Goal: Task Accomplishment & Management: Complete application form

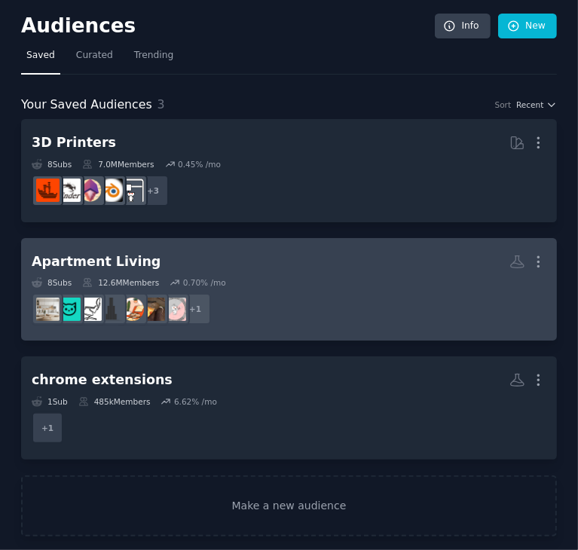
click at [246, 308] on dd "+ 1" at bounding box center [289, 309] width 515 height 42
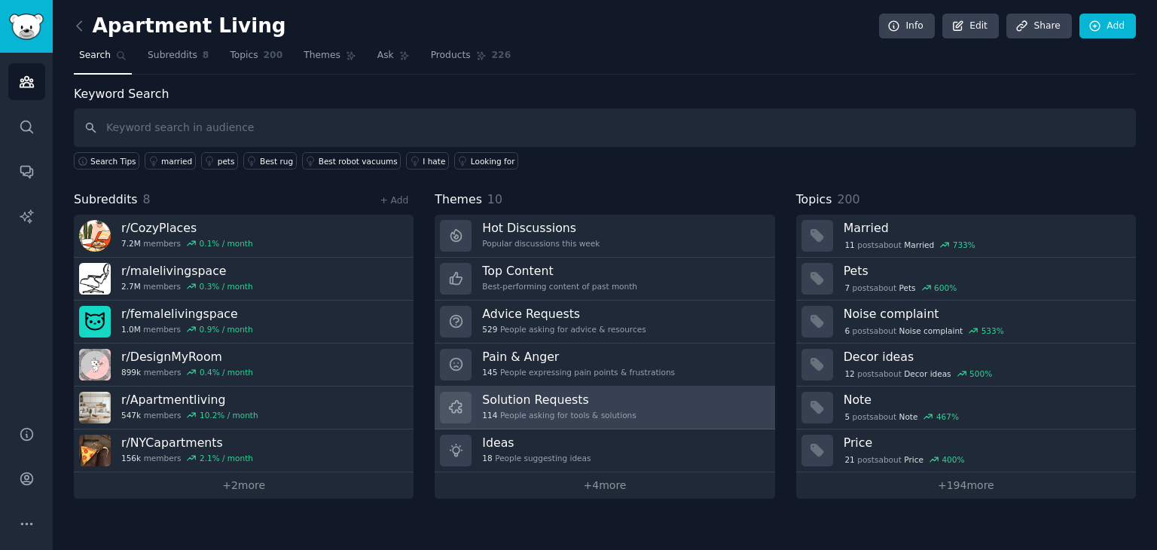
click at [577, 399] on h3 "Solution Requests" at bounding box center [559, 400] width 154 height 16
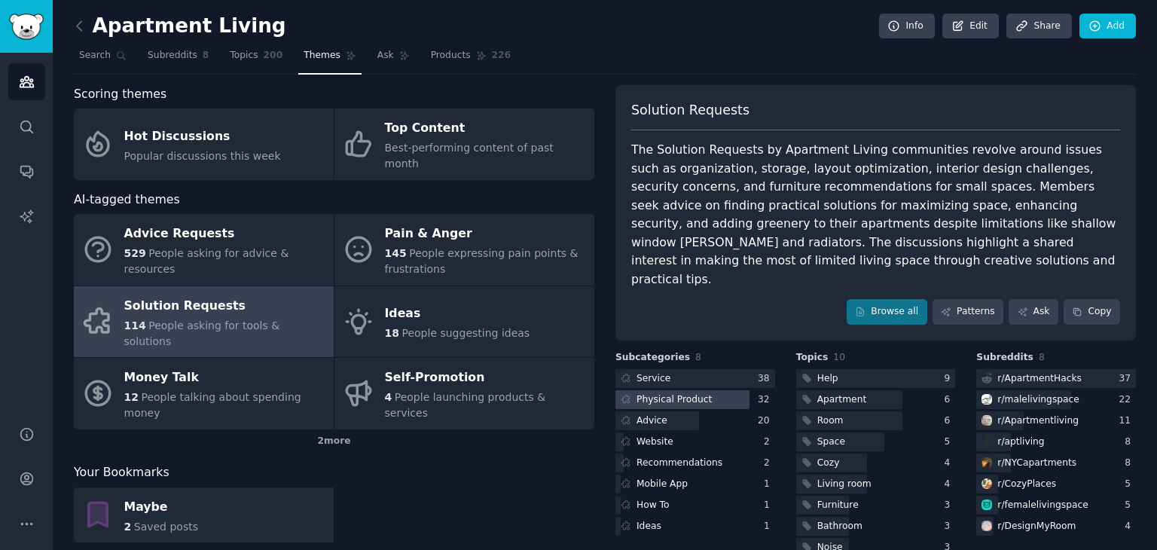
click at [577, 390] on div at bounding box center [683, 399] width 134 height 19
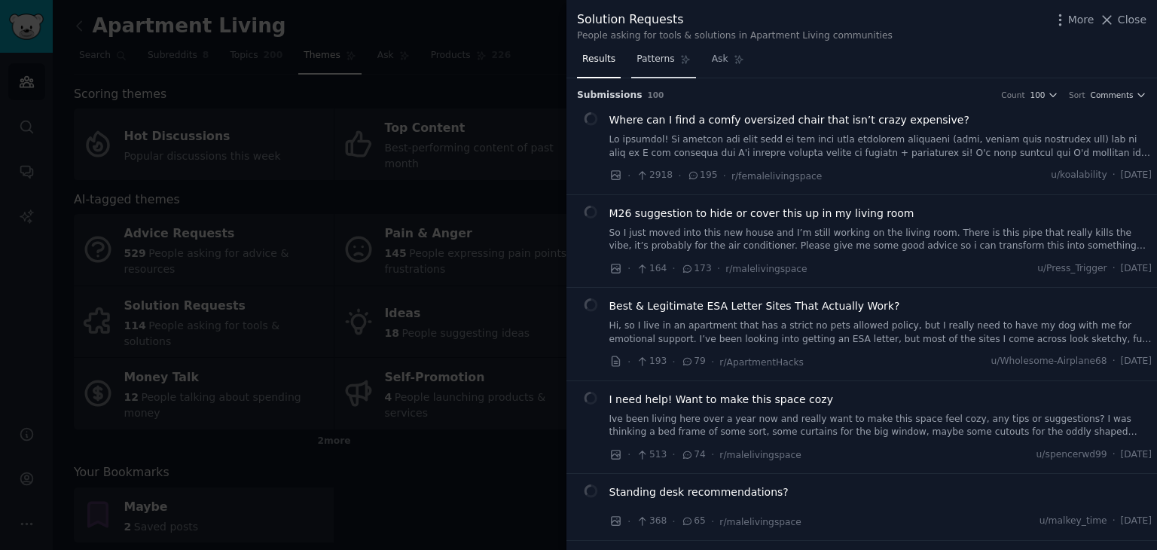
click at [577, 62] on span "Patterns" at bounding box center [656, 60] width 38 height 14
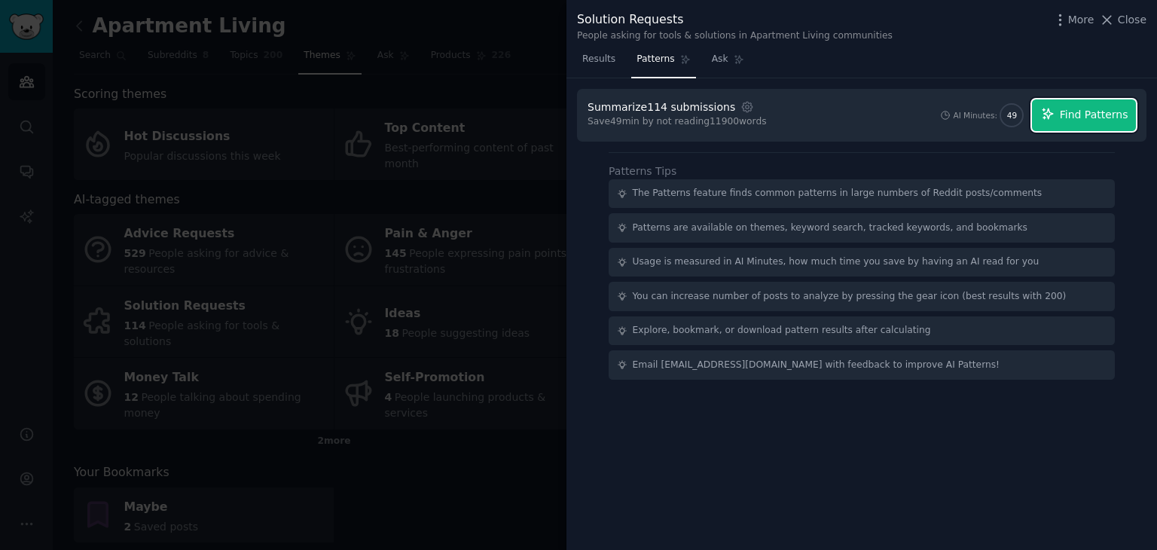
click at [577, 107] on span "Find Patterns" at bounding box center [1094, 115] width 69 height 16
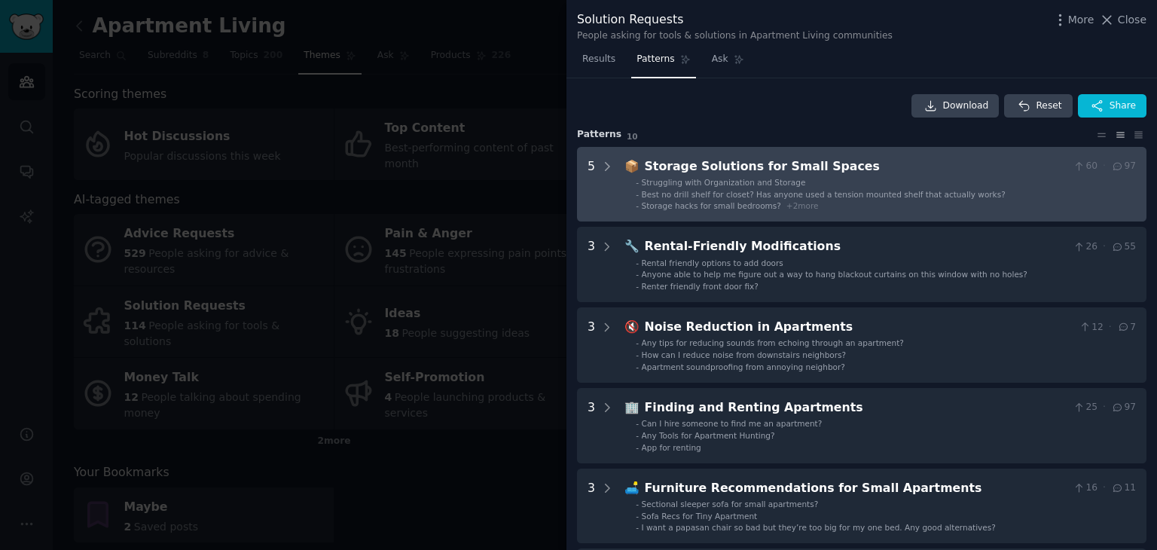
click at [577, 200] on li "- Storage hacks for small bedrooms? + 2 more" at bounding box center [886, 205] width 500 height 11
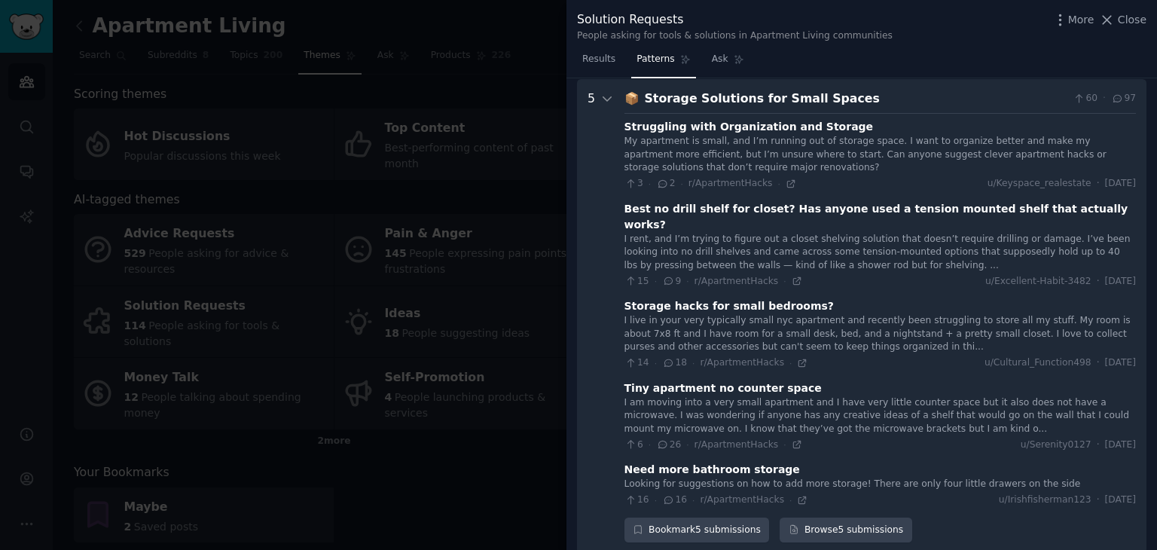
scroll to position [69, 0]
click at [577, 517] on div "Bookmark 5 submissions" at bounding box center [697, 530] width 145 height 26
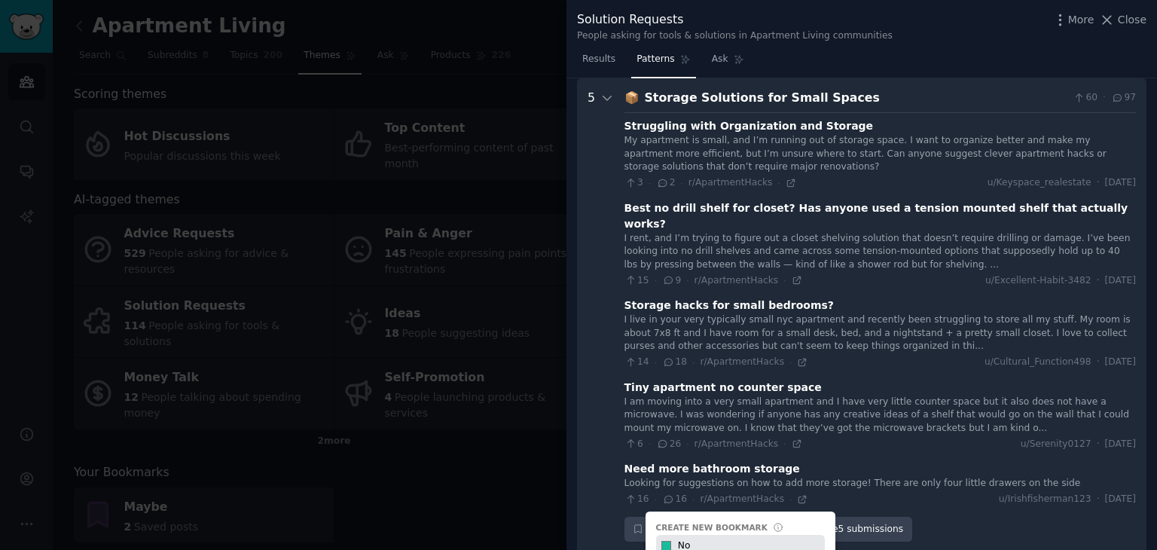
type input "N"
type input "Maybe - Noise Reduction"
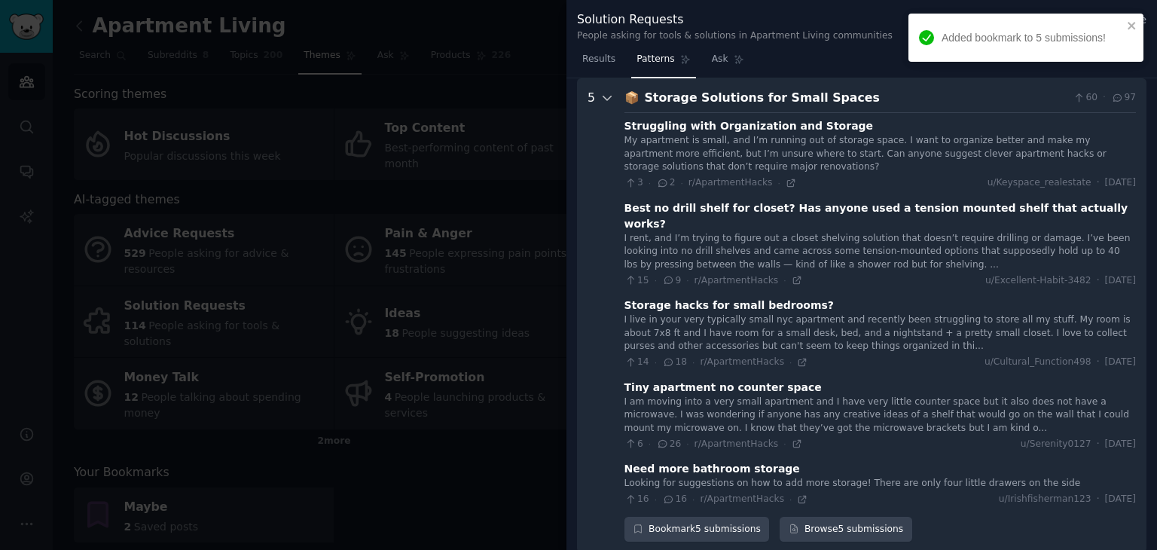
click at [577, 109] on div at bounding box center [608, 316] width 14 height 454
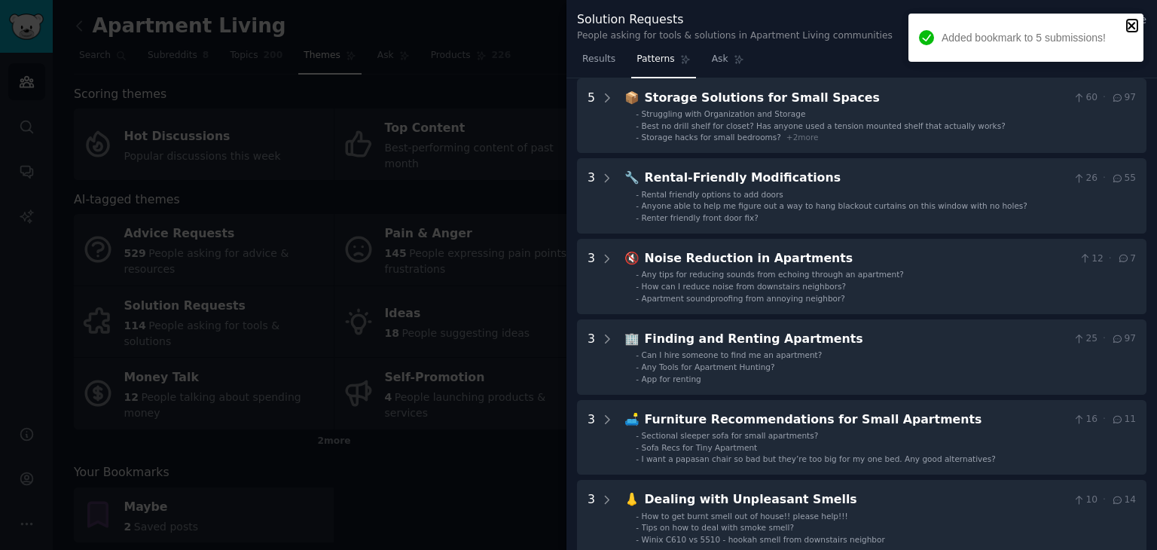
click at [577, 24] on icon "close" at bounding box center [1132, 26] width 8 height 8
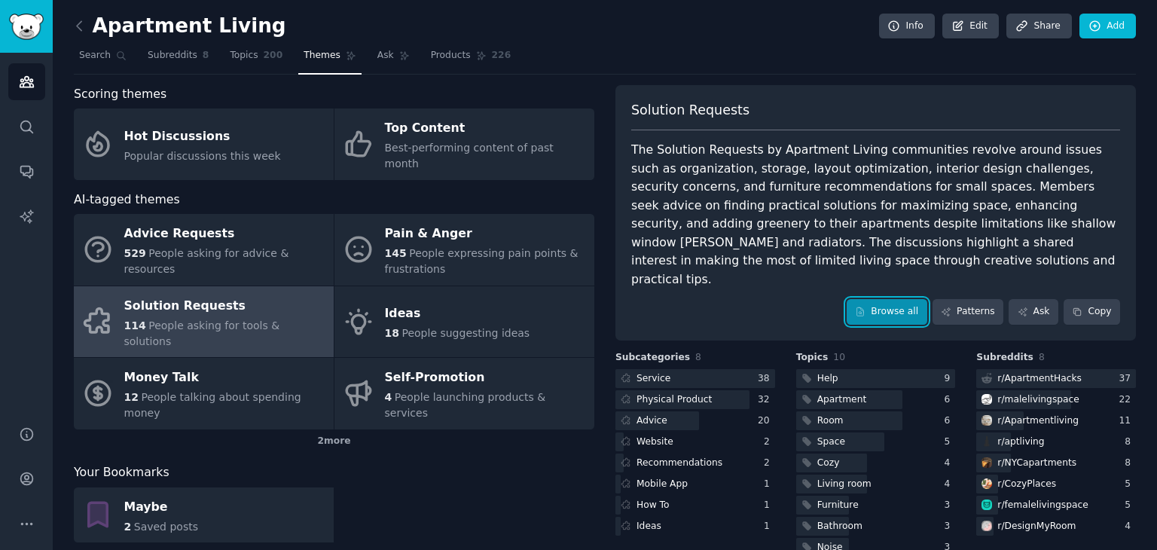
click at [577, 299] on link "Browse all" at bounding box center [887, 312] width 81 height 26
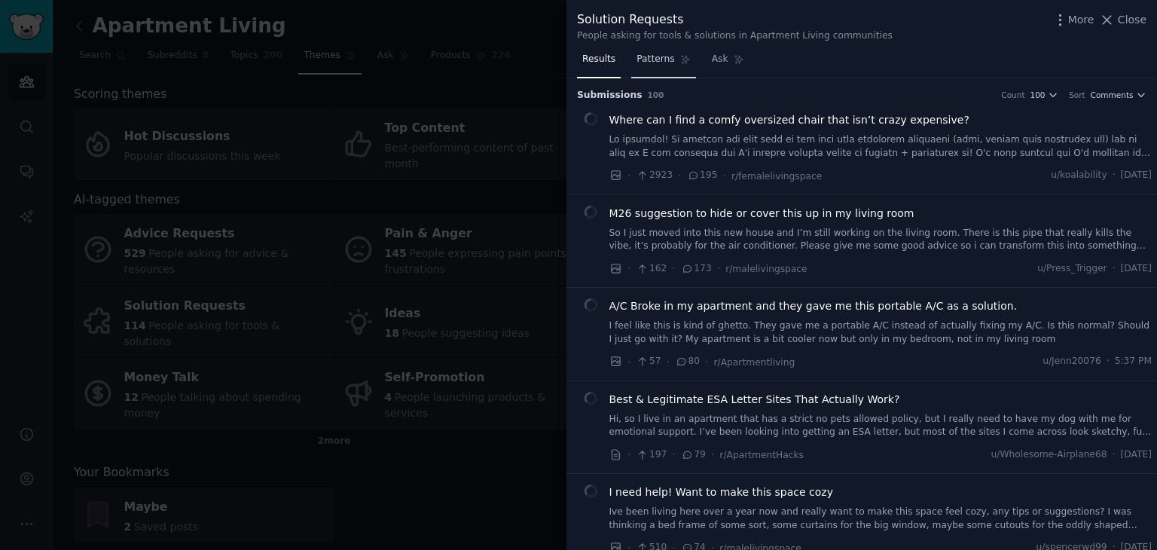
click at [577, 66] on link "Patterns" at bounding box center [663, 62] width 64 height 31
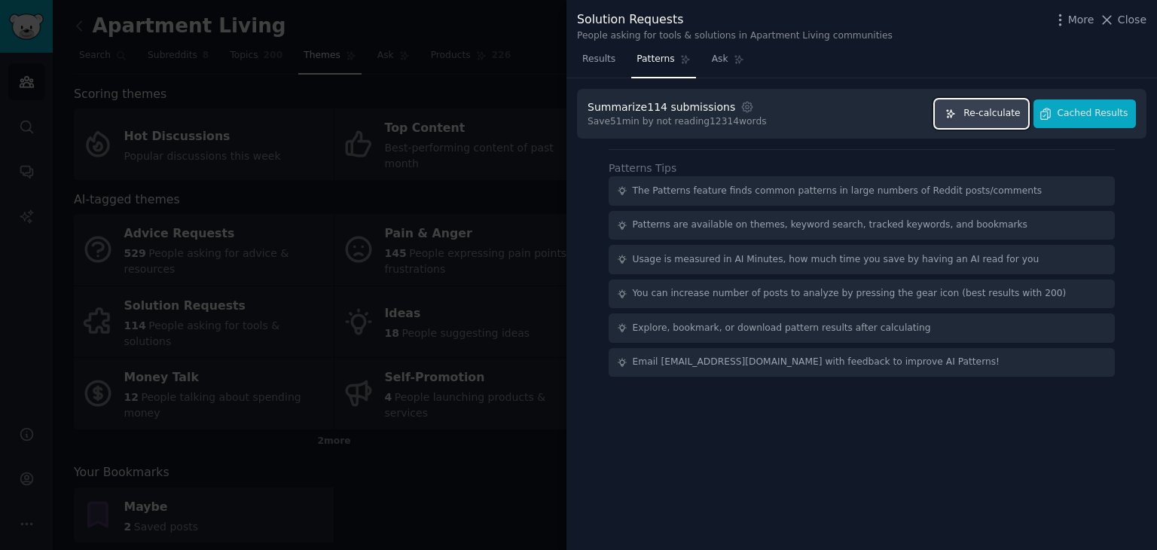
click at [577, 109] on span "Re-calculate" at bounding box center [992, 114] width 57 height 14
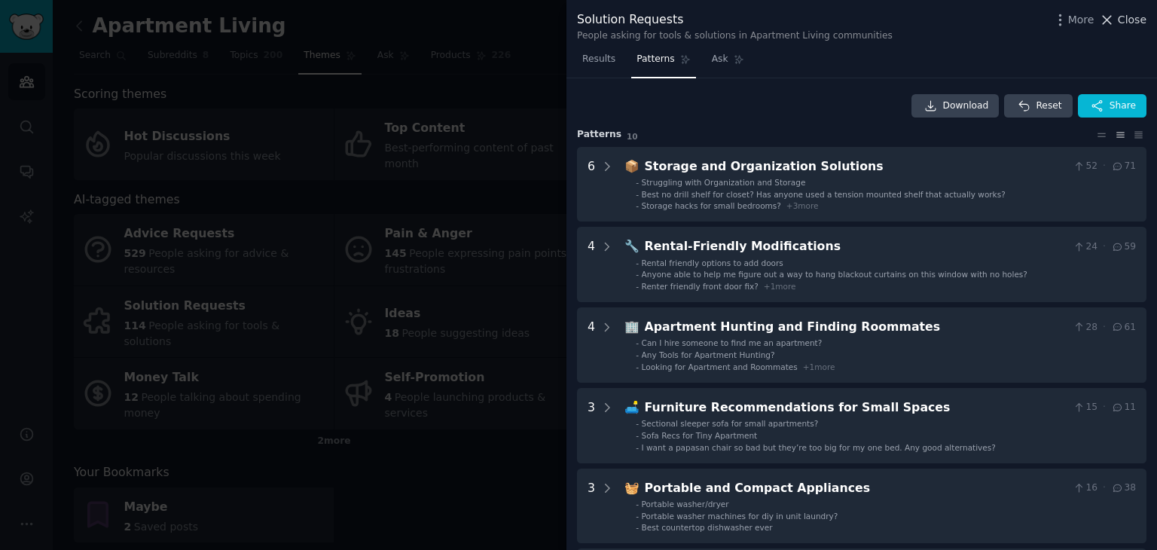
click at [577, 26] on span "Close" at bounding box center [1132, 20] width 29 height 16
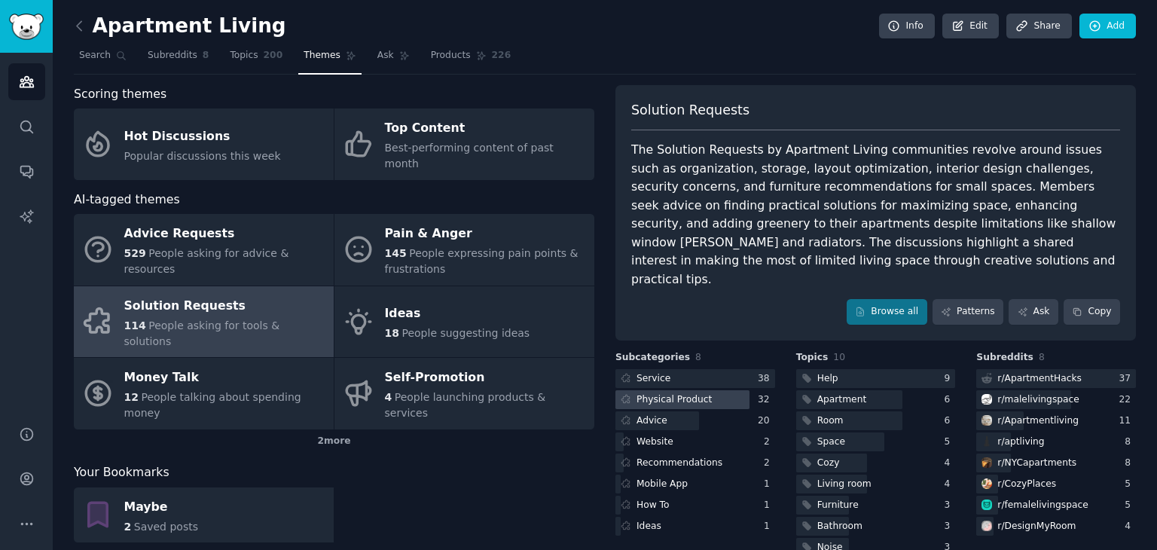
click at [577, 390] on div at bounding box center [683, 399] width 134 height 19
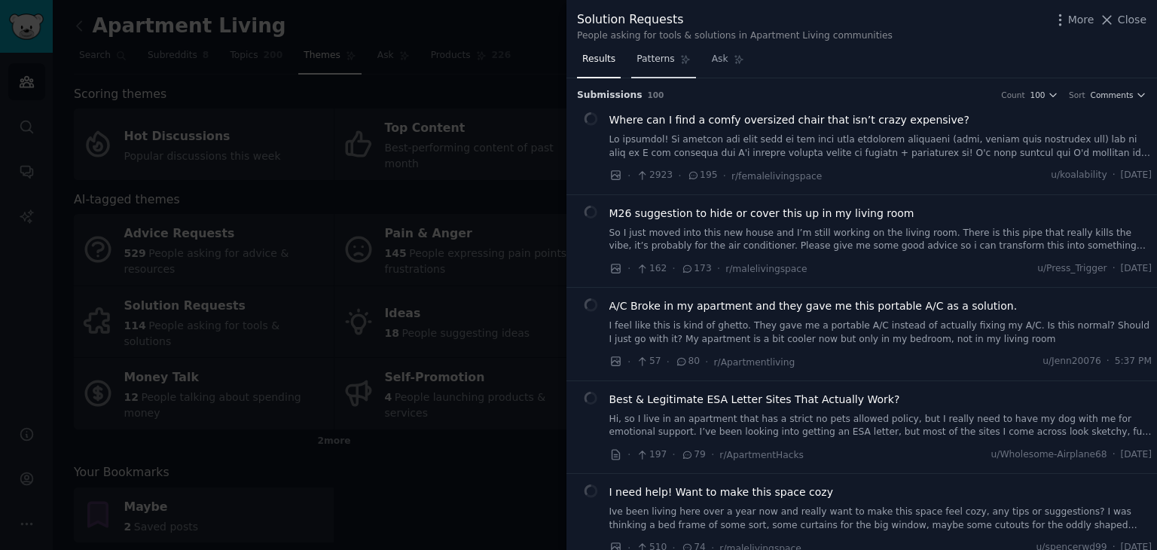
click at [577, 66] on span "Patterns" at bounding box center [656, 60] width 38 height 14
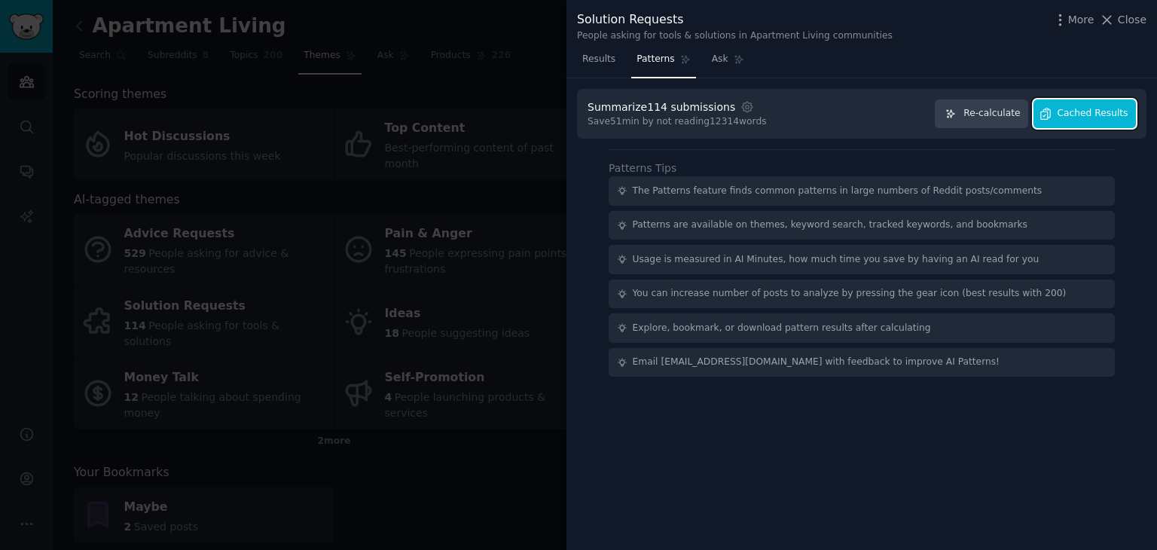
click at [577, 123] on button "Cached Results" at bounding box center [1085, 113] width 102 height 29
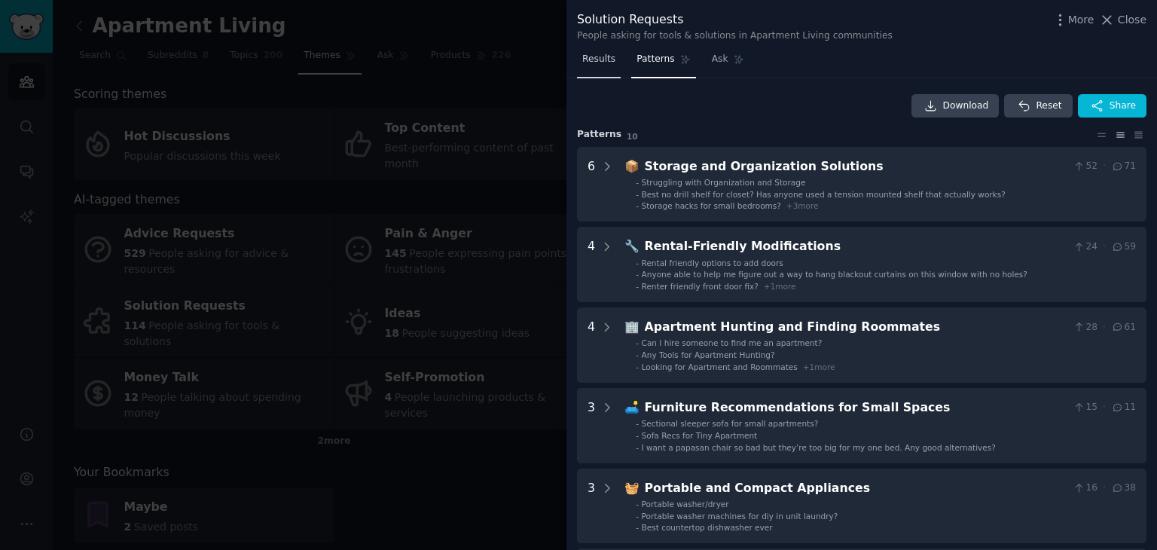
click at [577, 62] on span "Results" at bounding box center [598, 60] width 33 height 14
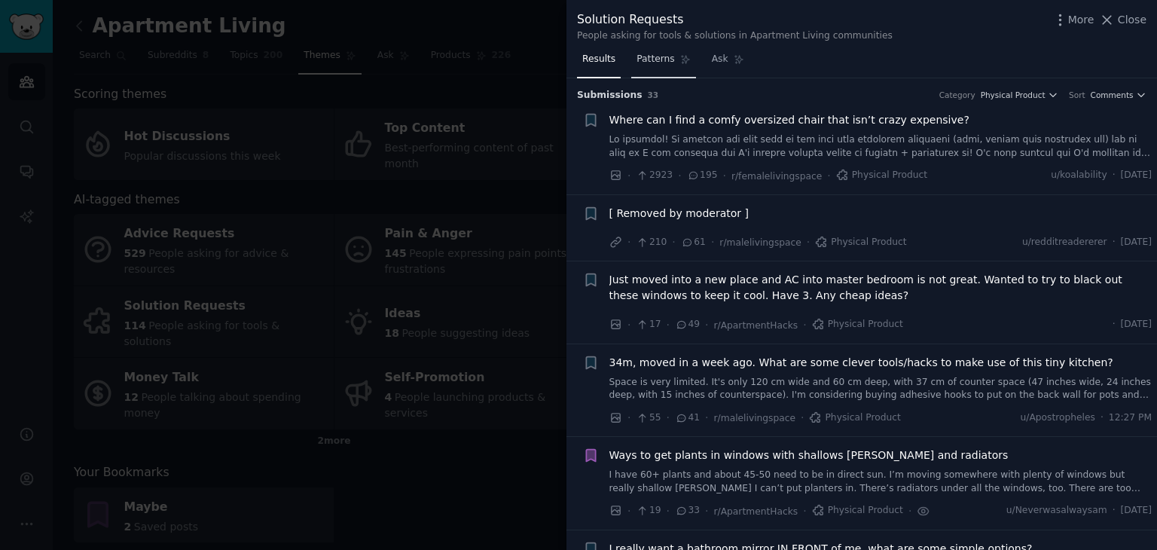
click at [577, 64] on span "Patterns" at bounding box center [656, 60] width 38 height 14
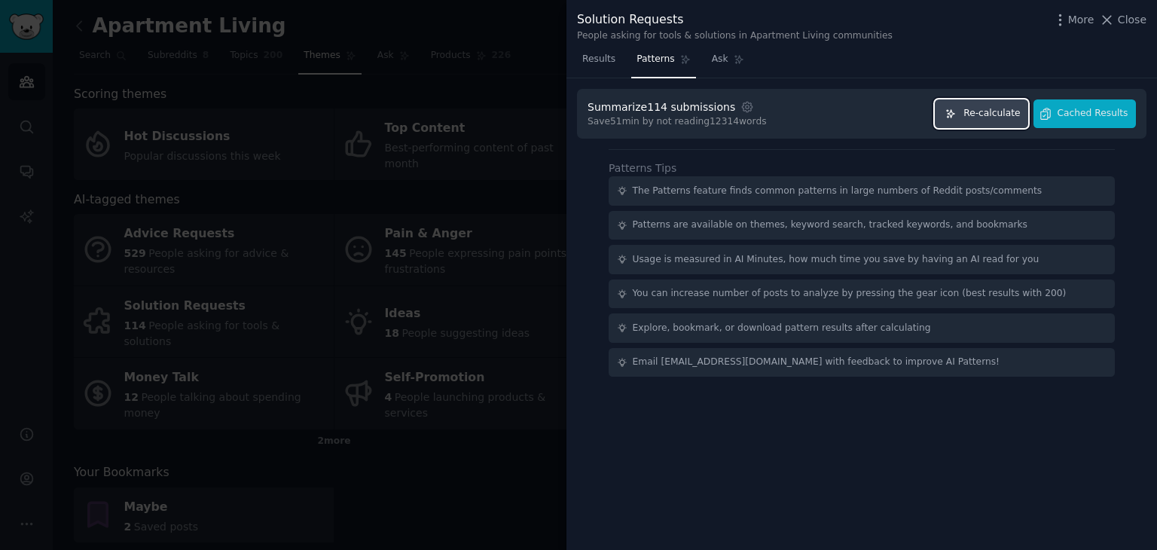
click at [577, 115] on span "Re-calculate" at bounding box center [992, 114] width 57 height 14
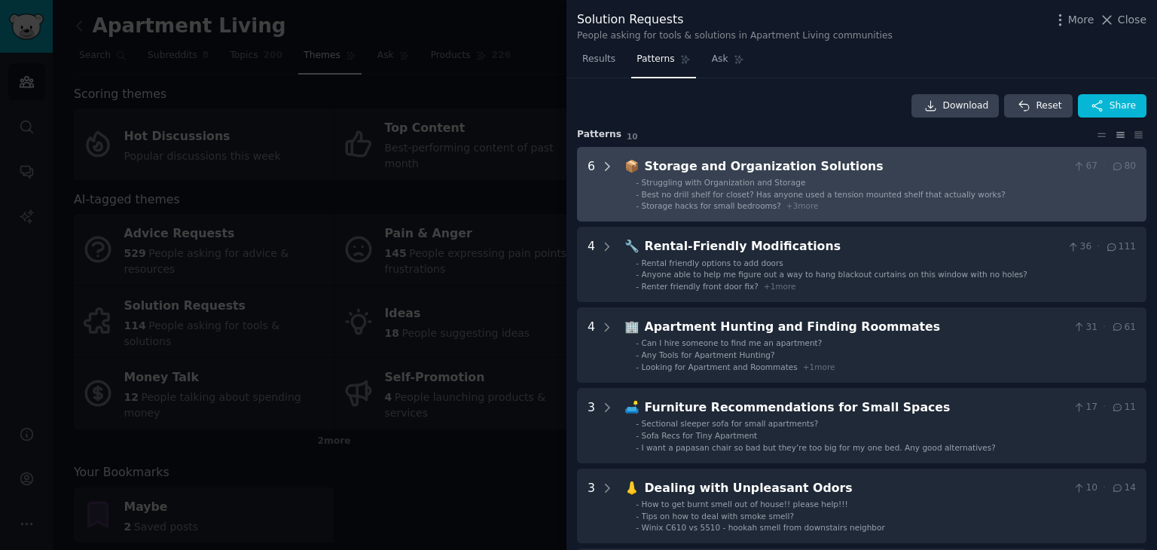
click at [577, 170] on icon at bounding box center [608, 167] width 14 height 14
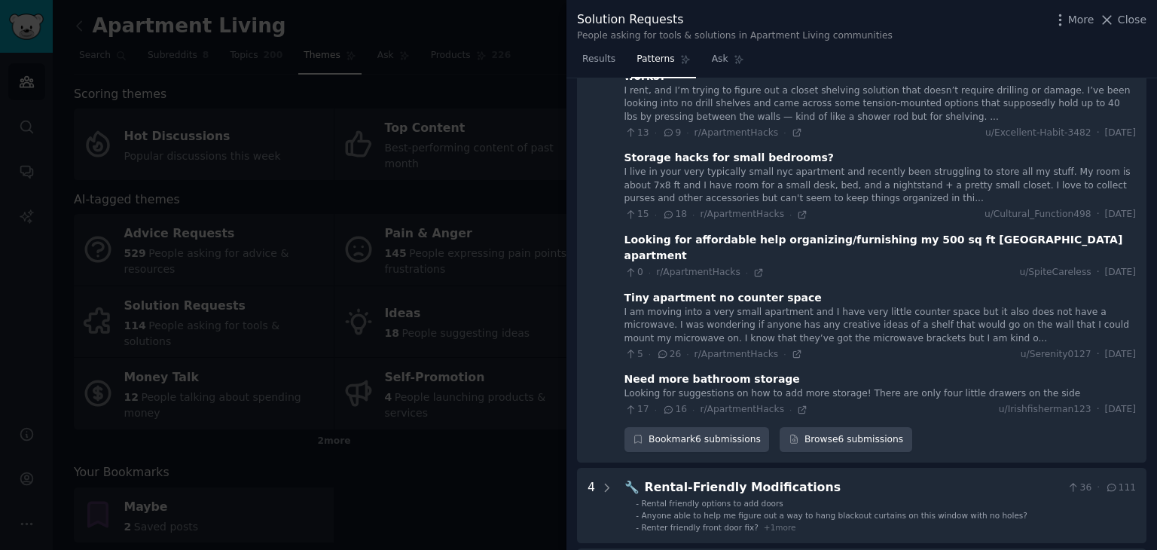
scroll to position [164, 0]
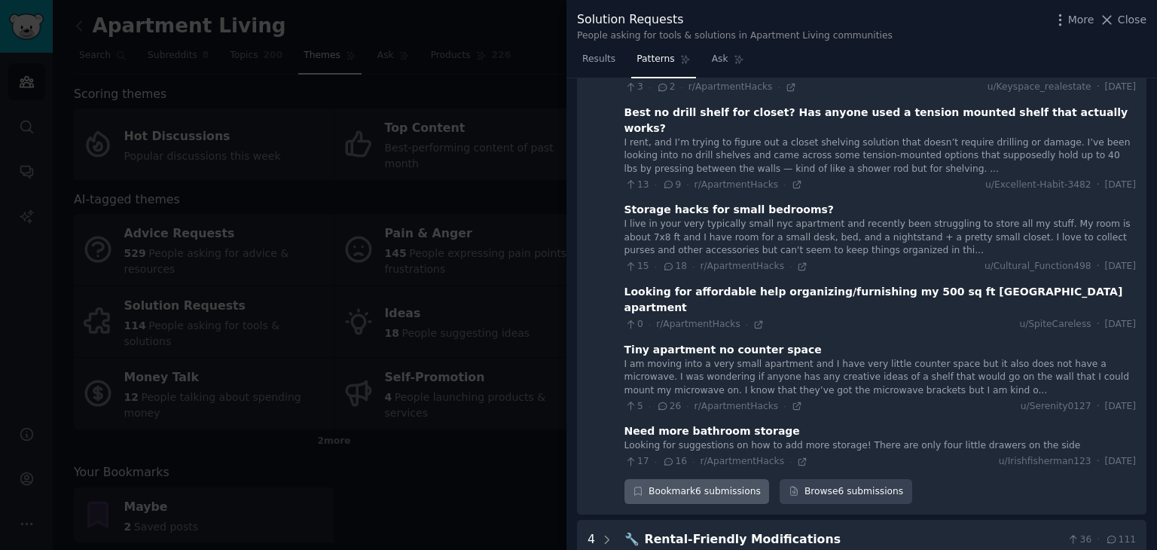
click at [577, 479] on div "Bookmark 6 submissions" at bounding box center [697, 492] width 145 height 26
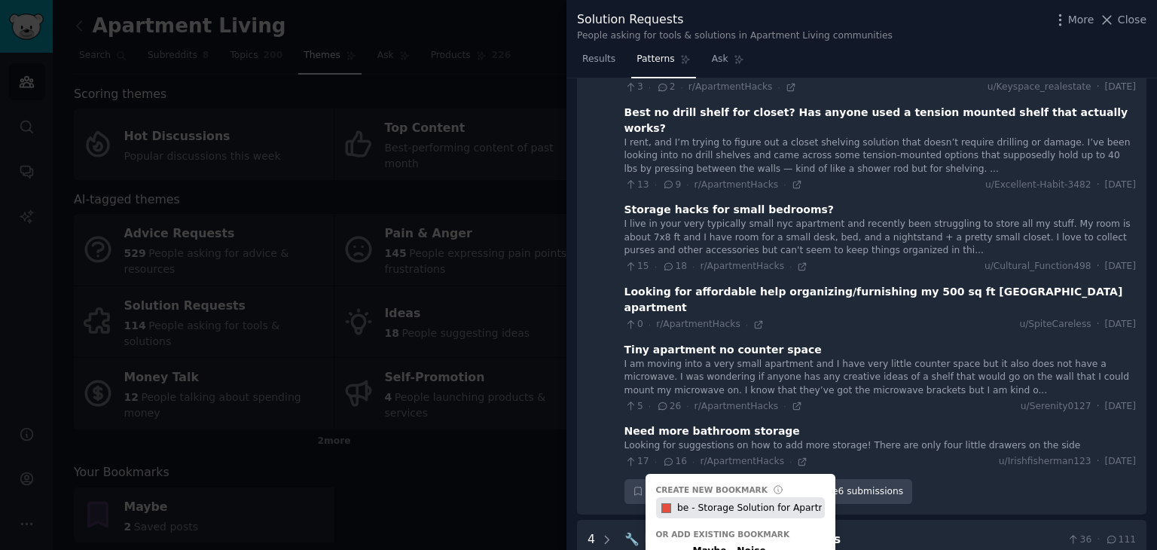
scroll to position [0, 23]
type input "Maybe - Storage Solution for Apartments"
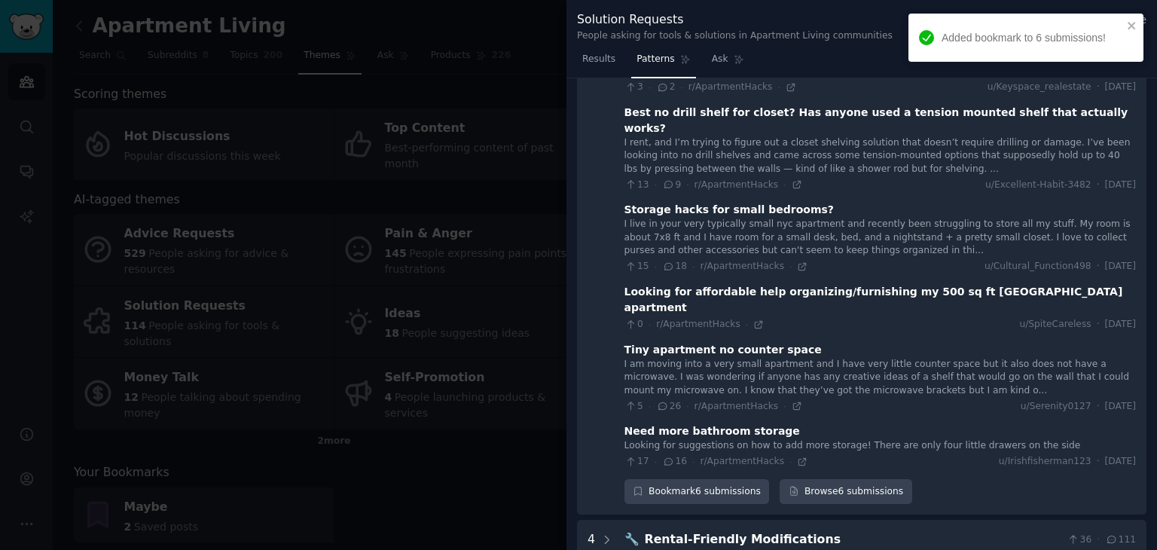
click at [344, 472] on div at bounding box center [578, 275] width 1157 height 550
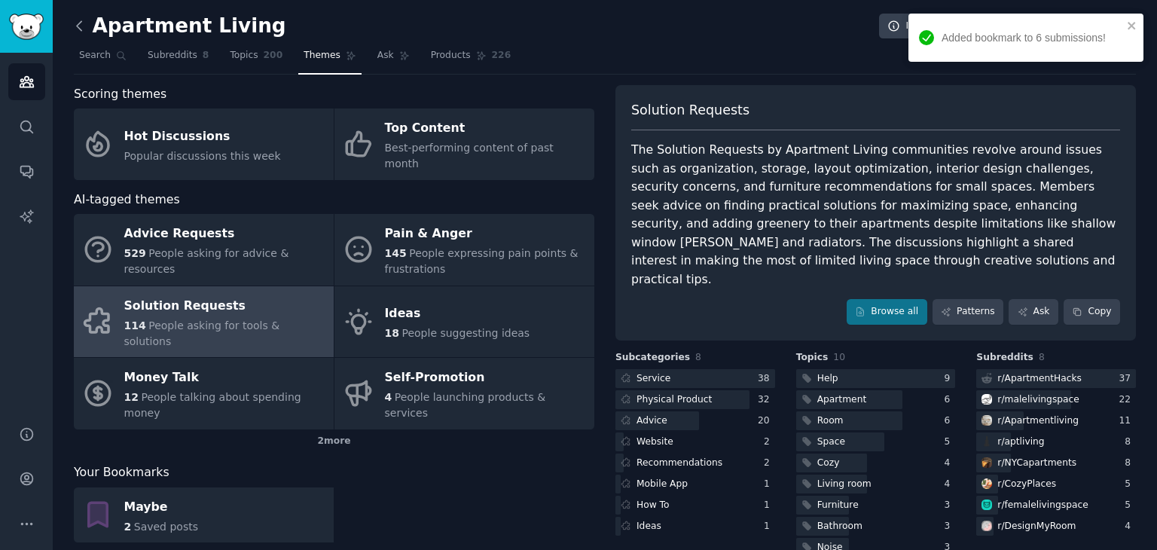
click at [74, 25] on icon at bounding box center [80, 26] width 16 height 16
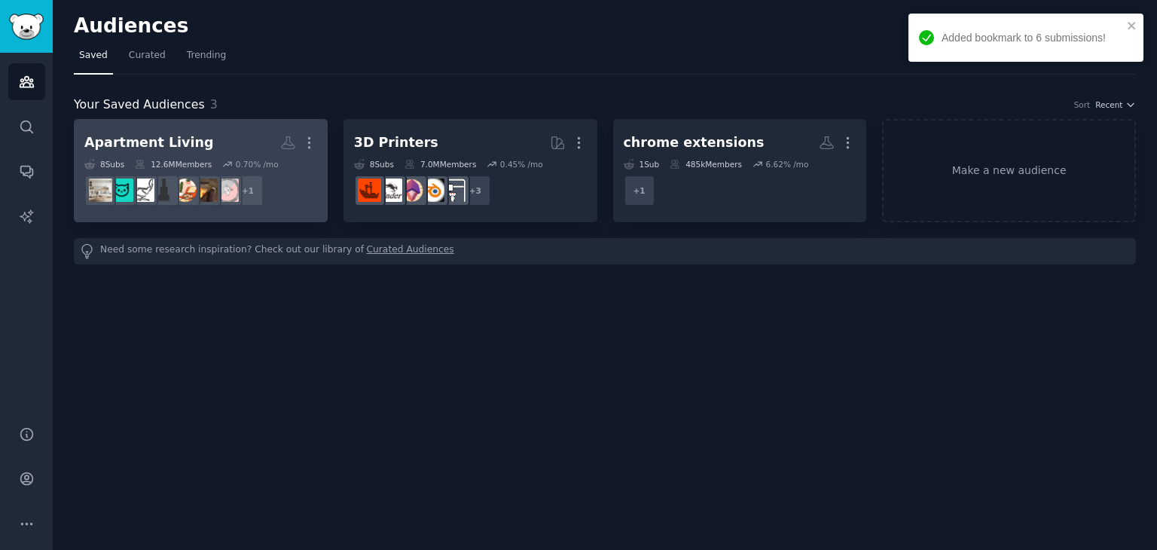
click at [286, 206] on dd "r/ApartmentHacks + 1" at bounding box center [200, 191] width 233 height 42
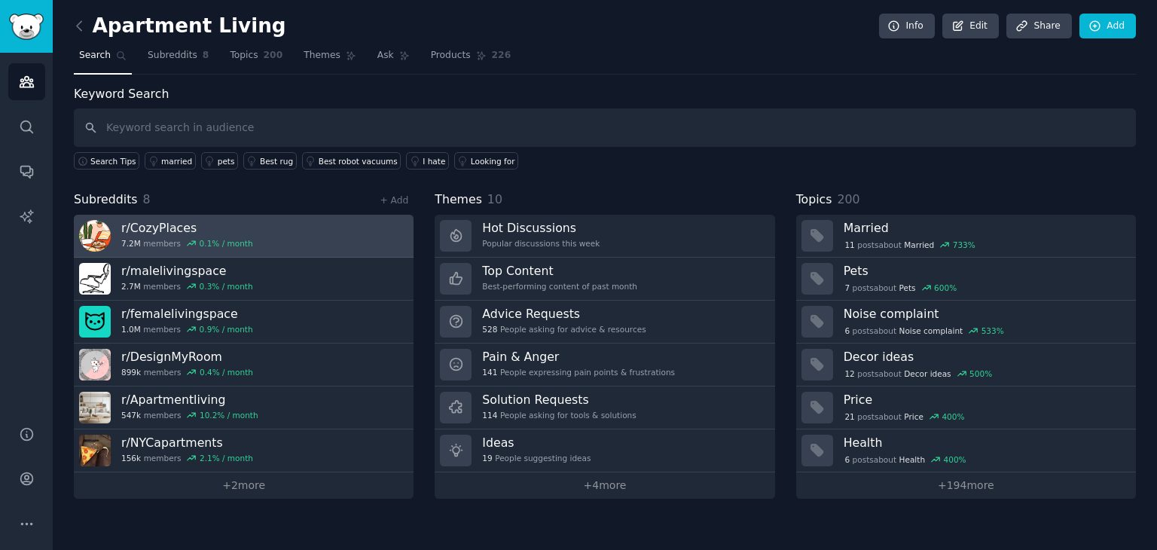
click at [319, 236] on link "r/ CozyPlaces 7.2M members 0.1 % / month" at bounding box center [244, 236] width 340 height 43
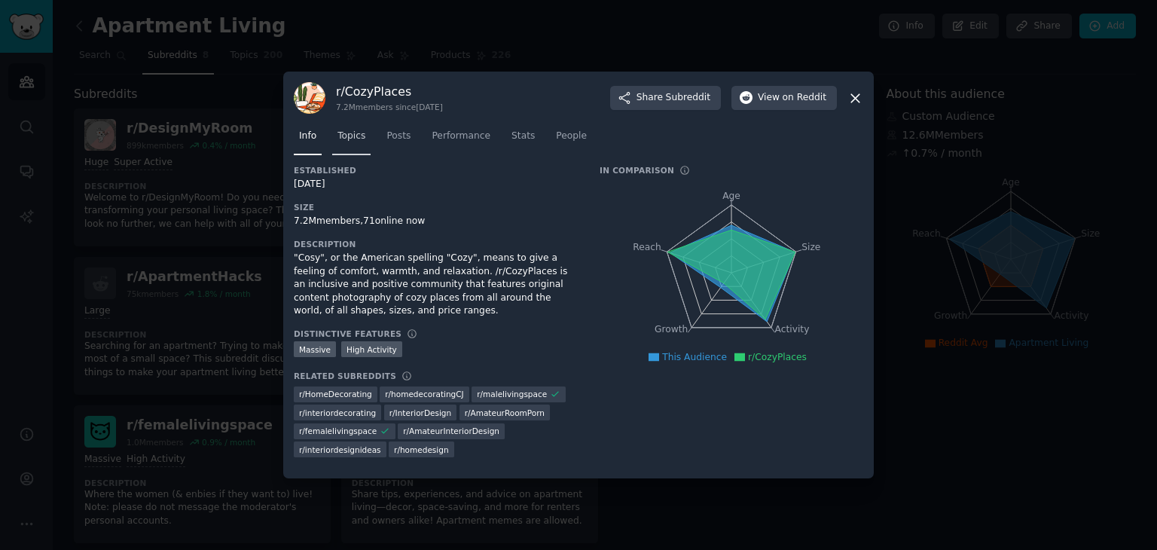
click at [363, 137] on link "Topics" at bounding box center [351, 139] width 38 height 31
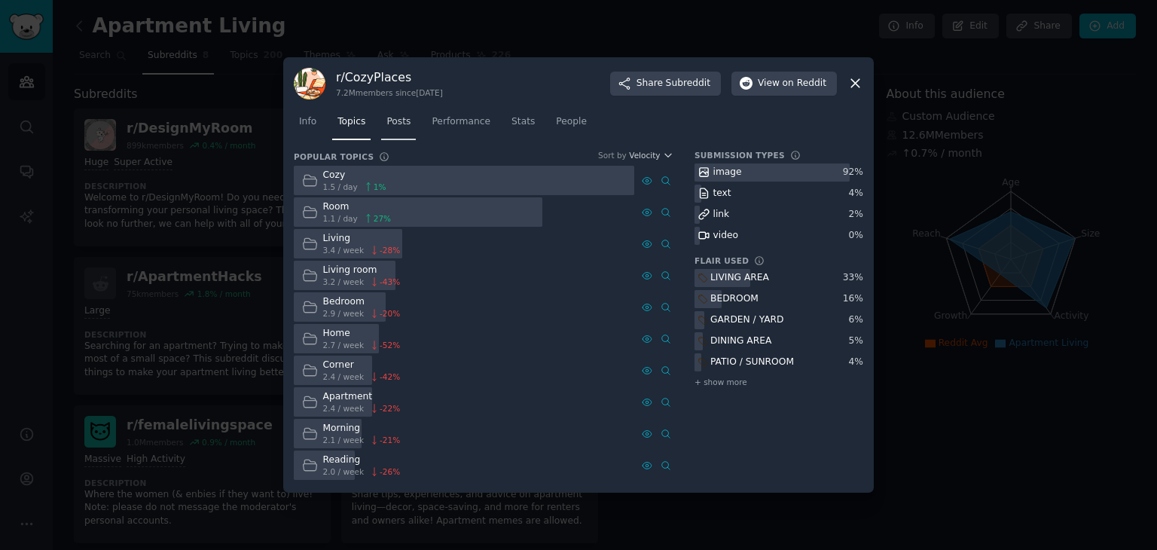
click at [390, 124] on span "Posts" at bounding box center [399, 122] width 24 height 14
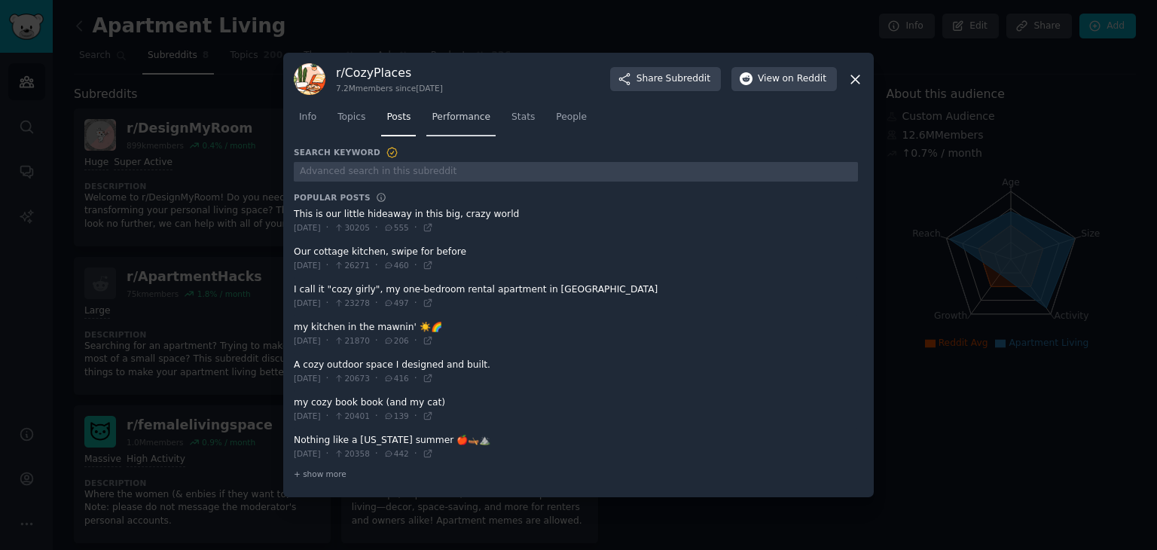
click at [465, 124] on link "Performance" at bounding box center [460, 120] width 69 height 31
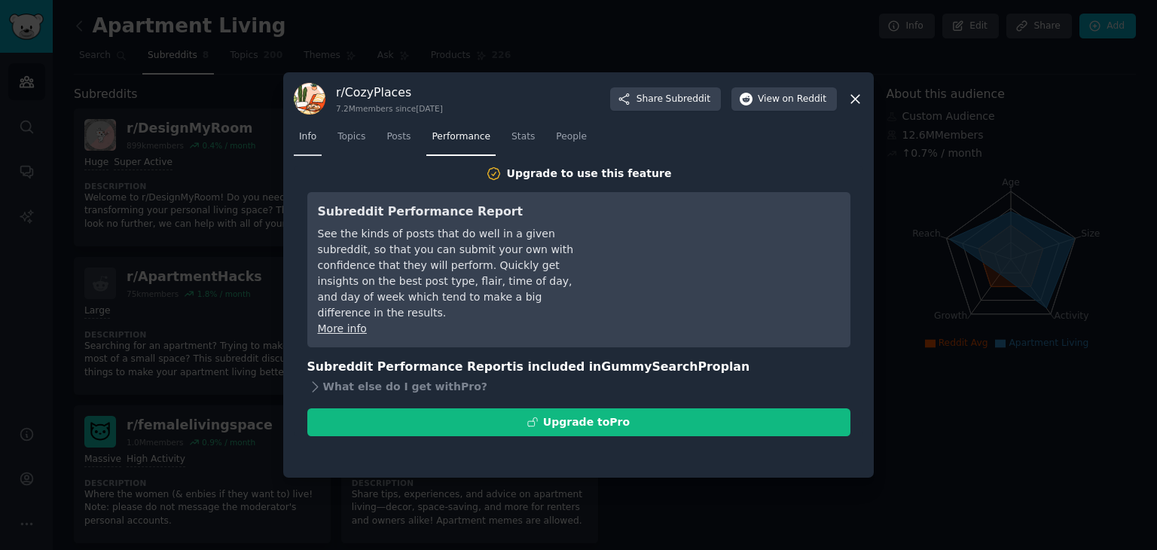
click at [308, 135] on span "Info" at bounding box center [307, 137] width 17 height 14
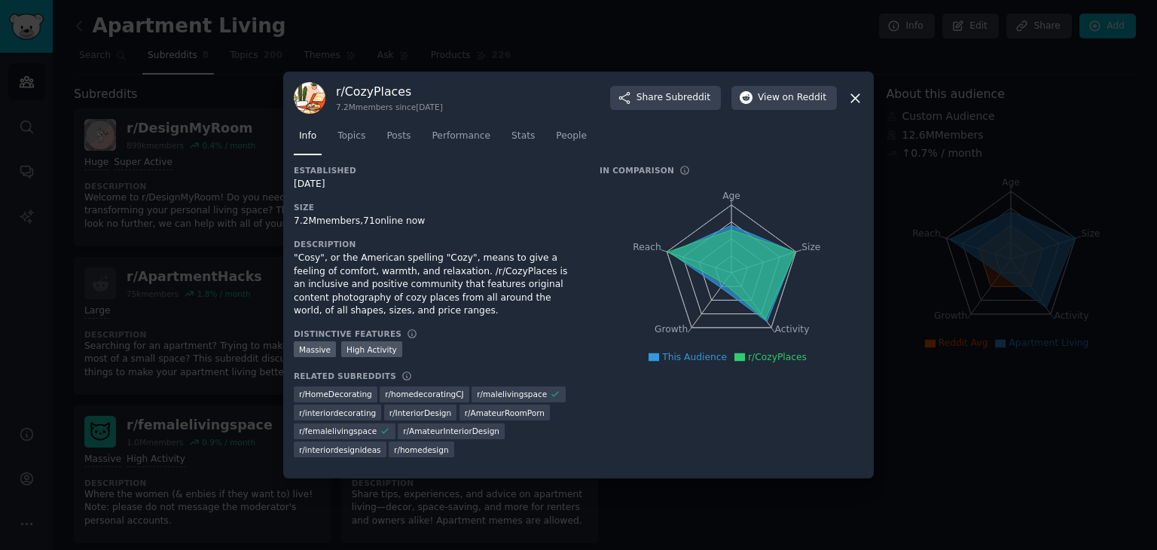
click at [577, 96] on icon at bounding box center [856, 98] width 16 height 16
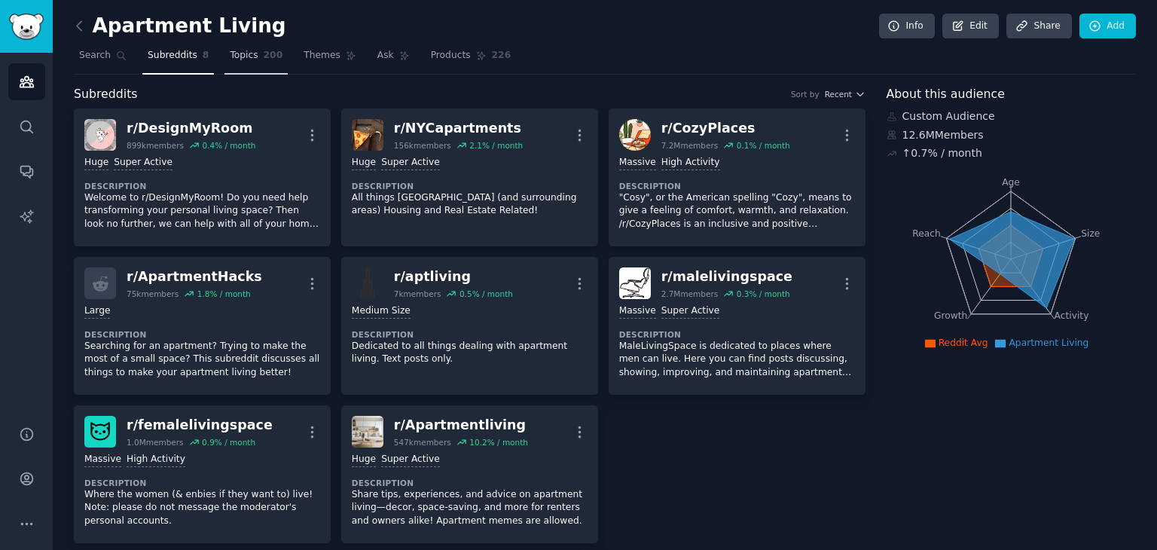
click at [225, 63] on link "Topics 200" at bounding box center [256, 59] width 63 height 31
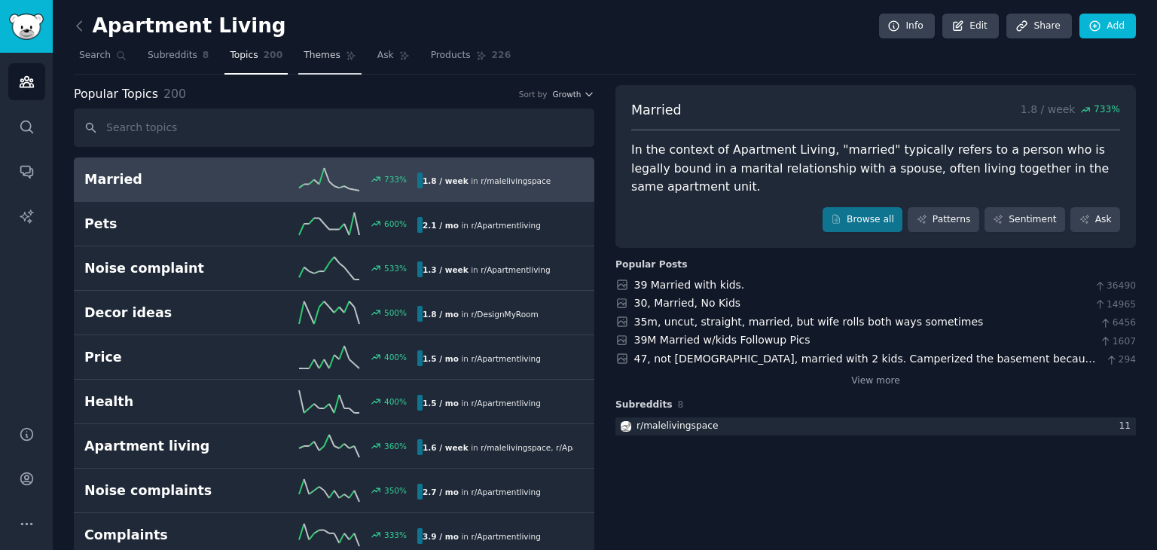
click at [307, 53] on span "Themes" at bounding box center [322, 56] width 37 height 14
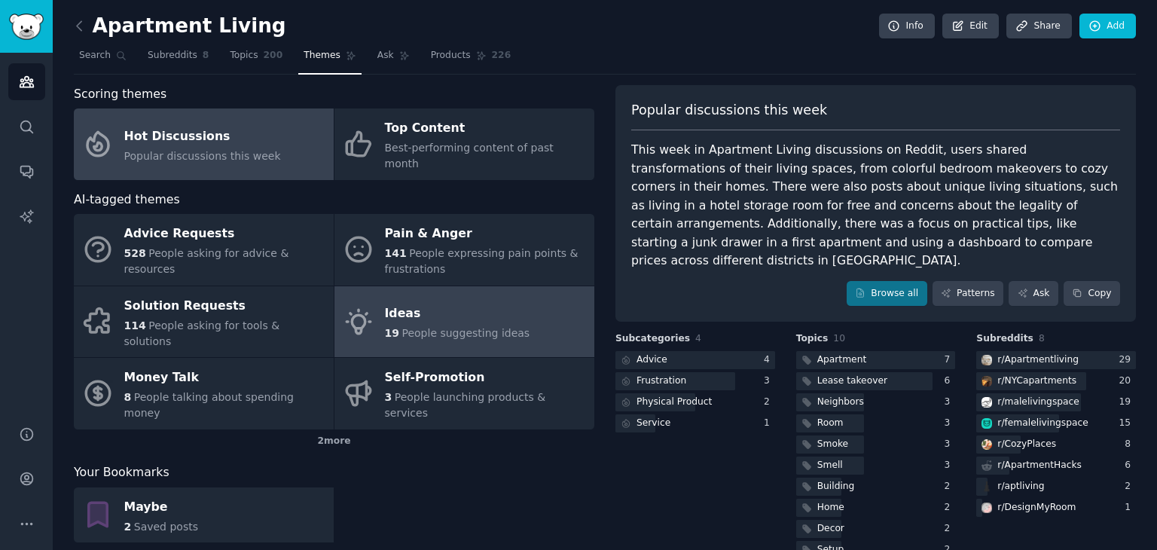
click at [467, 302] on div "Ideas" at bounding box center [457, 314] width 145 height 24
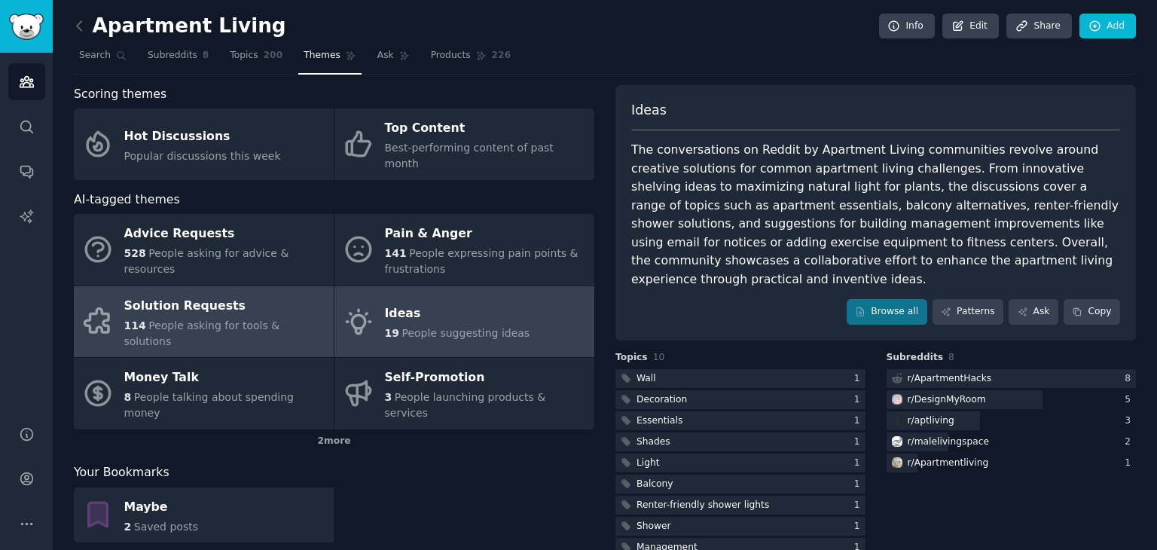
click at [141, 294] on div "Solution Requests" at bounding box center [225, 306] width 202 height 24
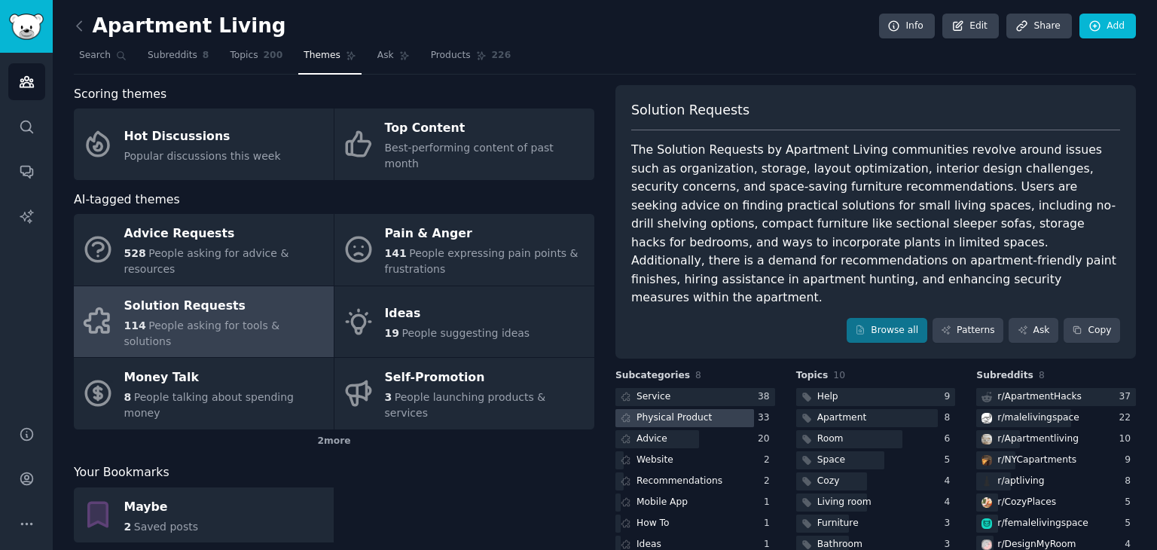
click at [577, 409] on div at bounding box center [685, 418] width 139 height 19
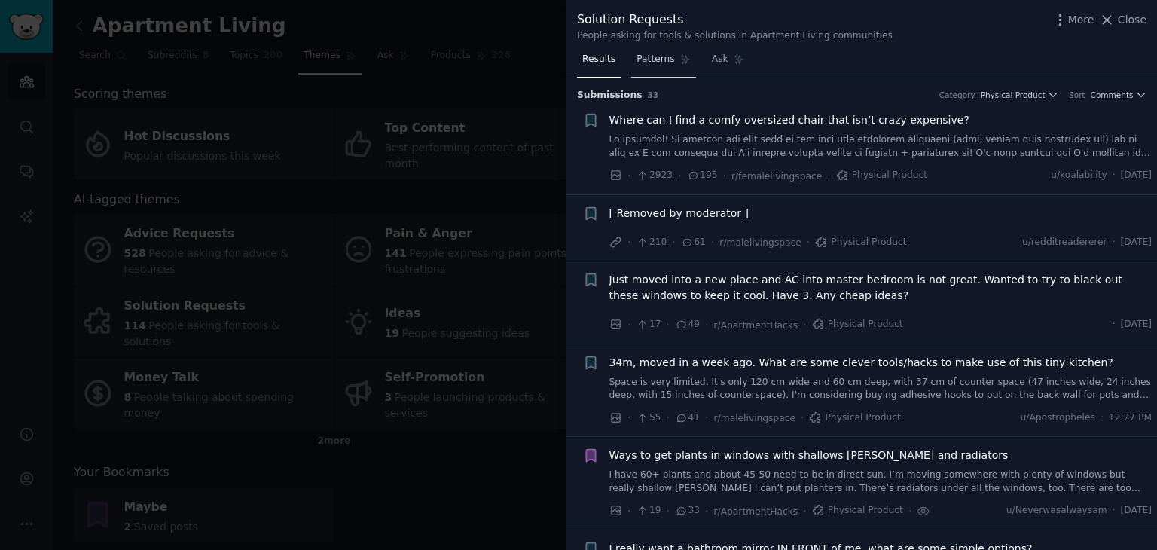
click at [577, 69] on link "Patterns" at bounding box center [663, 62] width 64 height 31
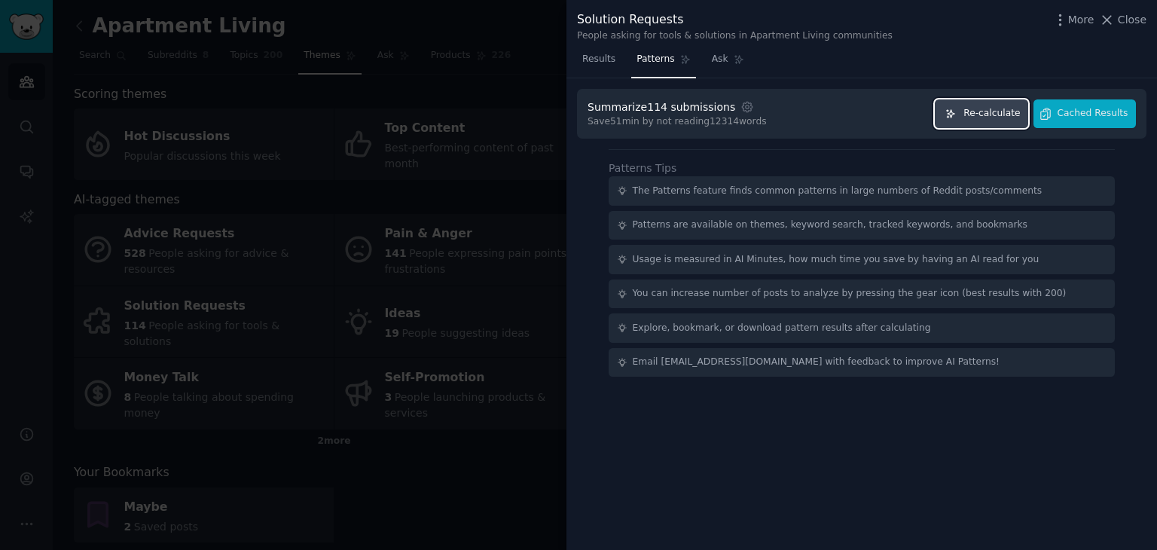
click at [577, 123] on button "Re-calculate" at bounding box center [981, 113] width 93 height 29
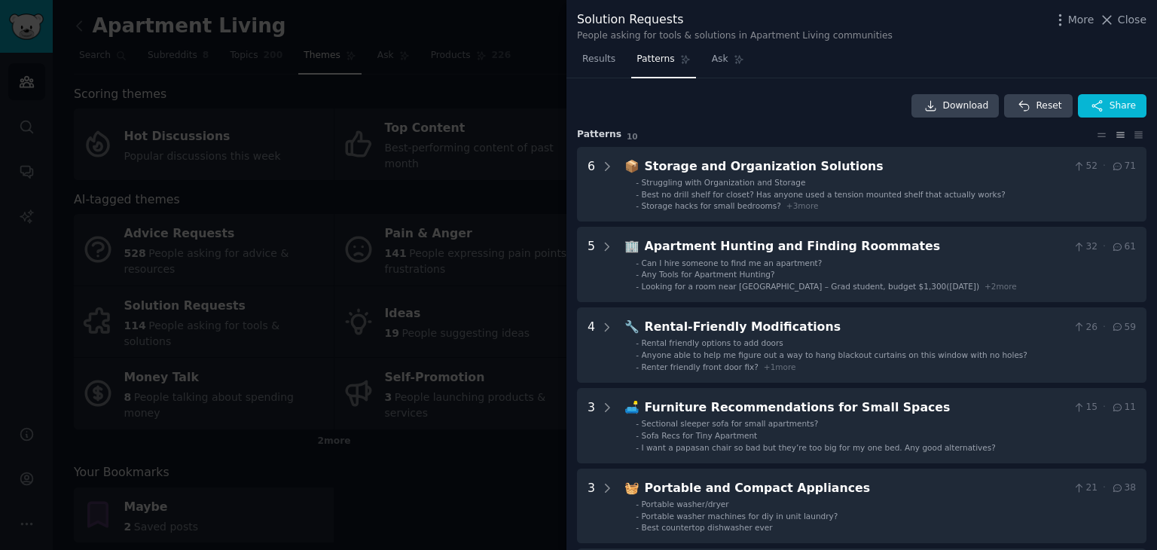
click at [467, 451] on div at bounding box center [578, 275] width 1157 height 550
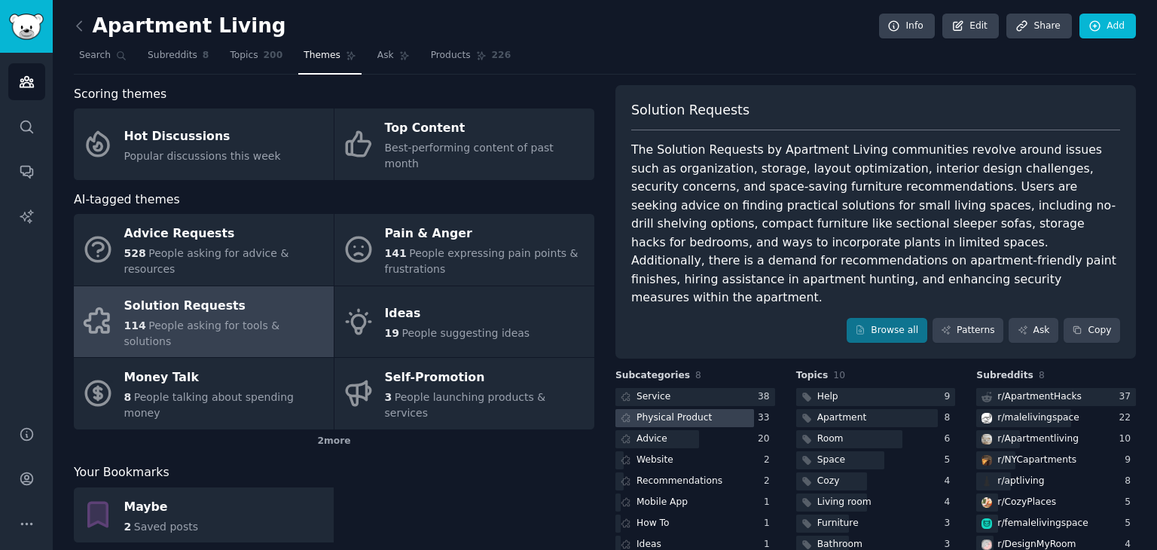
click at [577, 411] on div "Physical Product" at bounding box center [674, 418] width 75 height 14
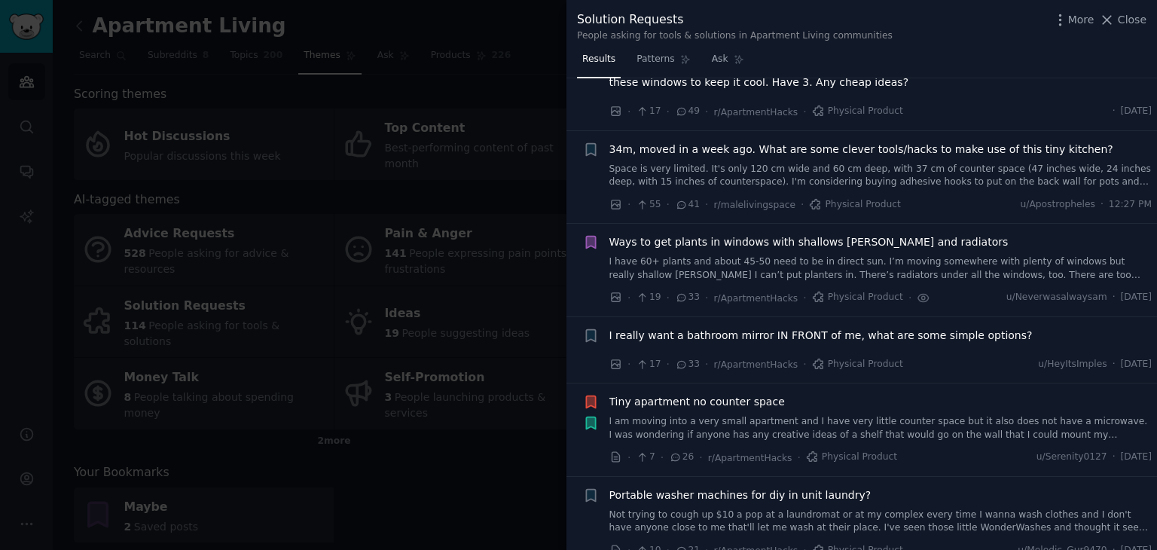
scroll to position [209, 0]
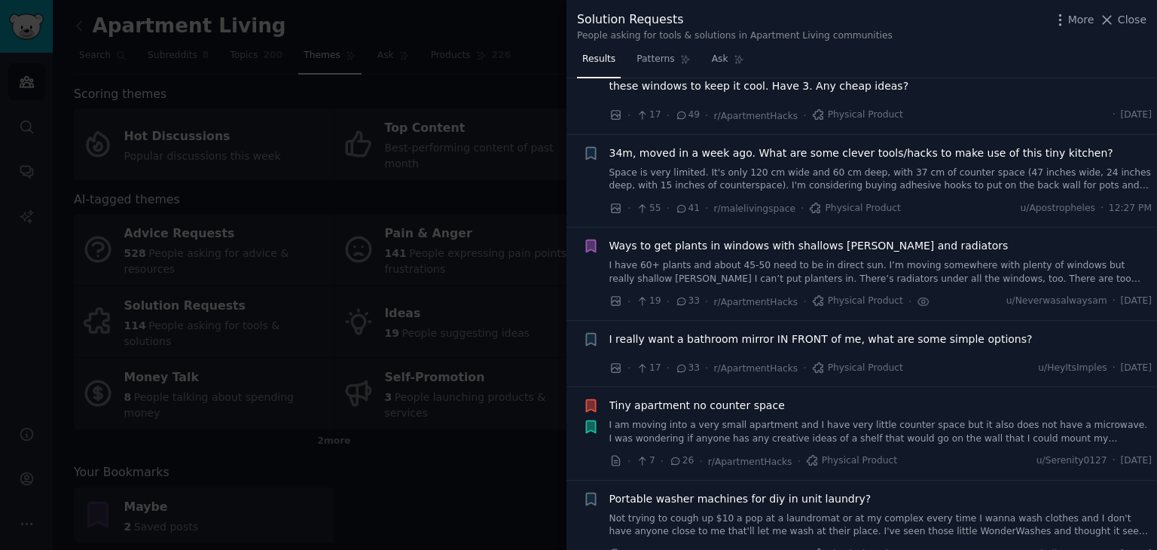
click at [577, 247] on span "Ways to get plants in windows with shallows sills and radiators" at bounding box center [809, 246] width 399 height 16
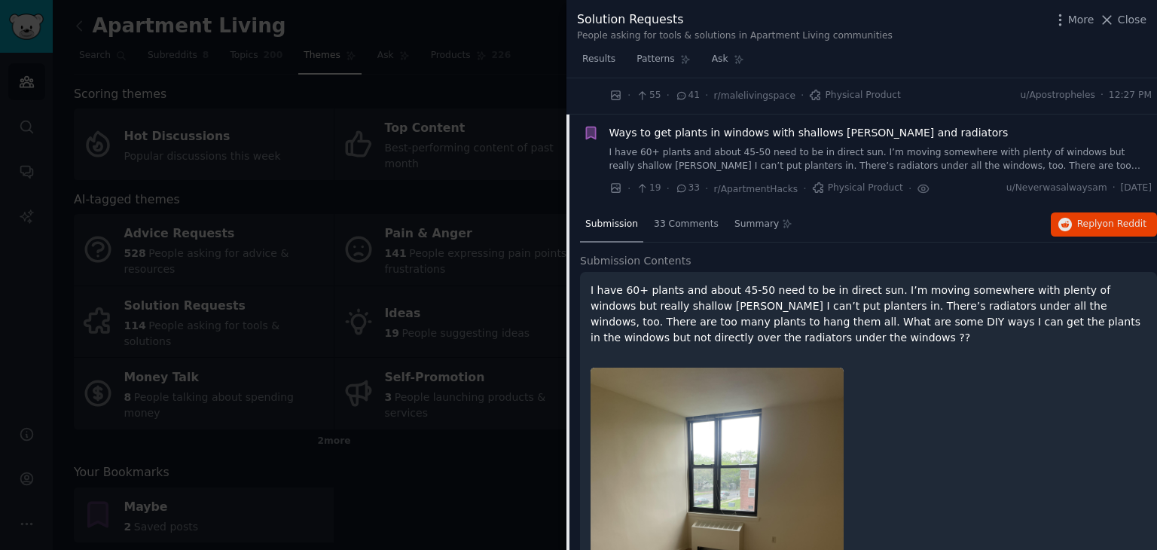
scroll to position [327, 0]
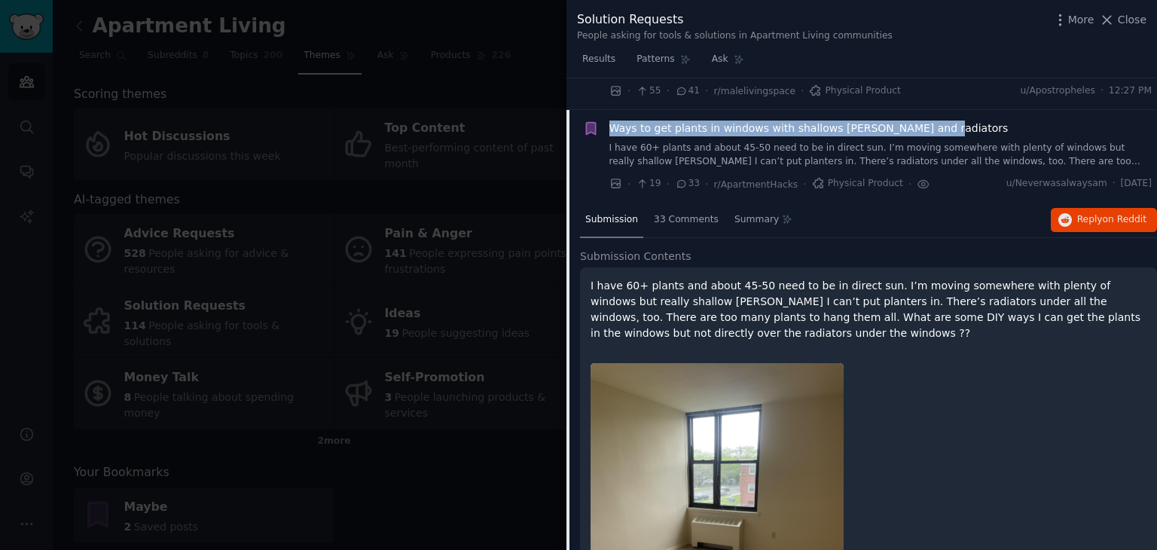
drag, startPoint x: 919, startPoint y: 122, endPoint x: 607, endPoint y: 124, distance: 312.7
click at [577, 124] on div "Ways to get plants in windows with shallows sills and radiators I have 60+ plan…" at bounding box center [868, 157] width 570 height 72
copy span "Ways to get plants in windows with shallows sills and radiators"
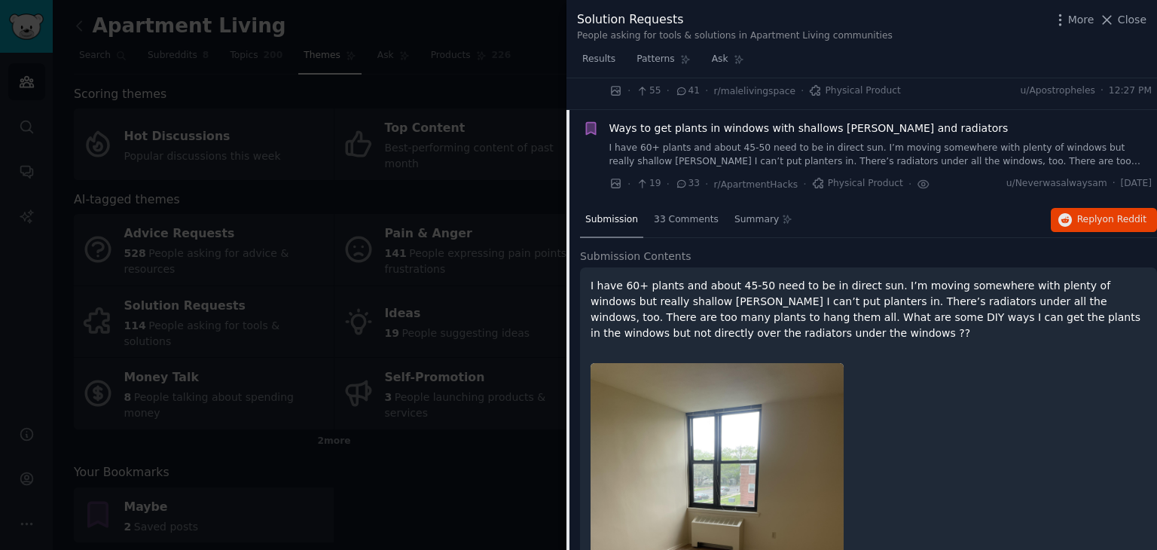
click at [458, 491] on div at bounding box center [578, 275] width 1157 height 550
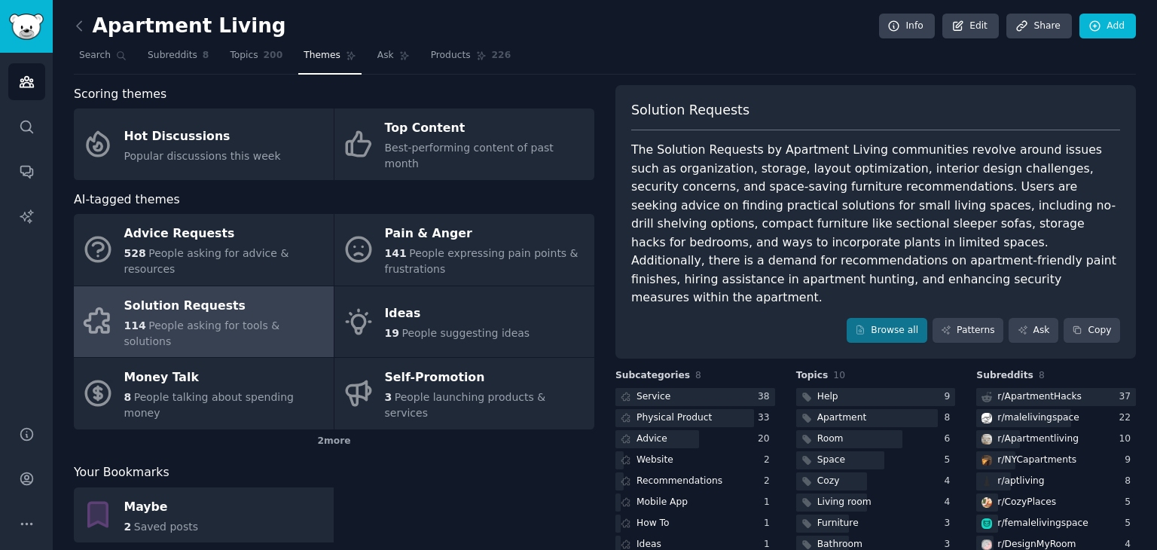
scroll to position [50, 0]
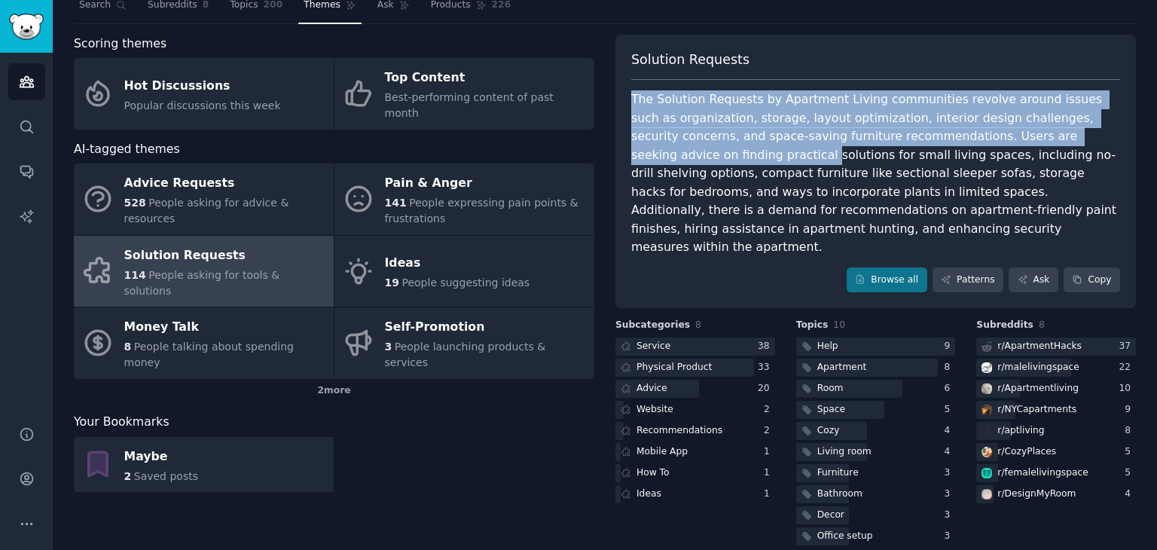
drag, startPoint x: 1157, startPoint y: 139, endPoint x: 1157, endPoint y: 25, distance: 114.5
click at [577, 25] on main "Apartment Living Info Edit Share Add Search Subreddits 8 Topics 200 Themes Ask …" at bounding box center [605, 275] width 1105 height 550
click at [577, 41] on div "Solution Requests The Solution Requests by Apartment Living communities revolve…" at bounding box center [876, 172] width 521 height 274
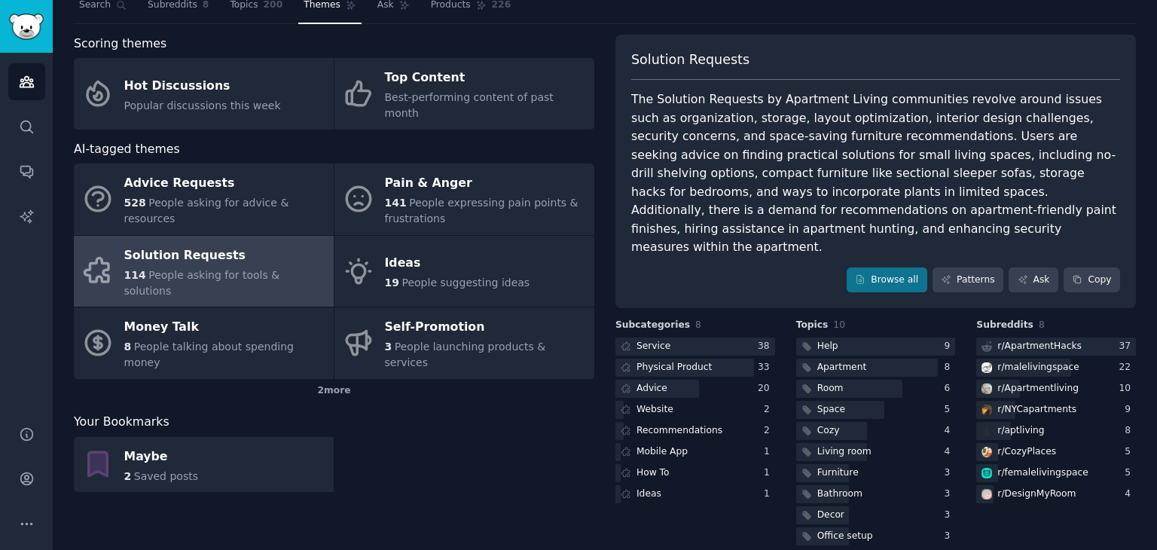
scroll to position [0, 0]
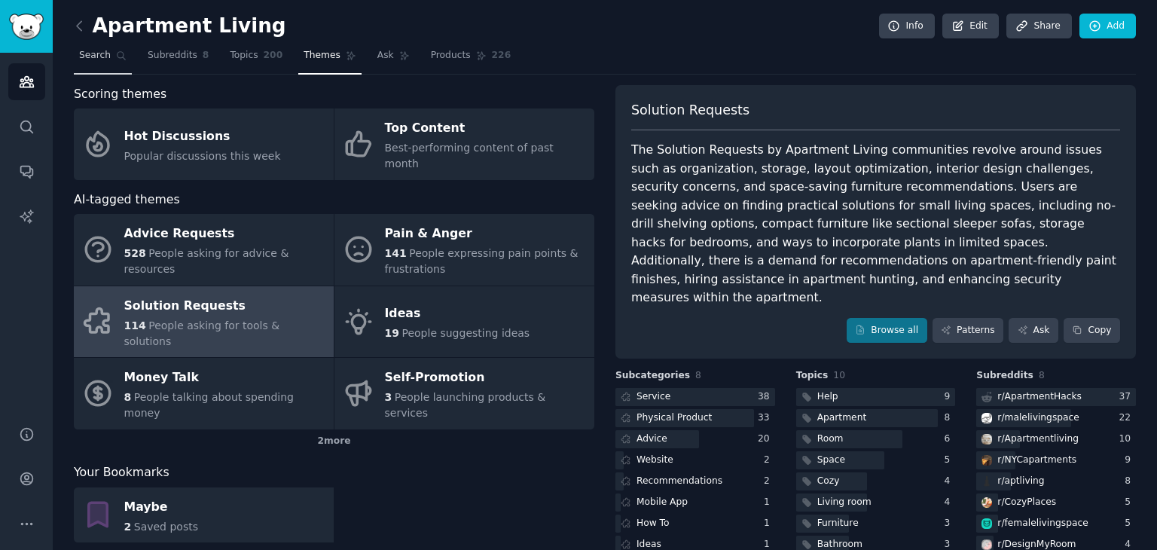
click at [108, 59] on link "Search" at bounding box center [103, 59] width 58 height 31
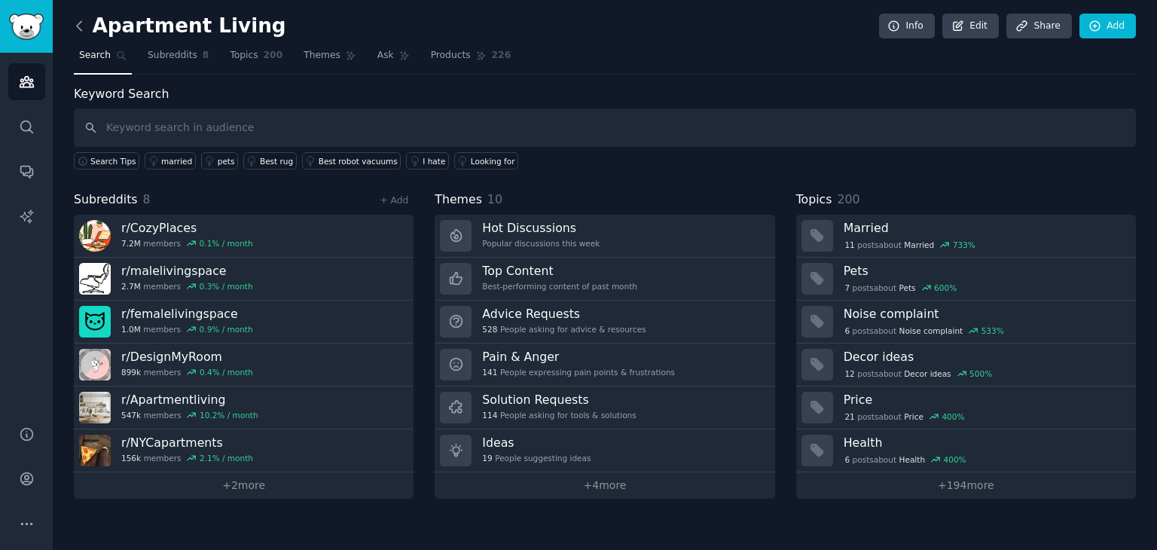
click at [80, 24] on icon at bounding box center [80, 26] width 16 height 16
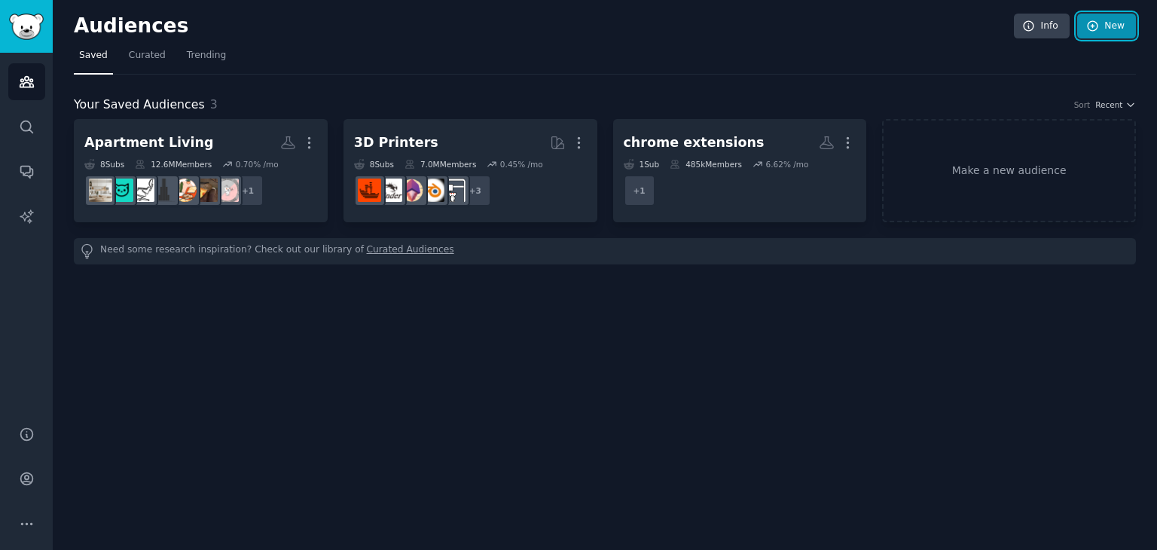
click at [577, 26] on link "New" at bounding box center [1106, 27] width 59 height 26
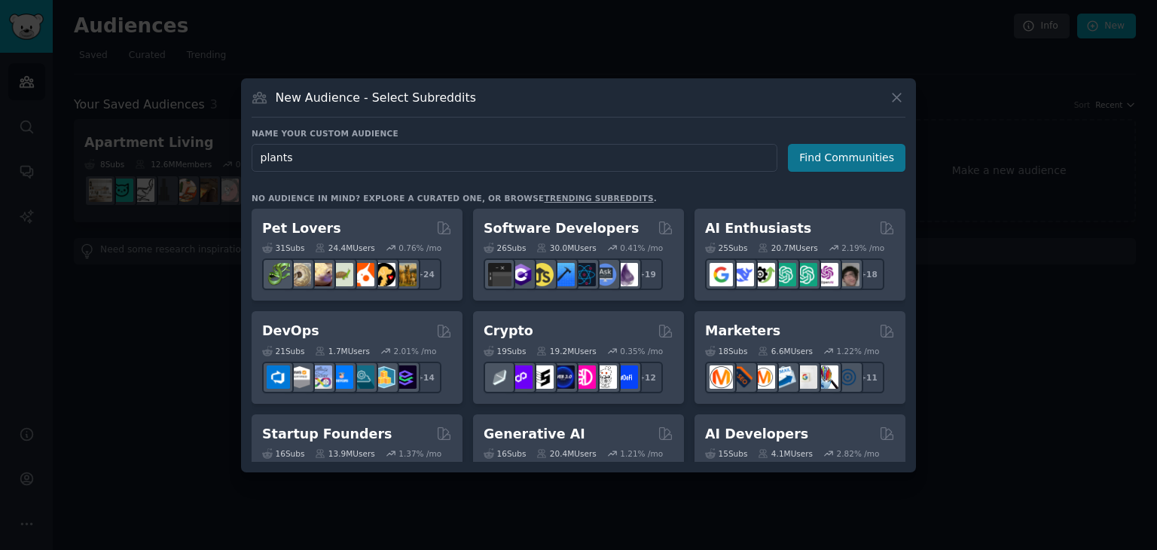
type input "plants"
click at [577, 163] on button "Find Communities" at bounding box center [847, 158] width 118 height 28
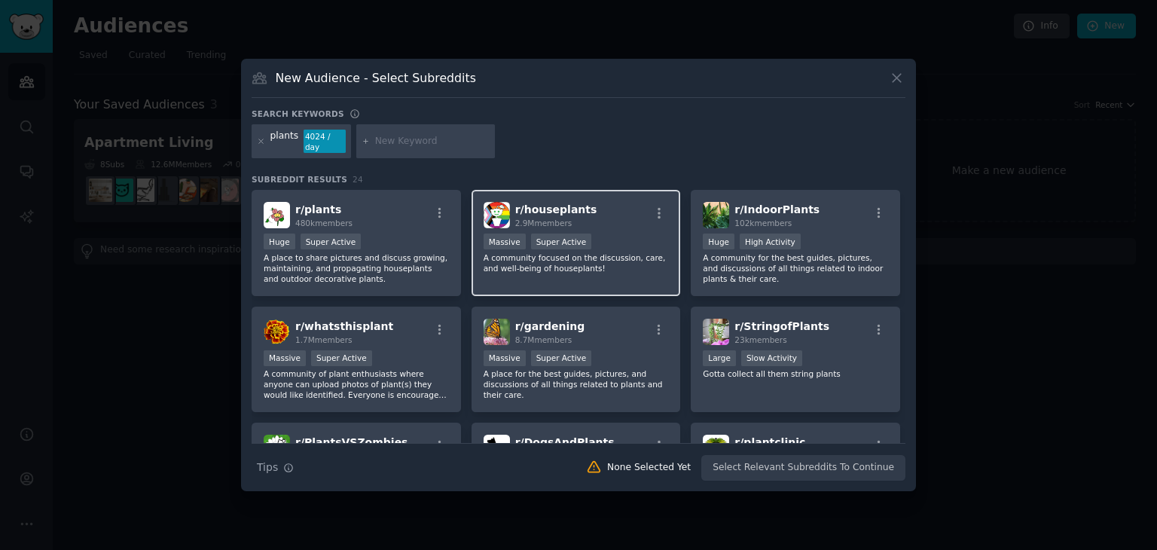
click at [576, 266] on p "A community focused on the discussion, care, and well-being of houseplants!" at bounding box center [576, 262] width 185 height 21
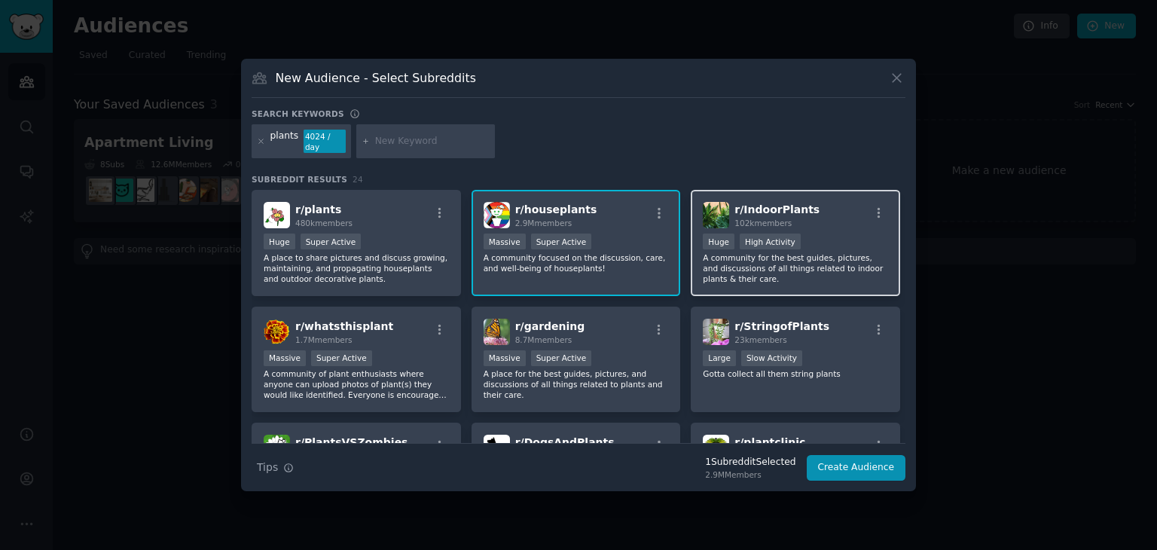
click at [577, 275] on p "A community for the best guides, pictures, and discussions of all things relate…" at bounding box center [795, 268] width 185 height 32
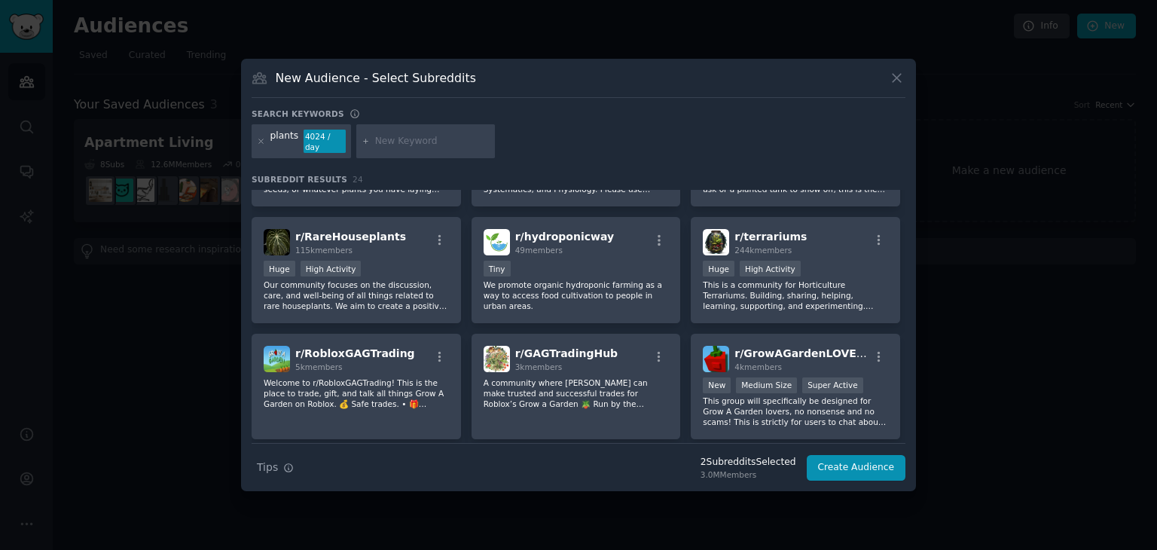
scroll to position [715, 0]
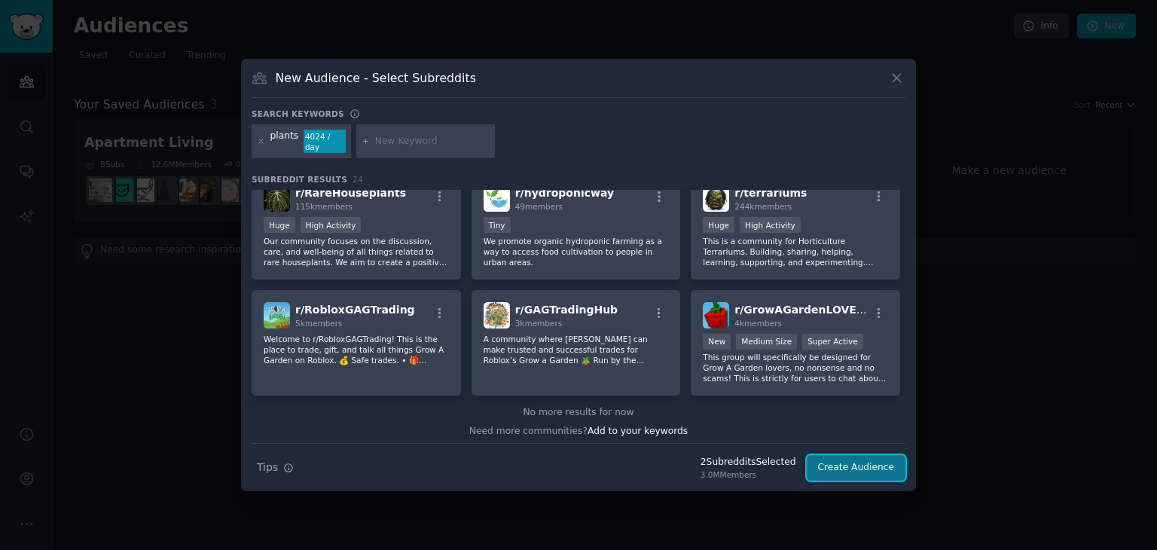
click at [577, 472] on button "Create Audience" at bounding box center [856, 468] width 99 height 26
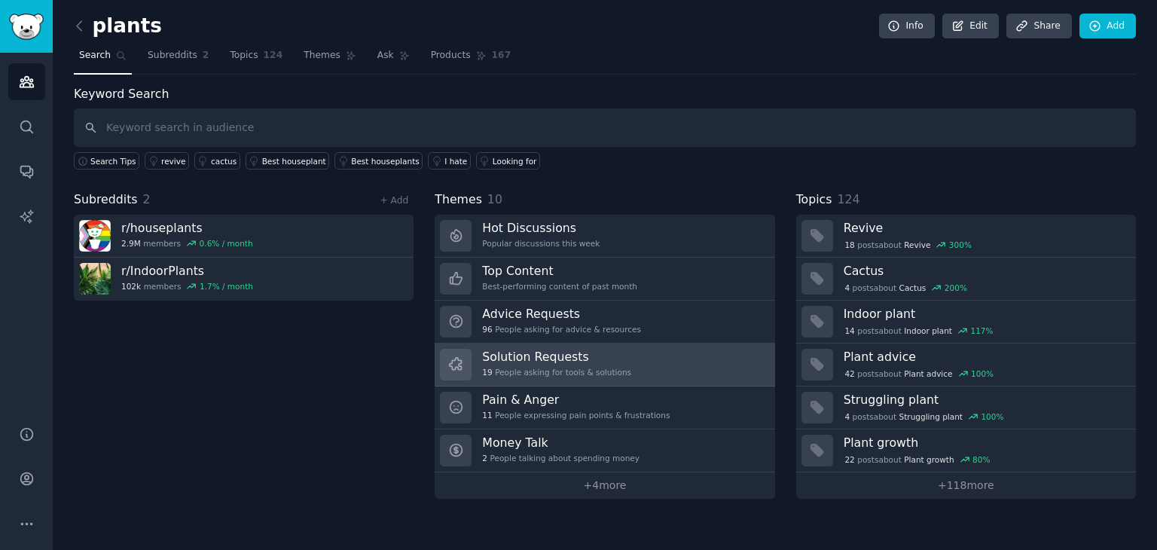
click at [577, 361] on link "Solution Requests 19 People asking for tools & solutions" at bounding box center [605, 365] width 340 height 43
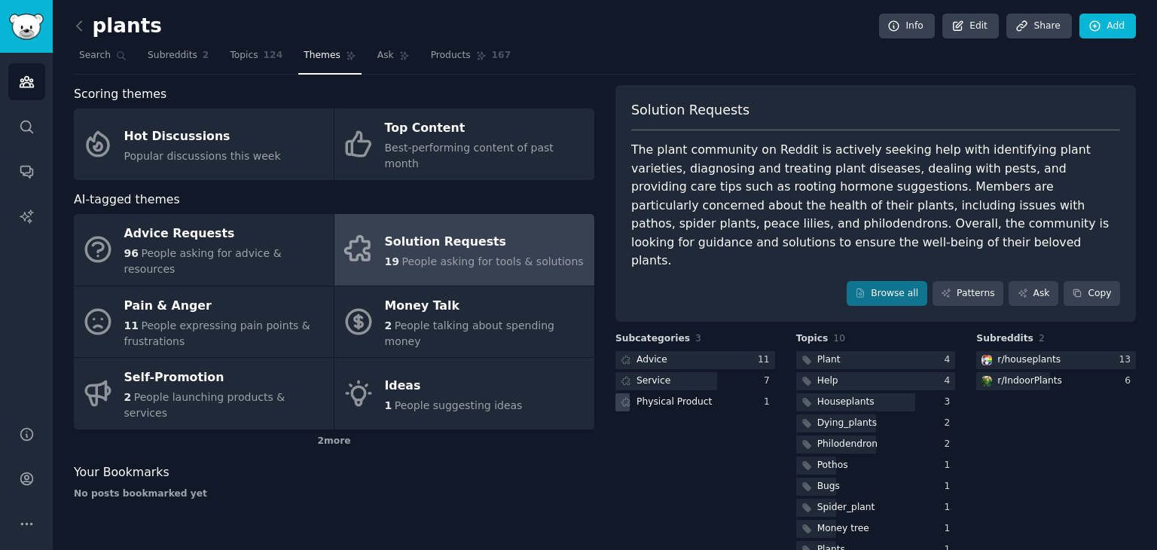
click at [577, 397] on icon at bounding box center [626, 402] width 11 height 11
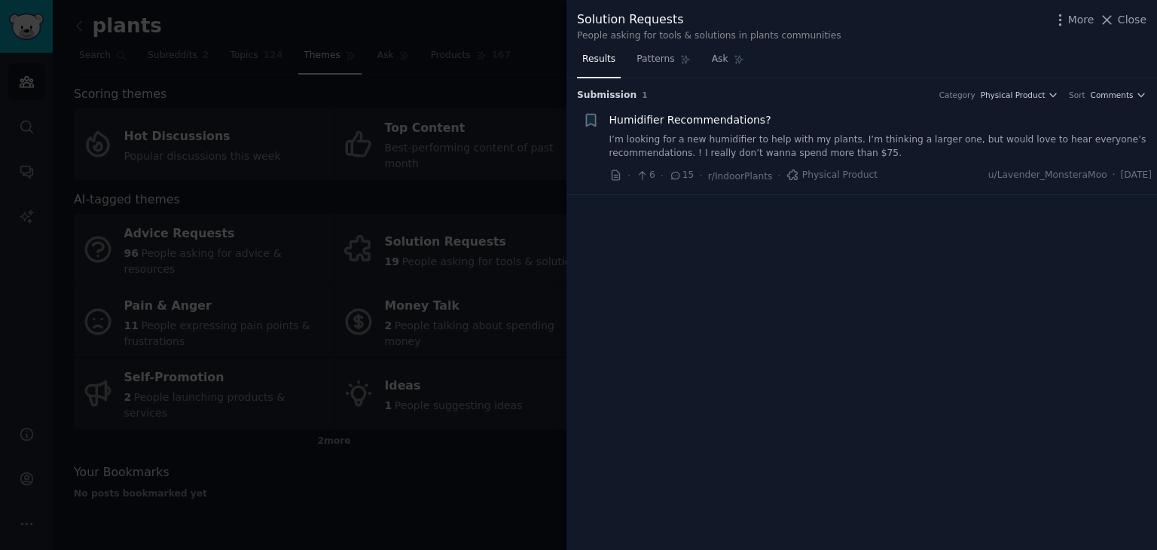
click at [460, 454] on div at bounding box center [578, 275] width 1157 height 550
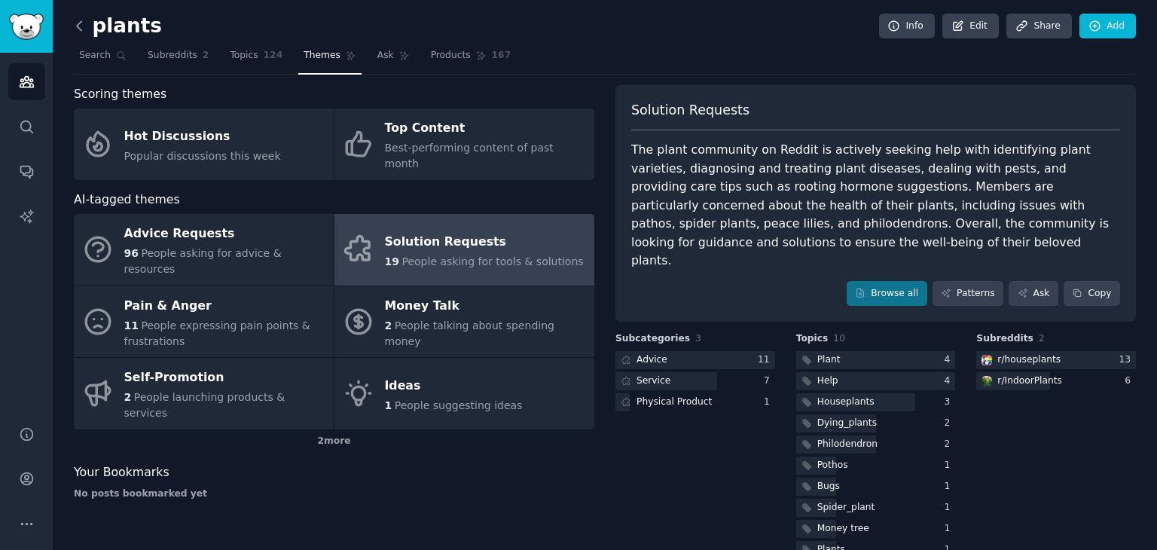
click at [80, 21] on icon at bounding box center [79, 25] width 5 height 9
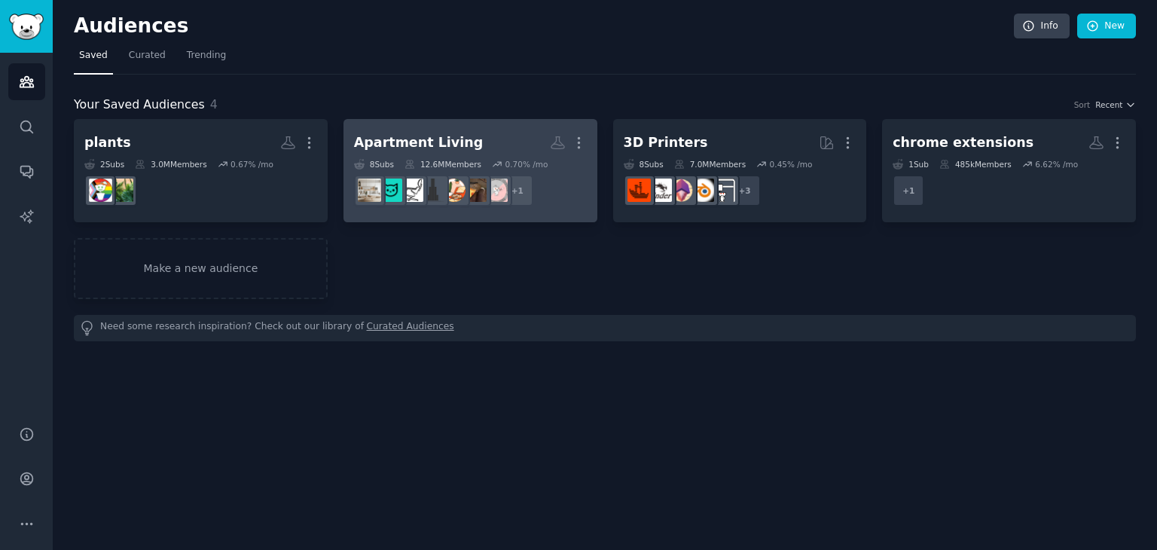
click at [470, 147] on h2 "Apartment Living More" at bounding box center [470, 143] width 233 height 26
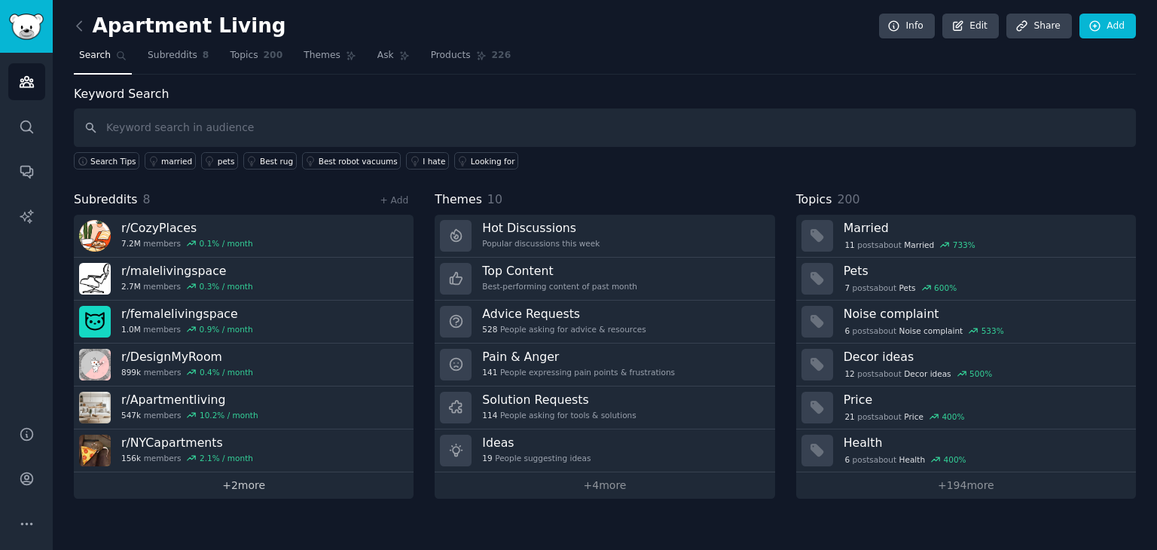
click at [269, 484] on link "+ 2 more" at bounding box center [244, 485] width 340 height 26
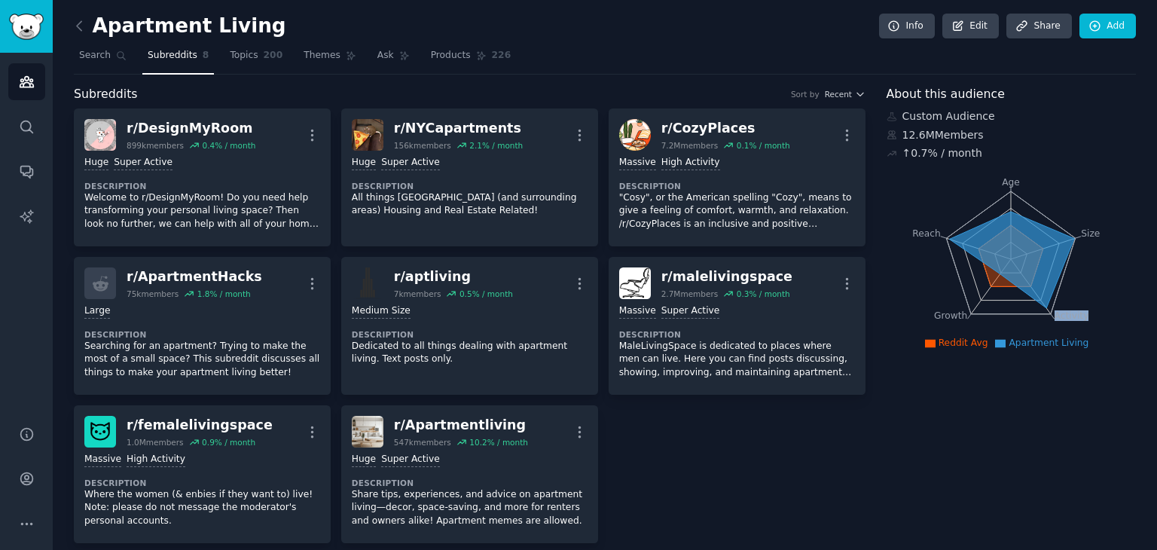
drag, startPoint x: 1157, startPoint y: 219, endPoint x: 1152, endPoint y: 304, distance: 85.3
click at [577, 304] on main "Apartment Living Info Edit Share Add Search Subreddits 8 Topics 200 Themes Ask …" at bounding box center [605, 275] width 1105 height 550
click at [264, 55] on span "200" at bounding box center [274, 56] width 20 height 14
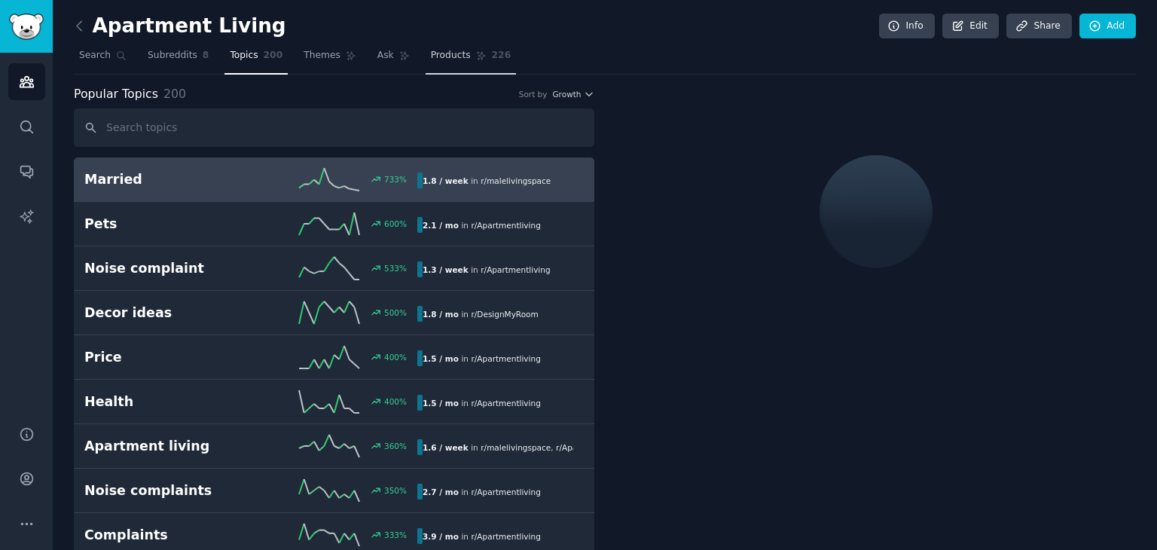
click at [454, 67] on link "Products 226" at bounding box center [471, 59] width 90 height 31
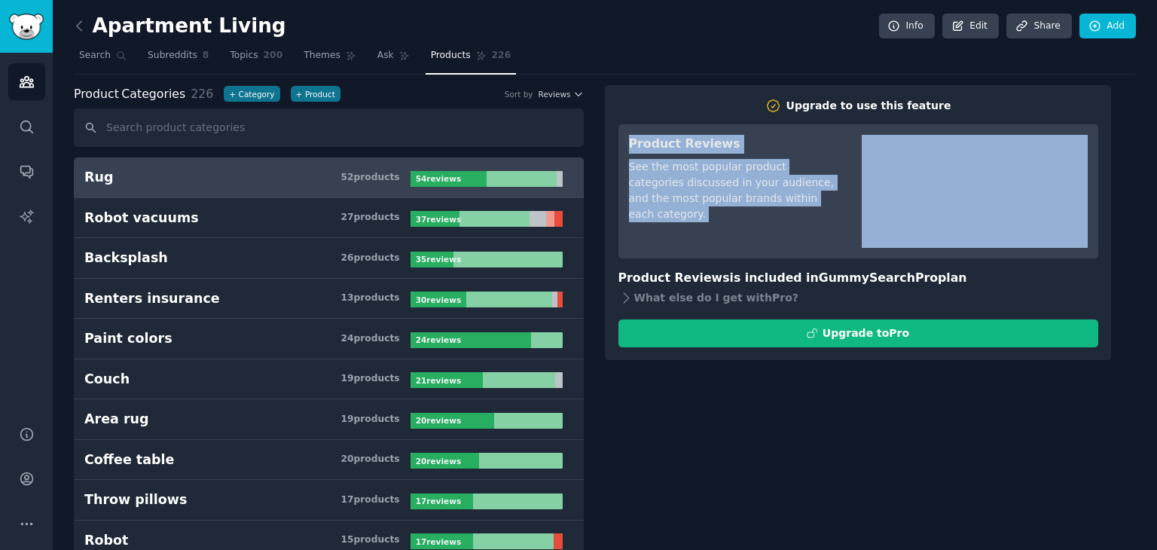
drag, startPoint x: 1157, startPoint y: 123, endPoint x: 1157, endPoint y: 152, distance: 29.4
click at [577, 152] on main "Apartment Living Info Edit Share Add Search Subreddits 8 Topics 200 Themes Ask …" at bounding box center [605, 275] width 1105 height 550
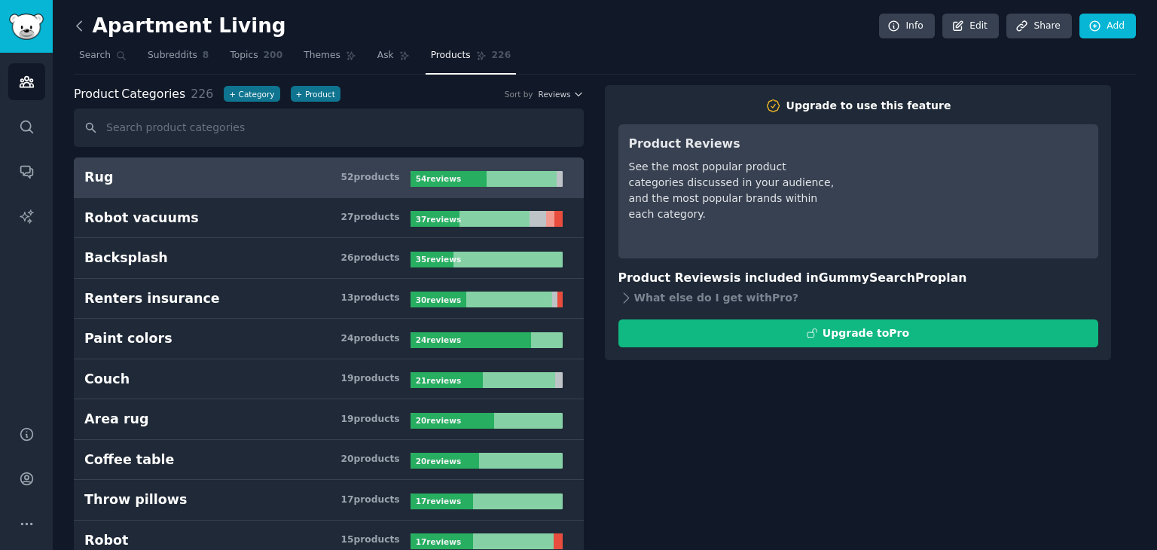
click at [75, 26] on icon at bounding box center [80, 26] width 16 height 16
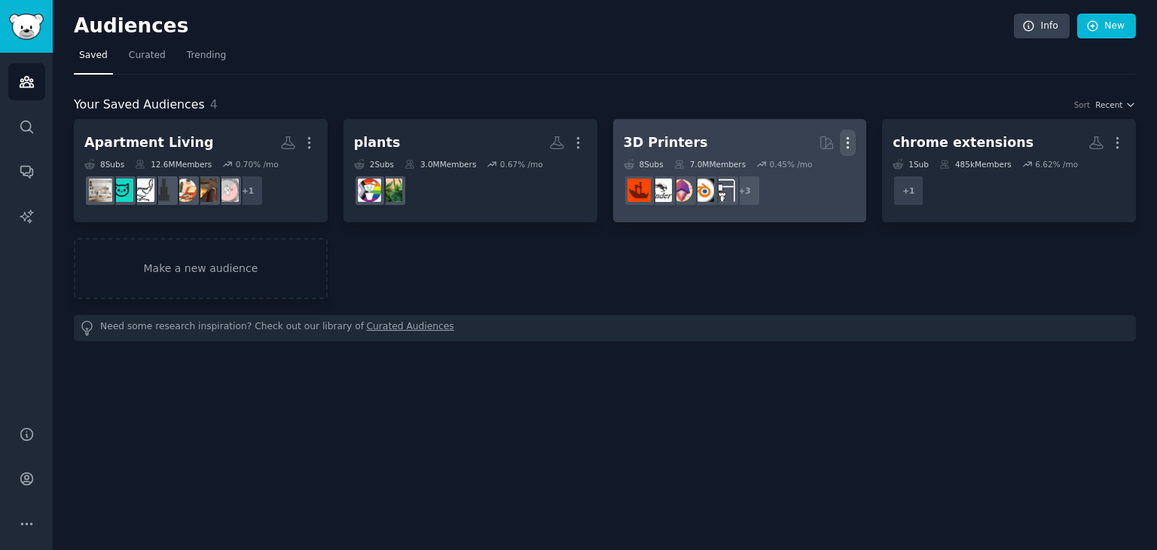
click at [577, 145] on icon "button" at bounding box center [848, 143] width 16 height 16
click at [577, 175] on p "Delete" at bounding box center [807, 175] width 35 height 16
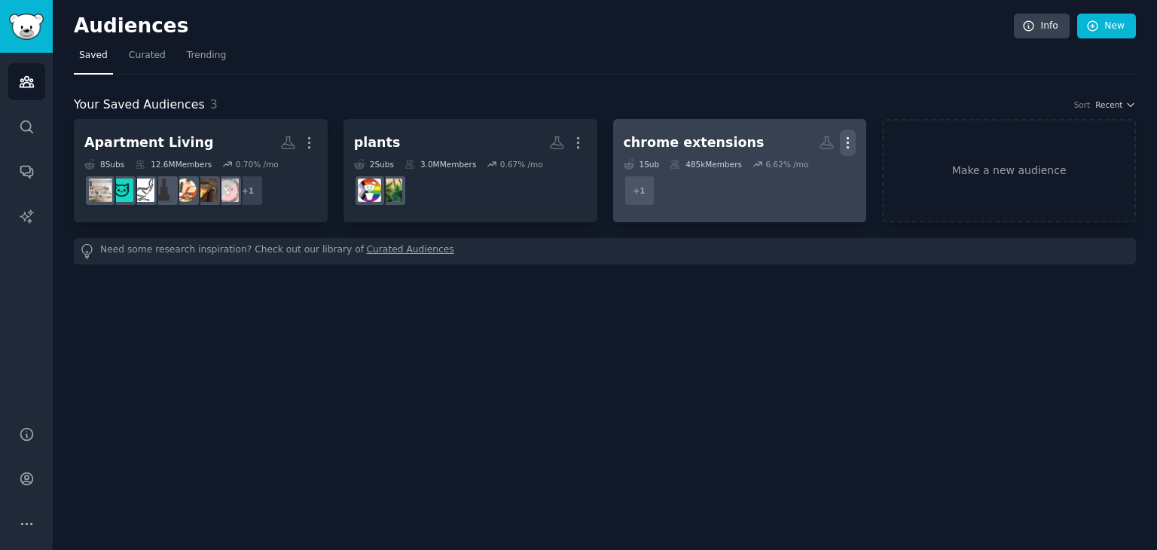
click at [577, 145] on icon "button" at bounding box center [848, 143] width 16 height 16
click at [577, 172] on p "Delete" at bounding box center [807, 175] width 35 height 16
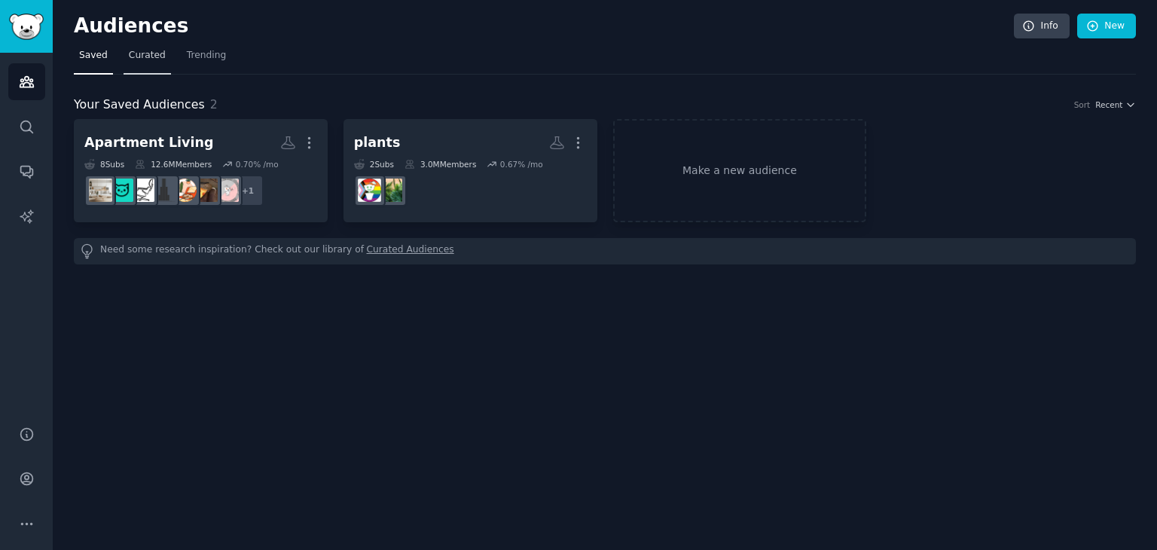
click at [137, 64] on link "Curated" at bounding box center [147, 59] width 47 height 31
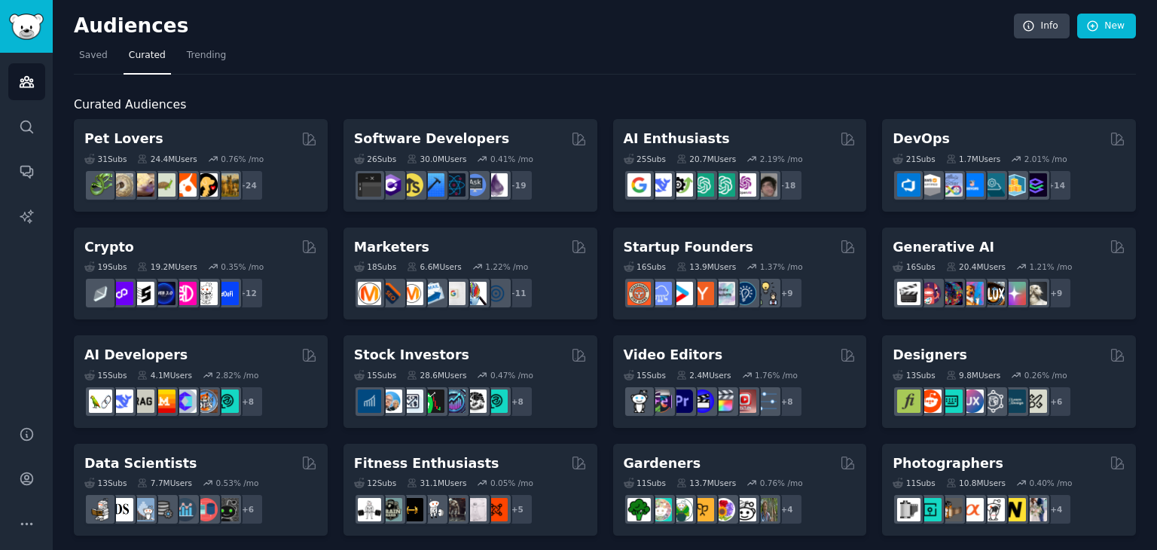
click at [577, 173] on main "Audiences Info New Saved Curated Trending Curated Audiences Pet Lovers 31 Sub s…" at bounding box center [605, 275] width 1105 height 550
click at [192, 44] on link "Trending" at bounding box center [207, 59] width 50 height 31
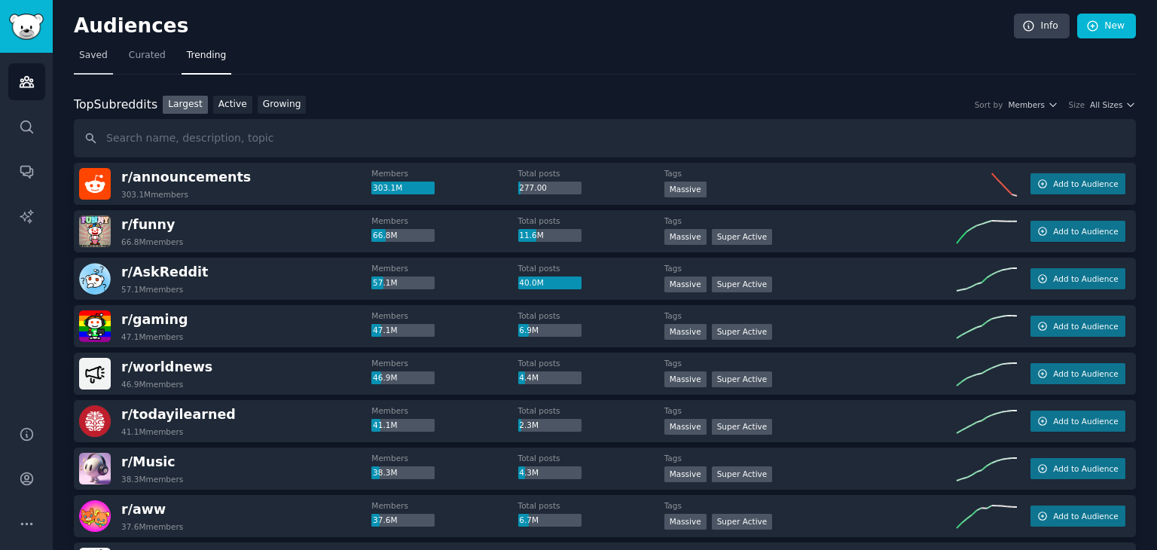
click at [79, 53] on span "Saved" at bounding box center [93, 56] width 29 height 14
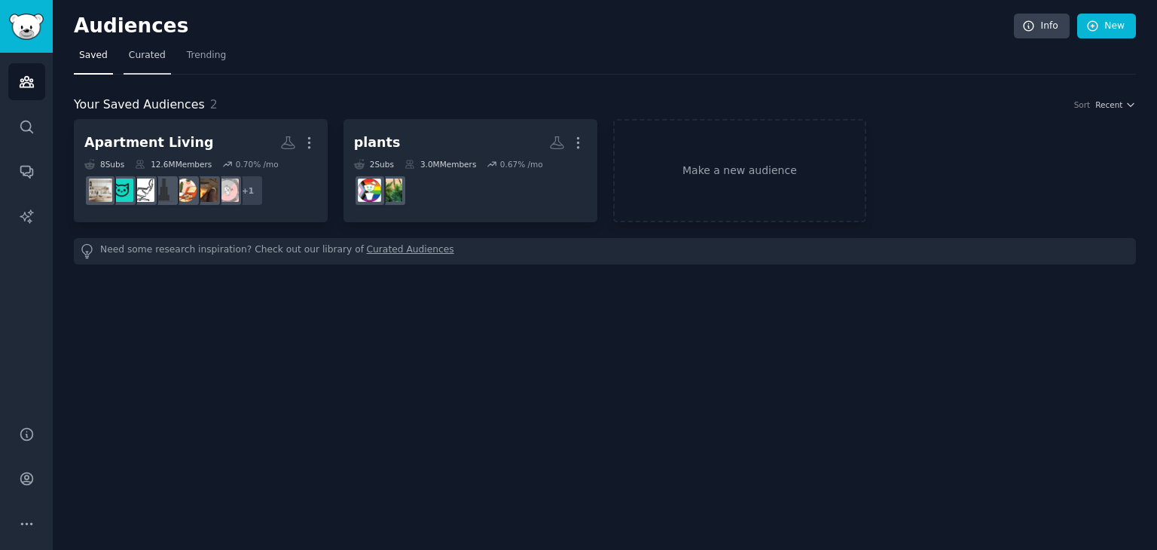
click at [142, 57] on span "Curated" at bounding box center [147, 56] width 37 height 14
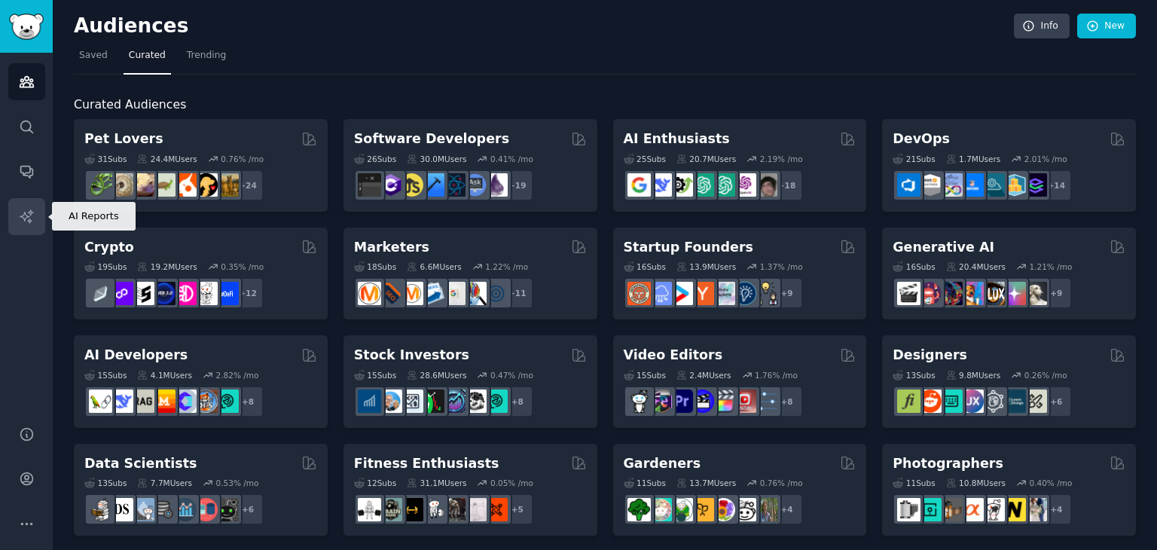
click at [24, 215] on icon "Sidebar" at bounding box center [27, 217] width 16 height 16
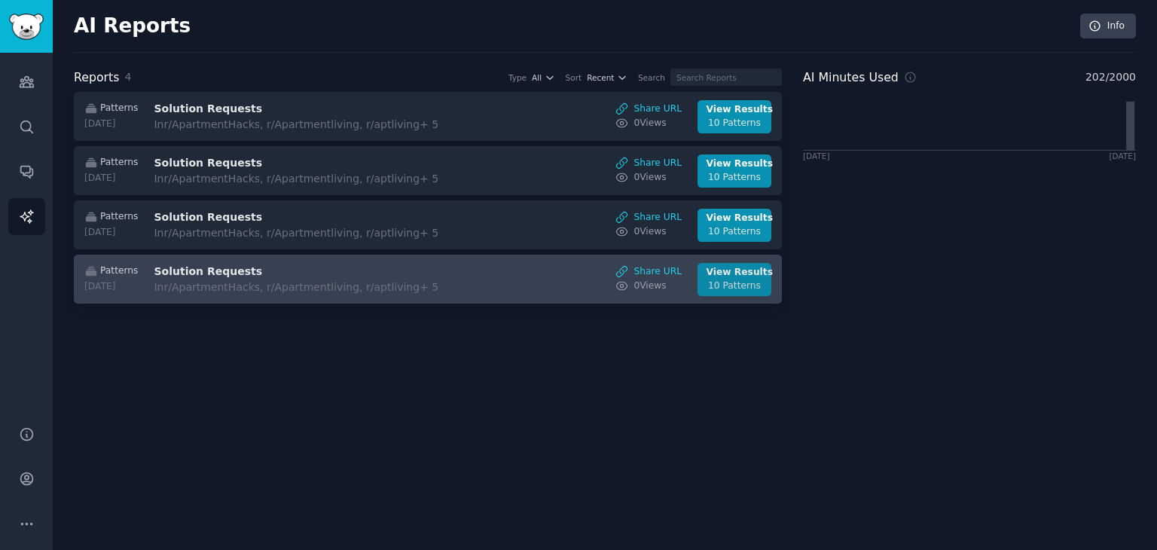
click at [577, 273] on div "View Results" at bounding box center [735, 273] width 57 height 14
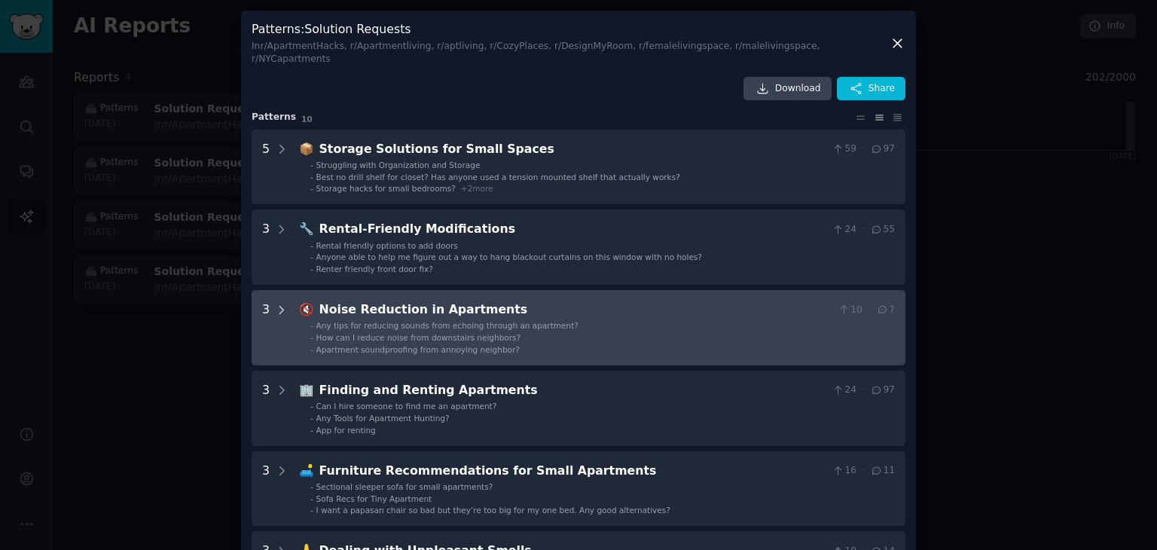
click at [280, 306] on icon at bounding box center [282, 310] width 4 height 8
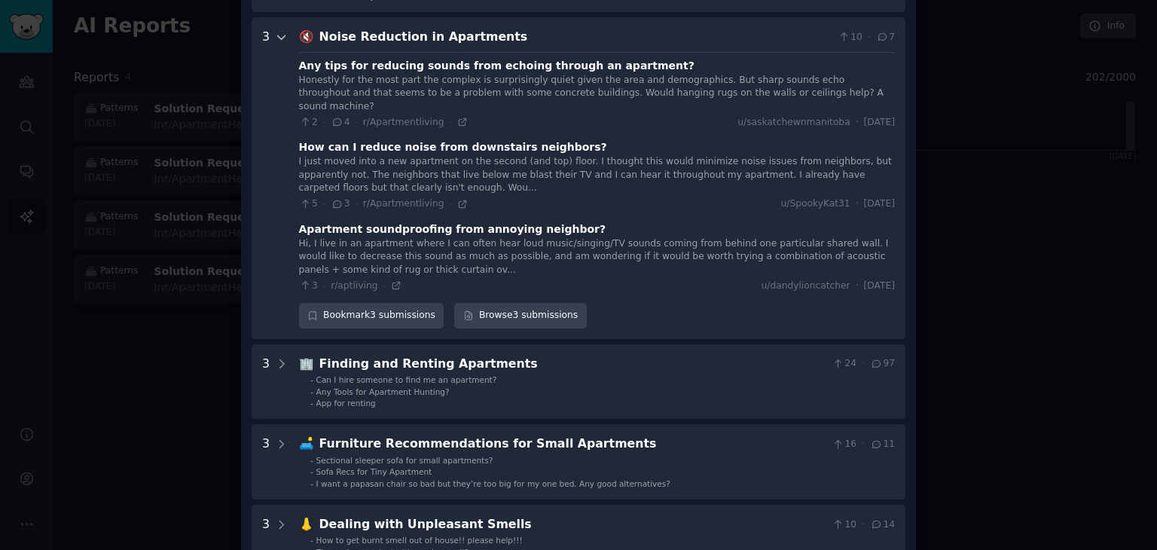
scroll to position [277, 0]
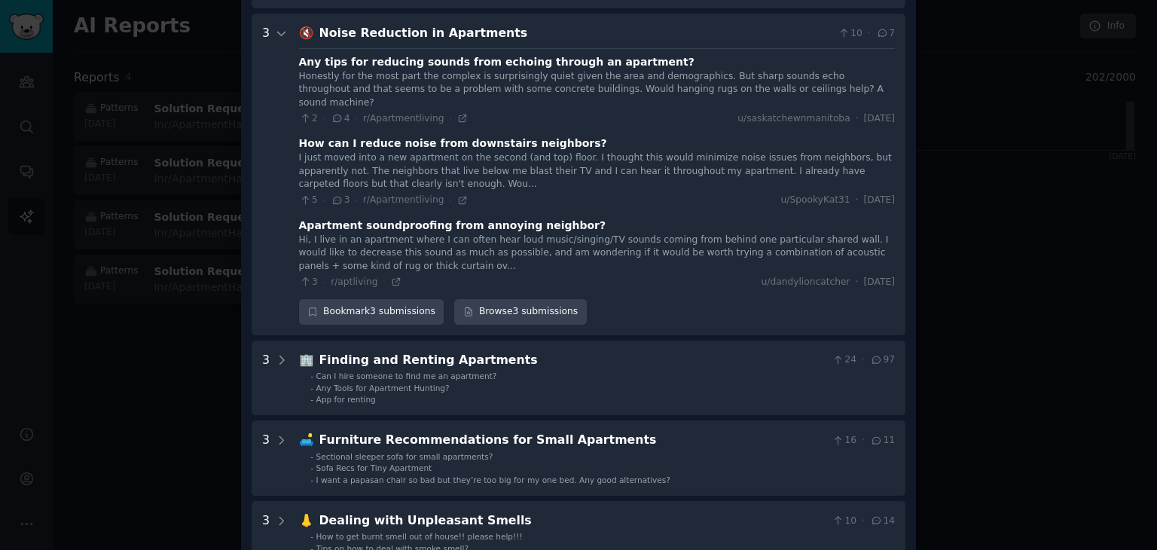
click at [171, 381] on div at bounding box center [578, 275] width 1157 height 550
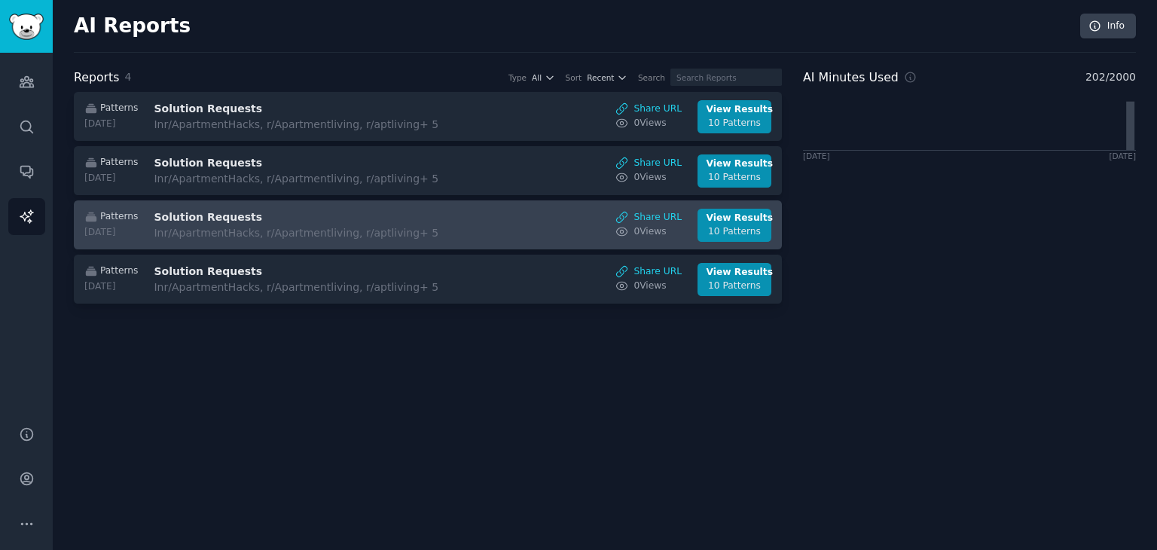
click at [264, 227] on div "In r/ApartmentHacks, r/Apartmentliving, r/aptliving + 5" at bounding box center [296, 233] width 285 height 16
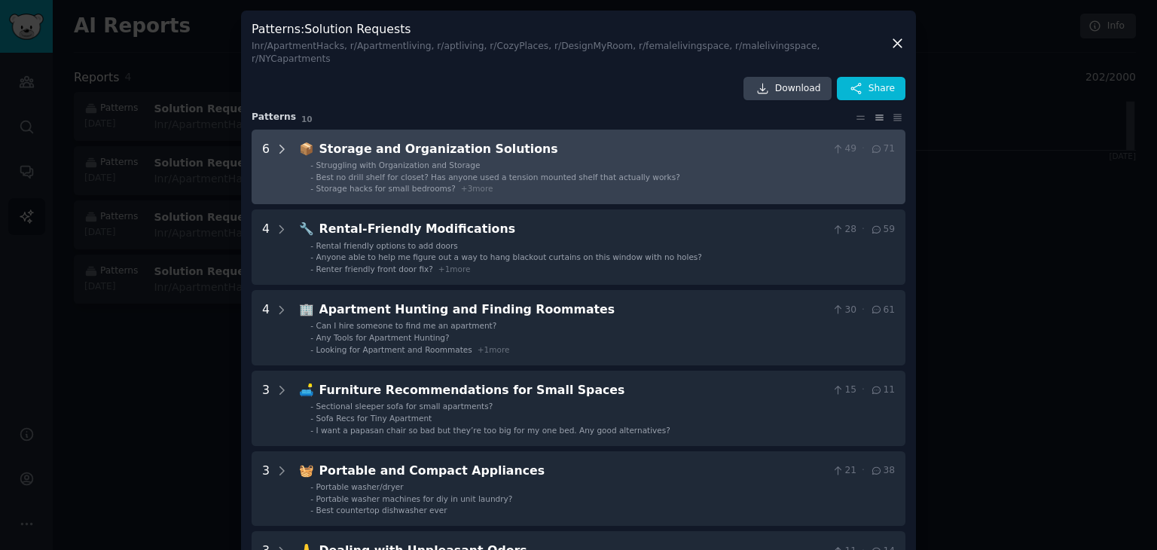
click at [280, 145] on icon at bounding box center [282, 149] width 4 height 8
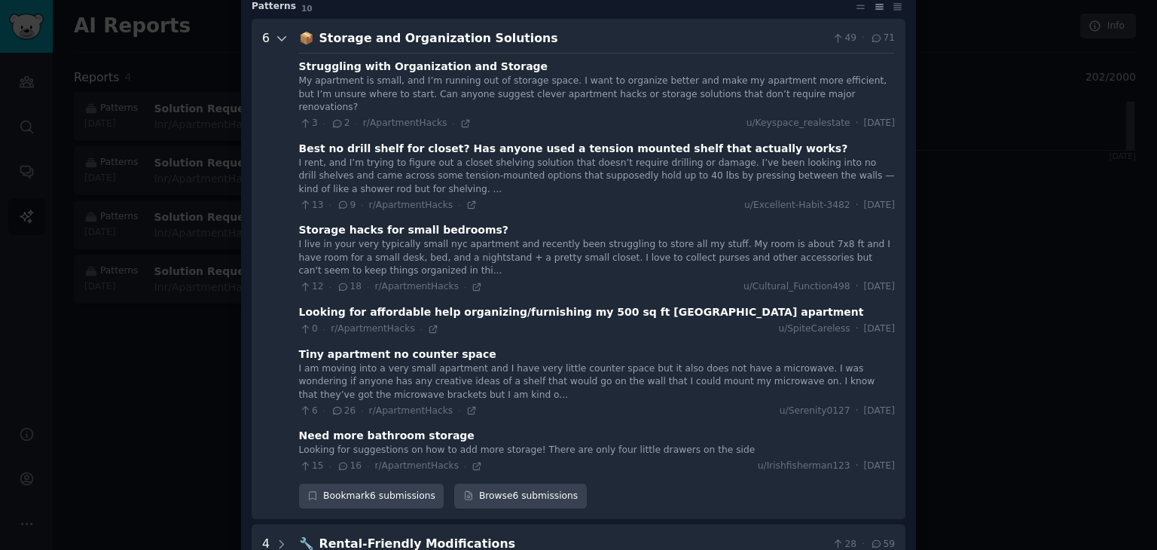
scroll to position [116, 0]
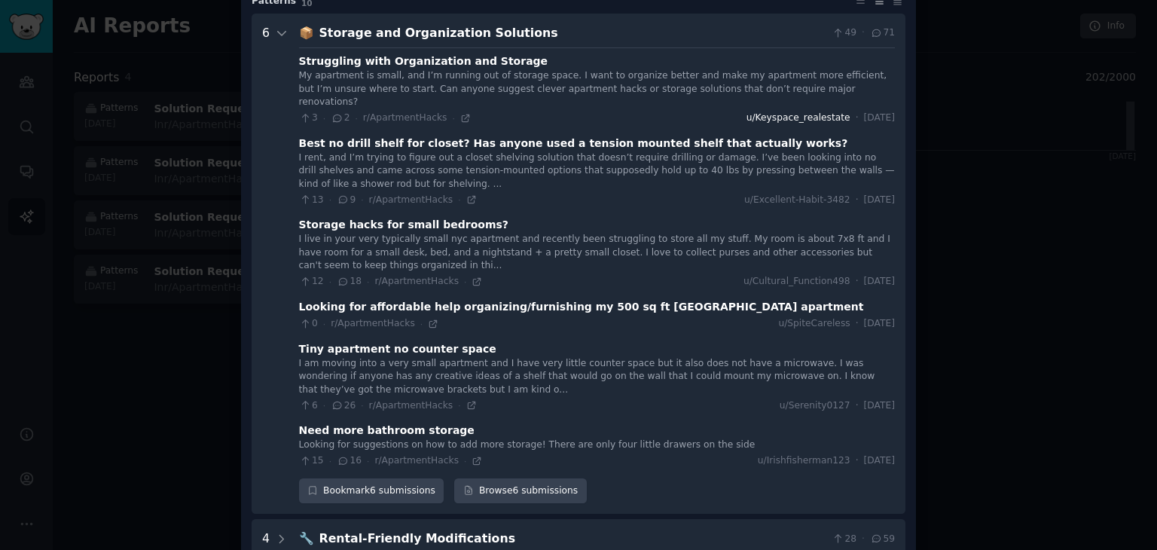
click at [577, 112] on span "u/Keyspace_realestate" at bounding box center [799, 119] width 104 height 14
click at [577, 112] on span "Thu 4/3/2025" at bounding box center [879, 119] width 31 height 14
click at [366, 53] on div "Struggling with Organization and Storage" at bounding box center [423, 61] width 249 height 16
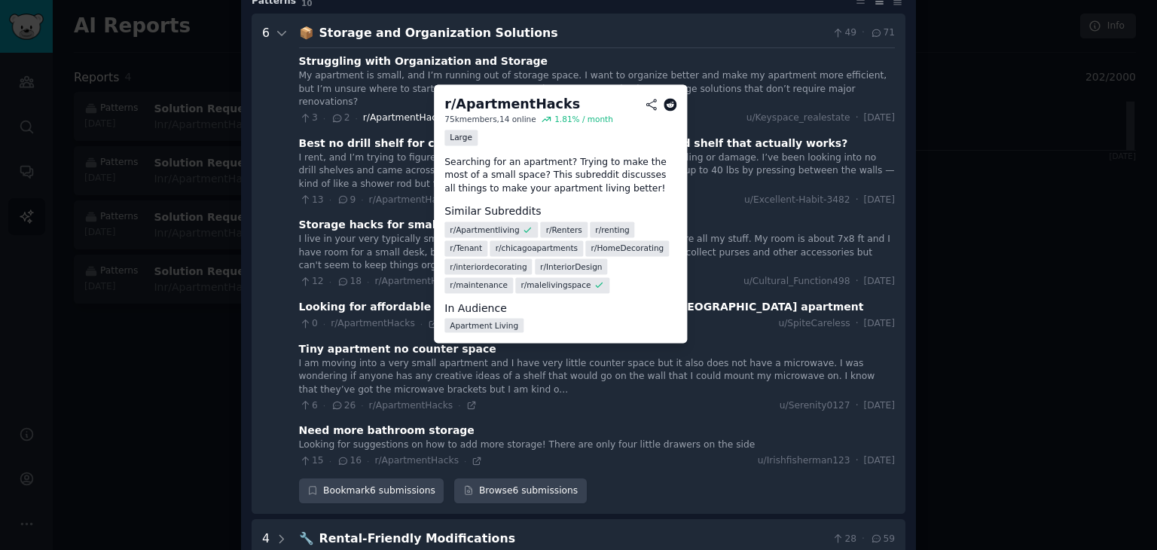
click at [363, 112] on span "r/ApartmentHacks" at bounding box center [405, 117] width 84 height 11
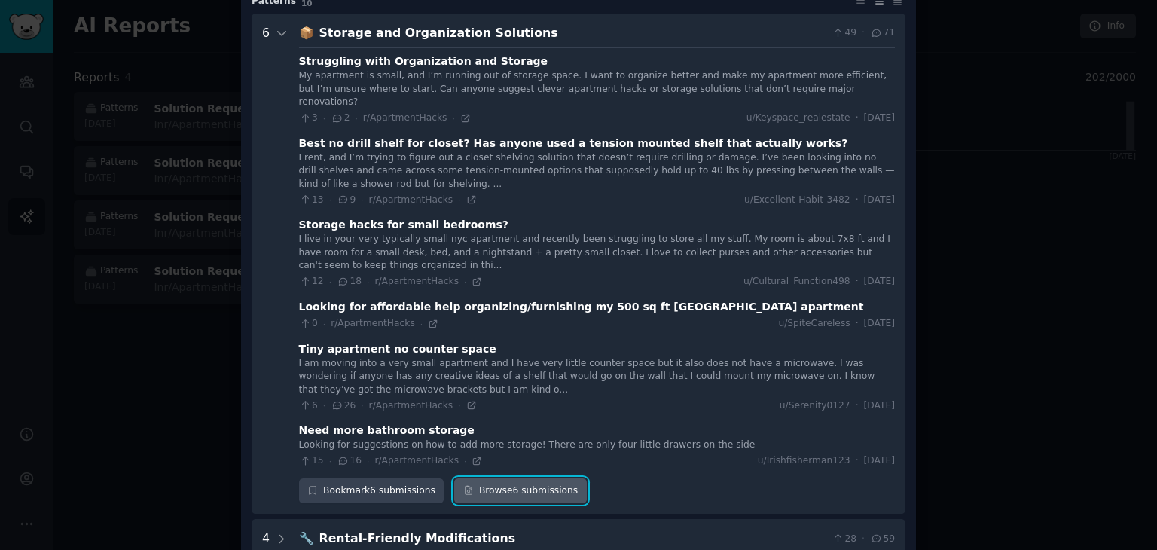
click at [494, 478] on link "Browse 6 submissions" at bounding box center [520, 491] width 132 height 26
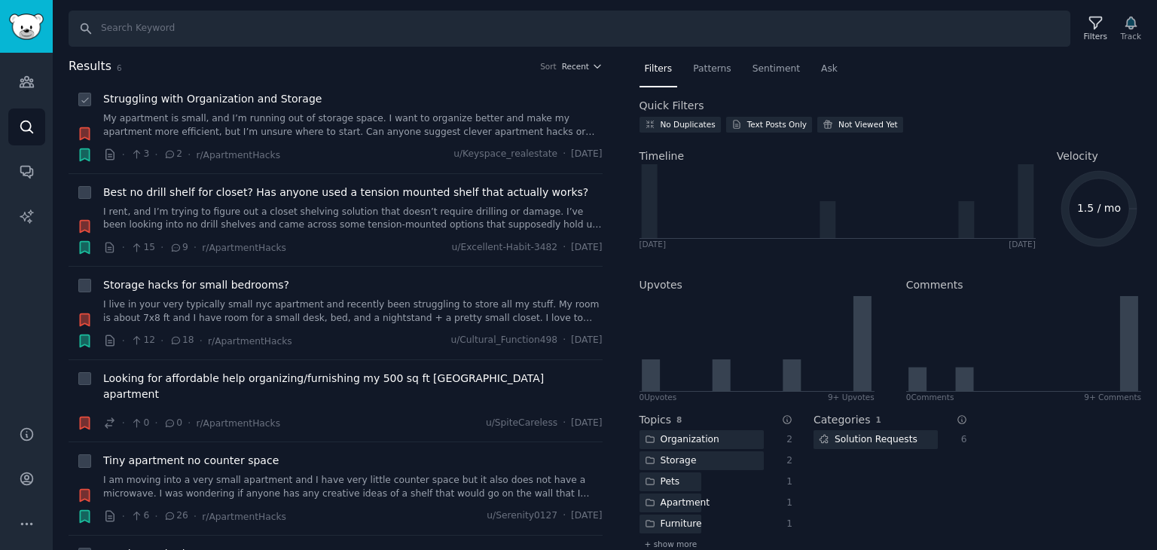
click at [250, 102] on span "Struggling with Organization and Storage" at bounding box center [212, 99] width 219 height 16
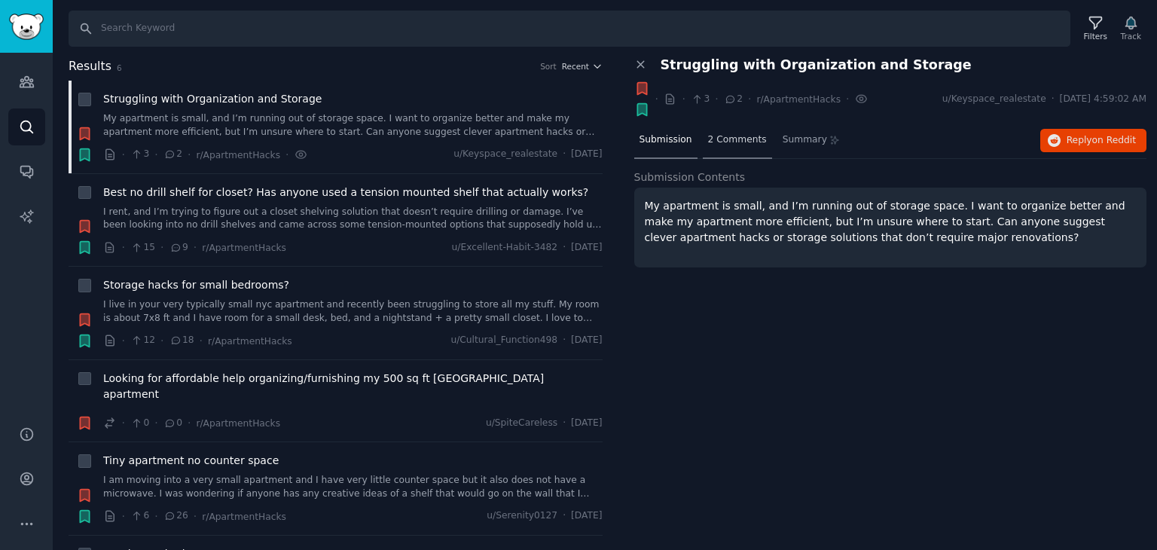
click at [577, 136] on span "2 Comments" at bounding box center [737, 140] width 59 height 14
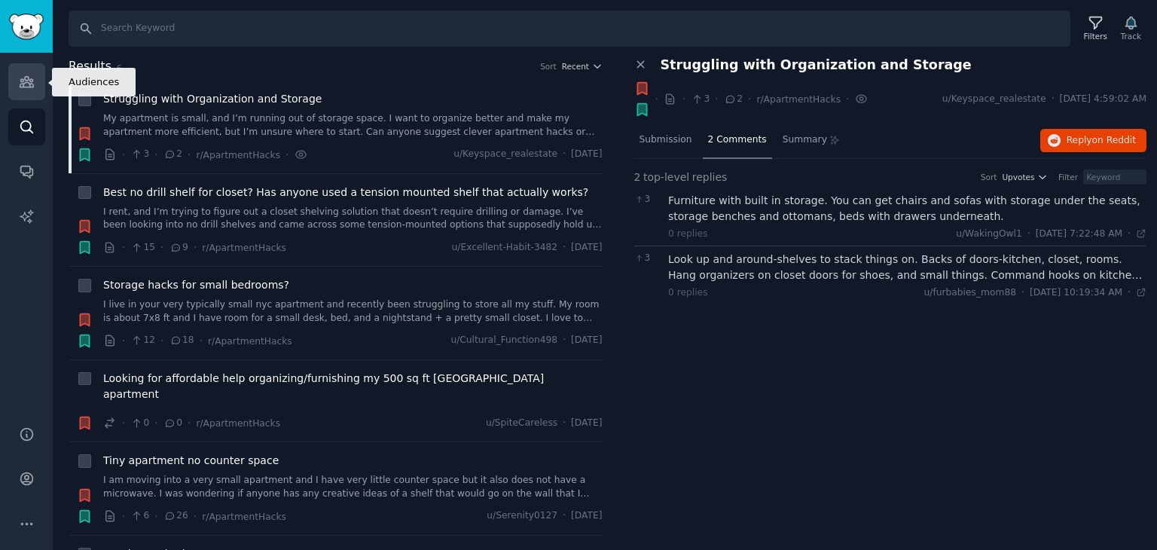
click at [11, 79] on link "Audiences" at bounding box center [26, 81] width 37 height 37
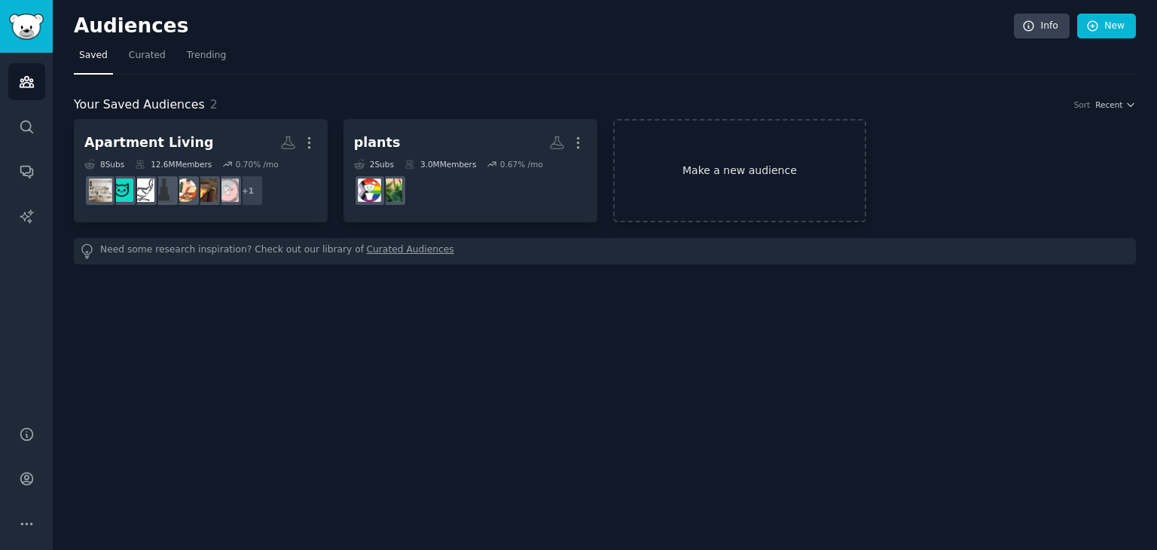
click at [577, 152] on link "Make a new audience" at bounding box center [740, 170] width 254 height 103
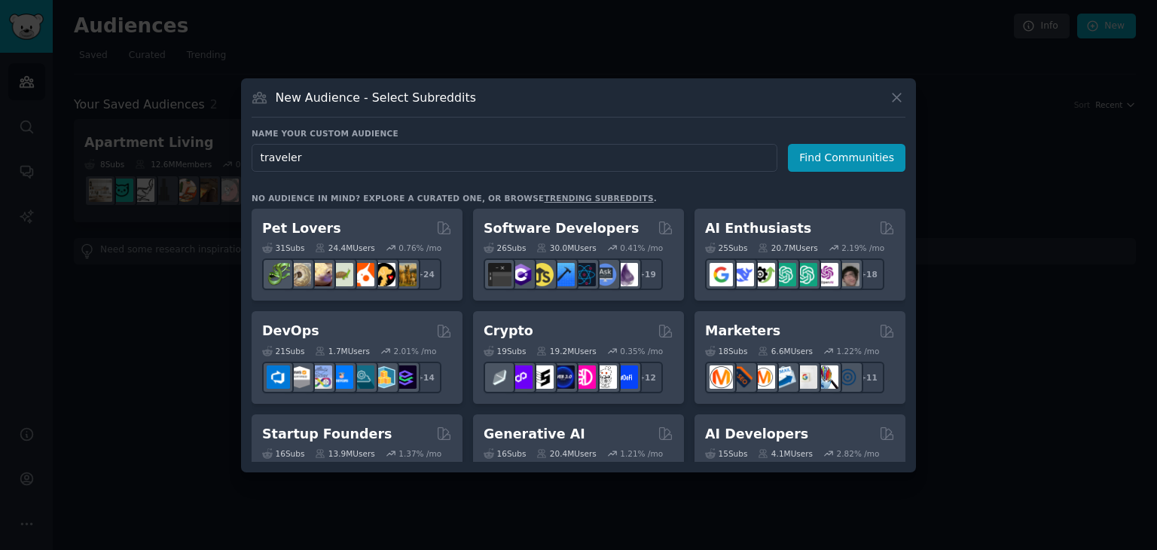
type input "travelers"
click button "Find Communities" at bounding box center [847, 158] width 118 height 28
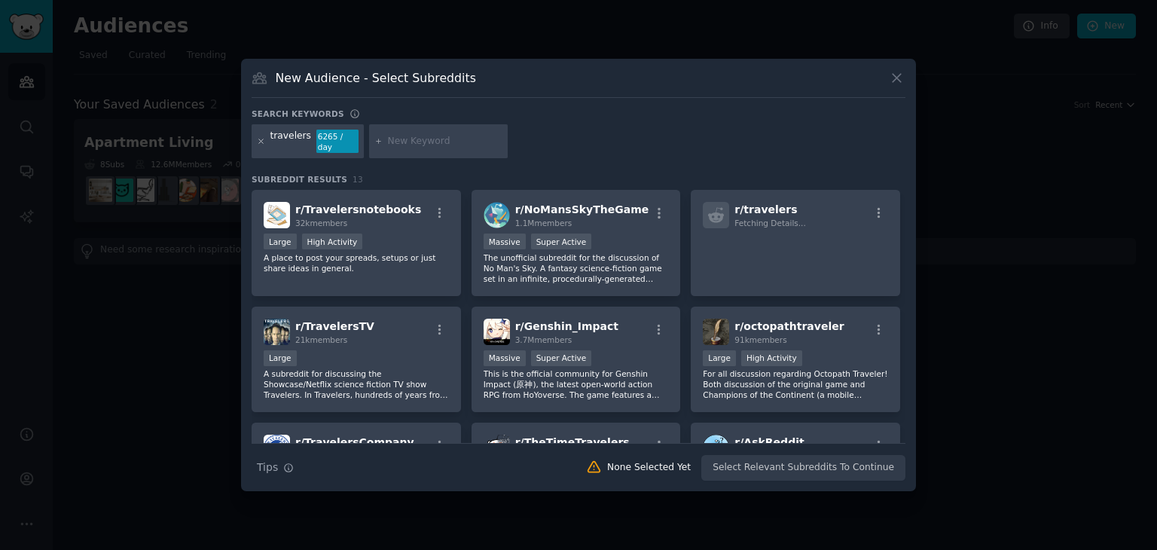
click at [261, 142] on icon at bounding box center [261, 141] width 8 height 8
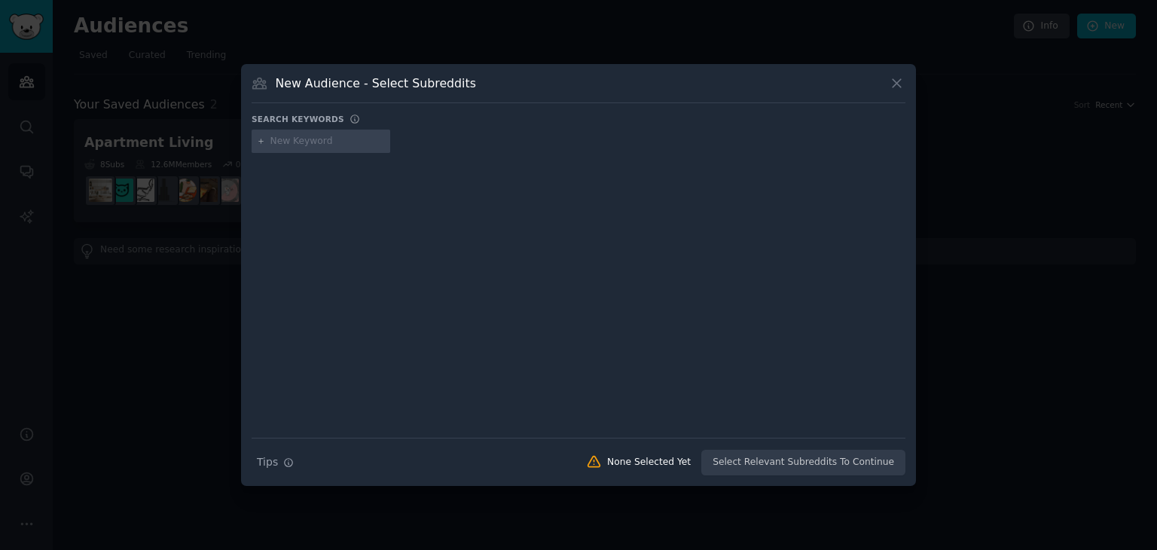
click at [316, 136] on input "text" at bounding box center [327, 142] width 115 height 14
type input "travelling"
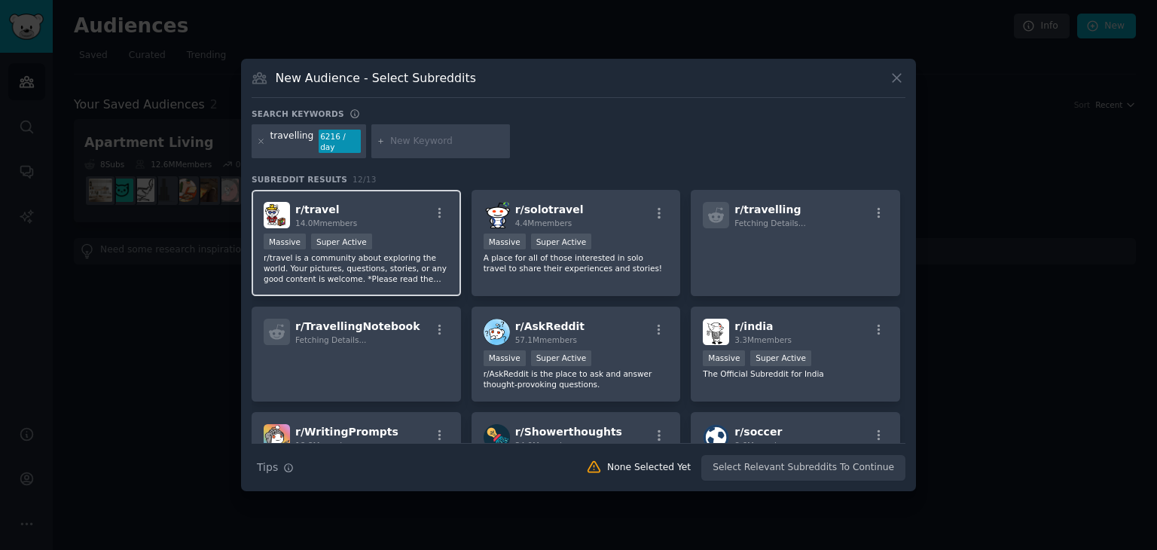
click at [327, 223] on div "r/ travel 14.0M members Massive Super Active r/travel is a community about expl…" at bounding box center [356, 243] width 209 height 106
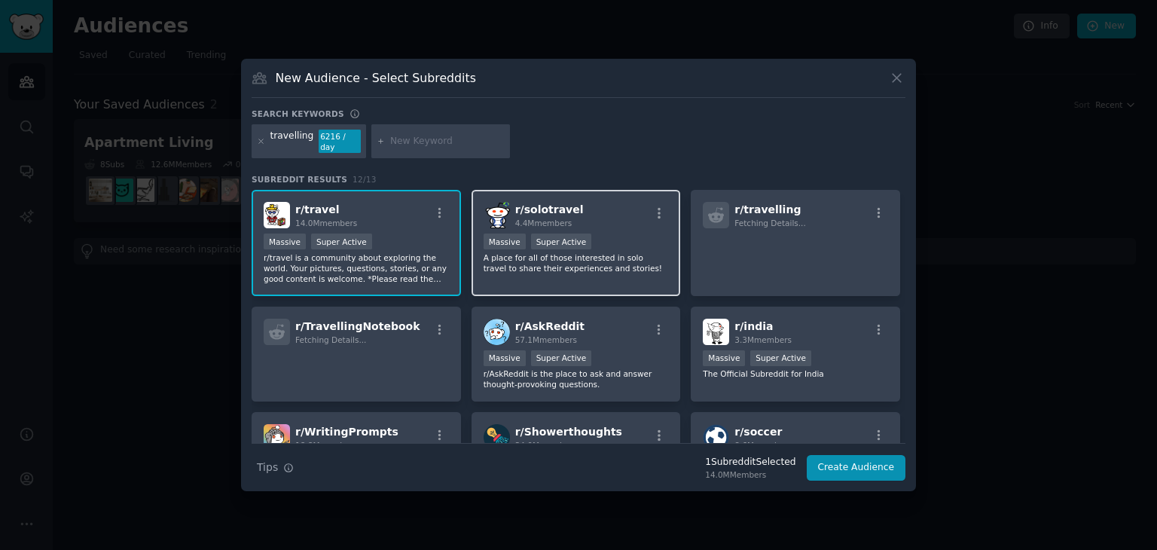
click at [577, 215] on div "r/ solotravel 4.4M members" at bounding box center [576, 215] width 185 height 26
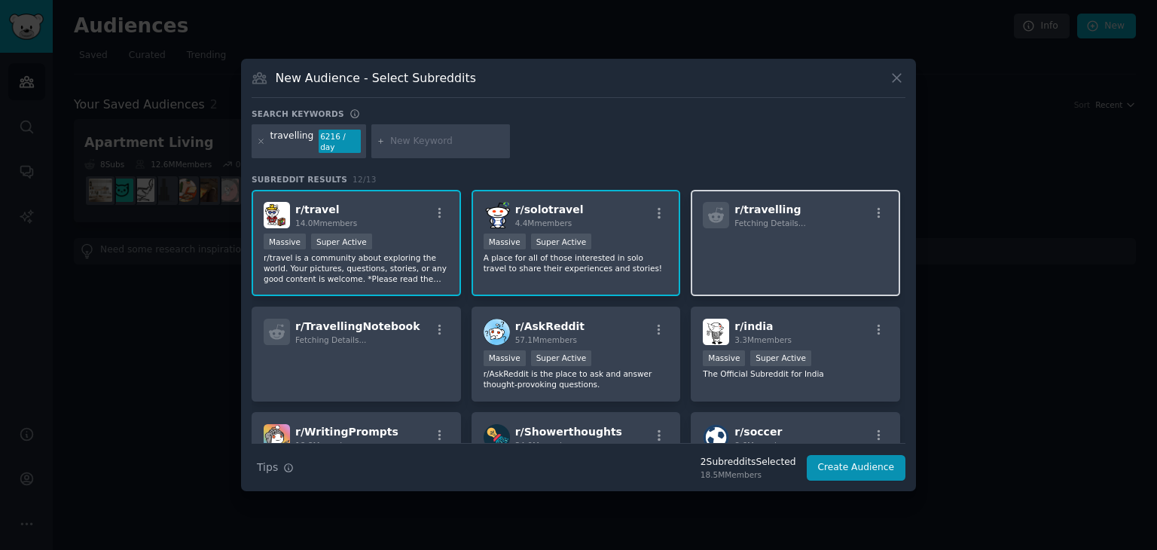
click at [577, 255] on p at bounding box center [795, 250] width 185 height 32
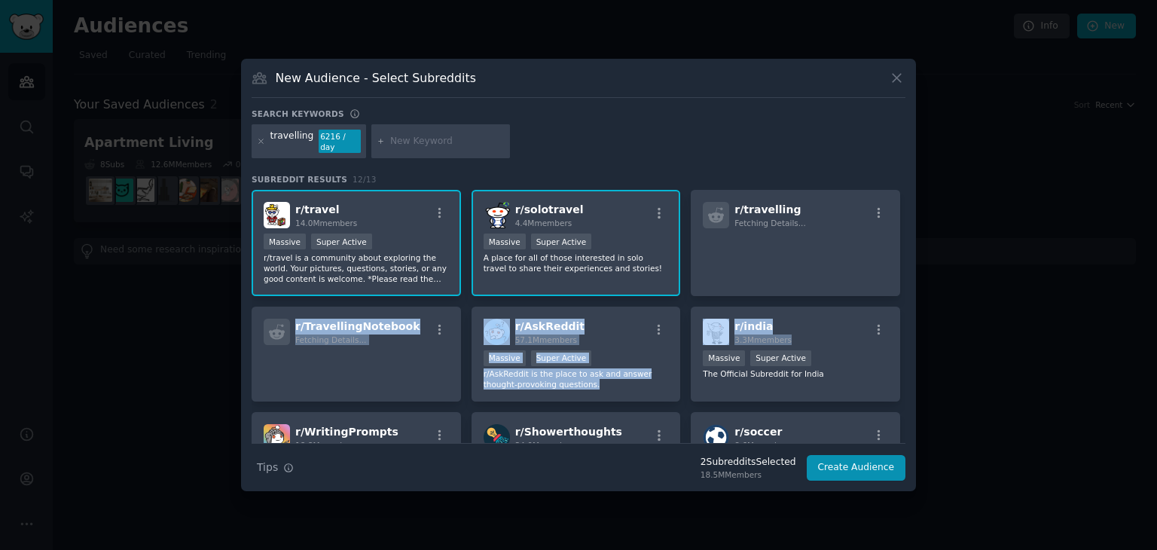
drag, startPoint x: 906, startPoint y: 257, endPoint x: 912, endPoint y: 301, distance: 44.2
click at [577, 301] on div "New Audience - Select Subreddits Search keywords Try a 2-4 keywords your audien…" at bounding box center [578, 275] width 675 height 433
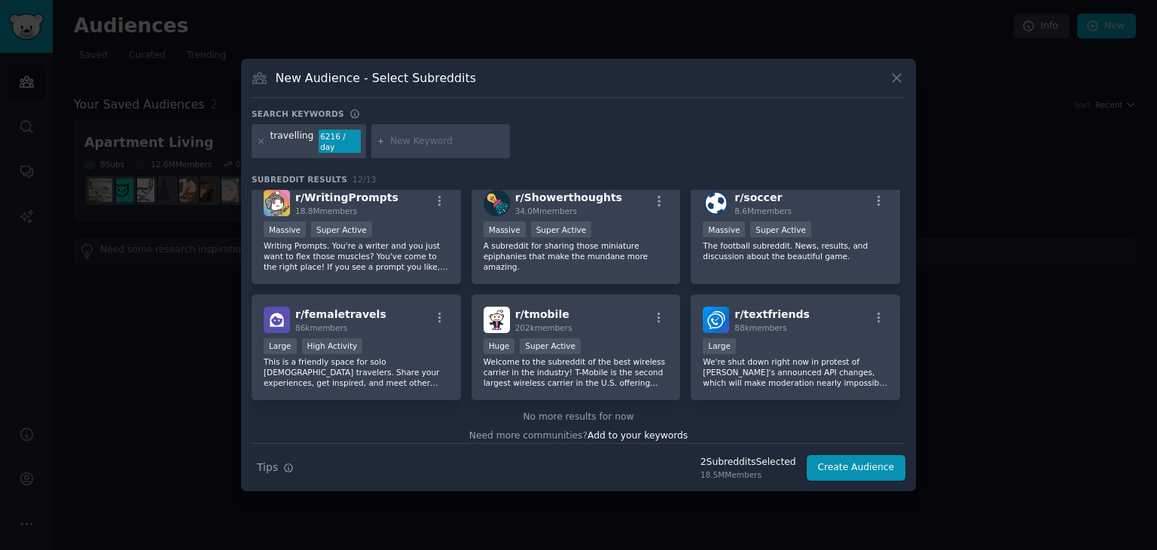
scroll to position [241, 0]
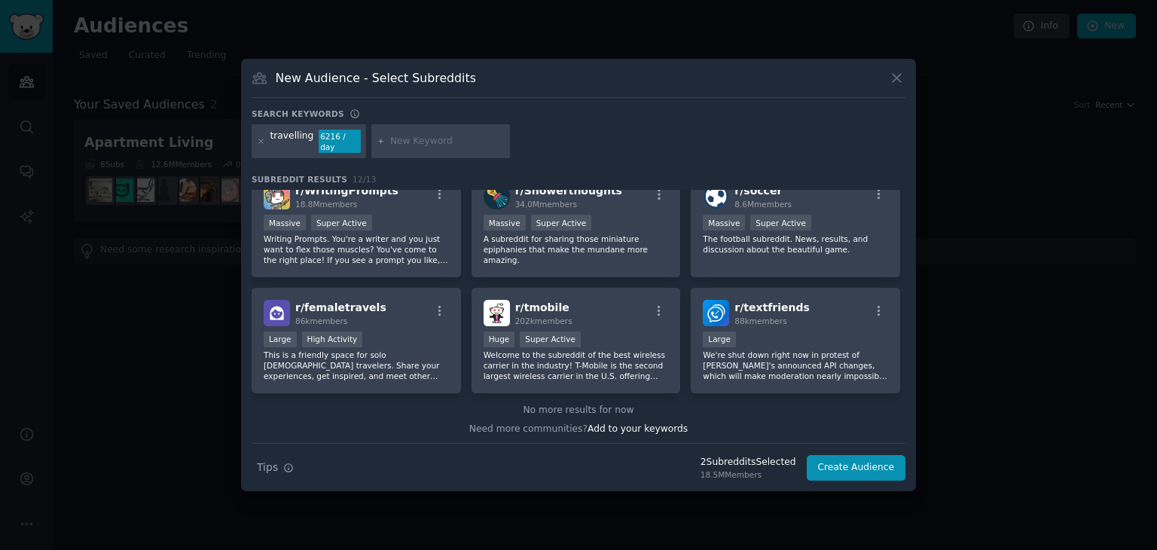
click at [577, 124] on div "Search keywords" at bounding box center [579, 116] width 654 height 16
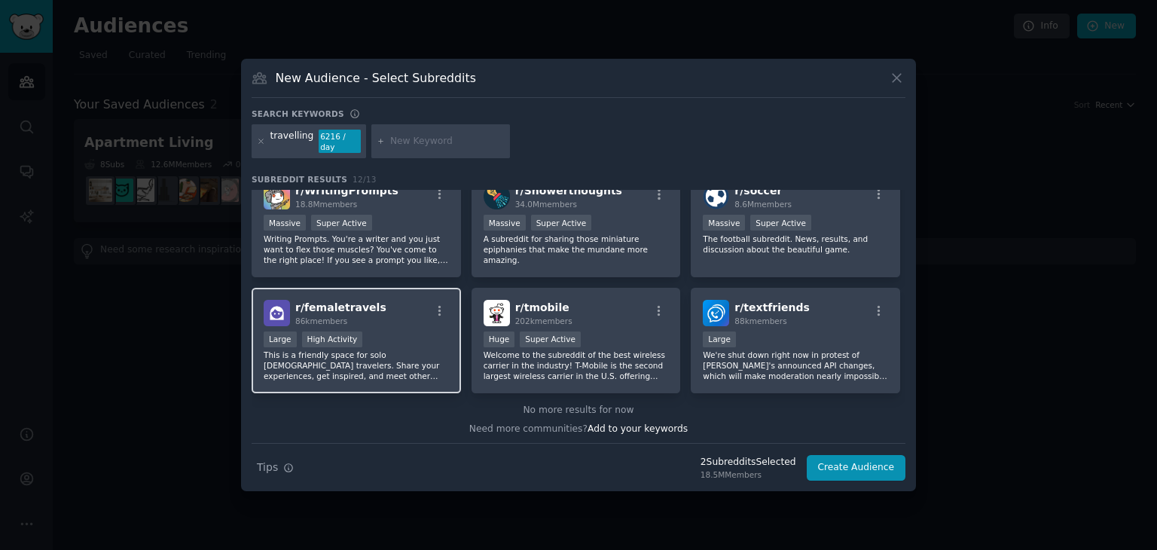
click at [399, 353] on p "This is a friendly space for solo female travelers. Share your experiences, get…" at bounding box center [356, 366] width 185 height 32
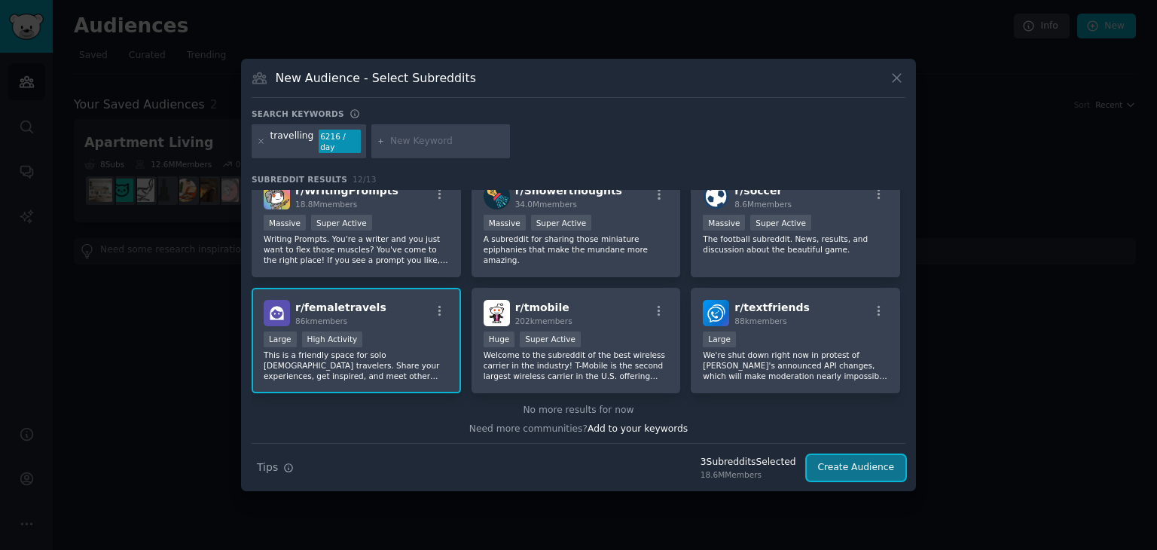
click at [577, 455] on button "Create Audience" at bounding box center [856, 468] width 99 height 26
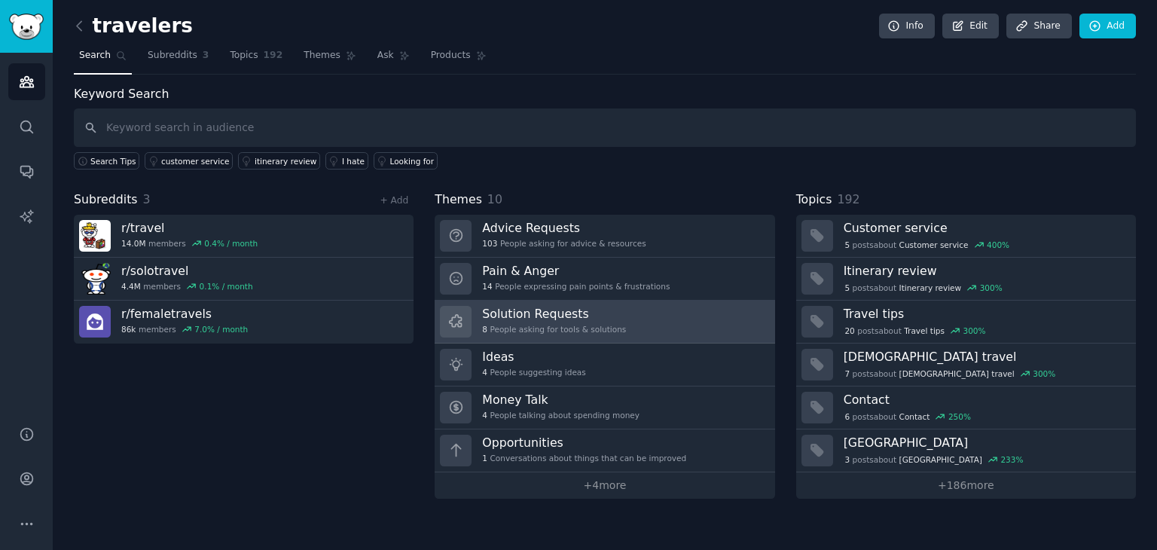
click at [564, 319] on h3 "Solution Requests" at bounding box center [554, 314] width 144 height 16
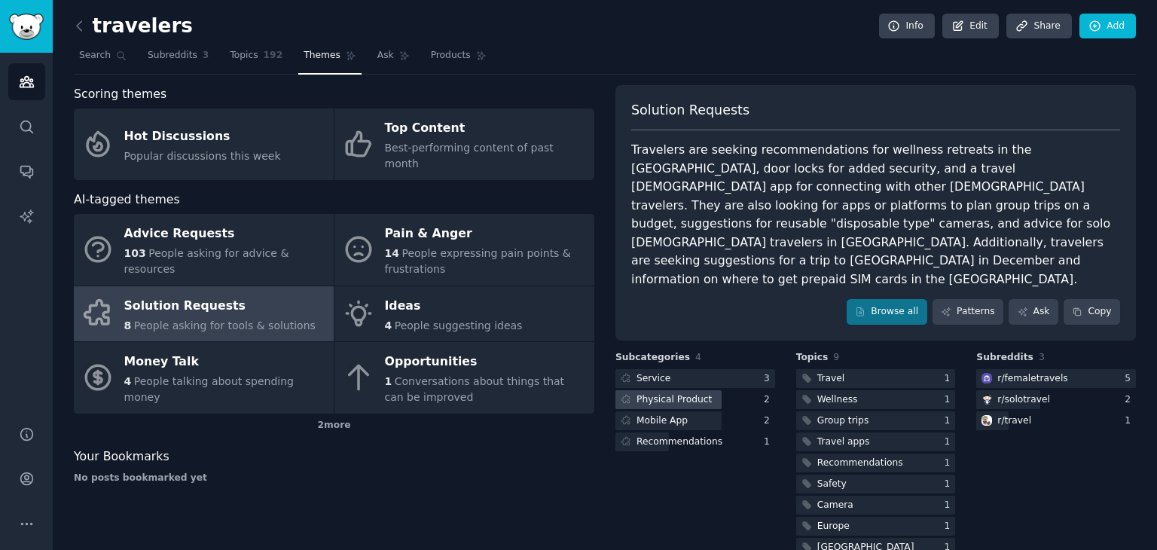
click at [577, 393] on div "Physical Product" at bounding box center [674, 400] width 75 height 14
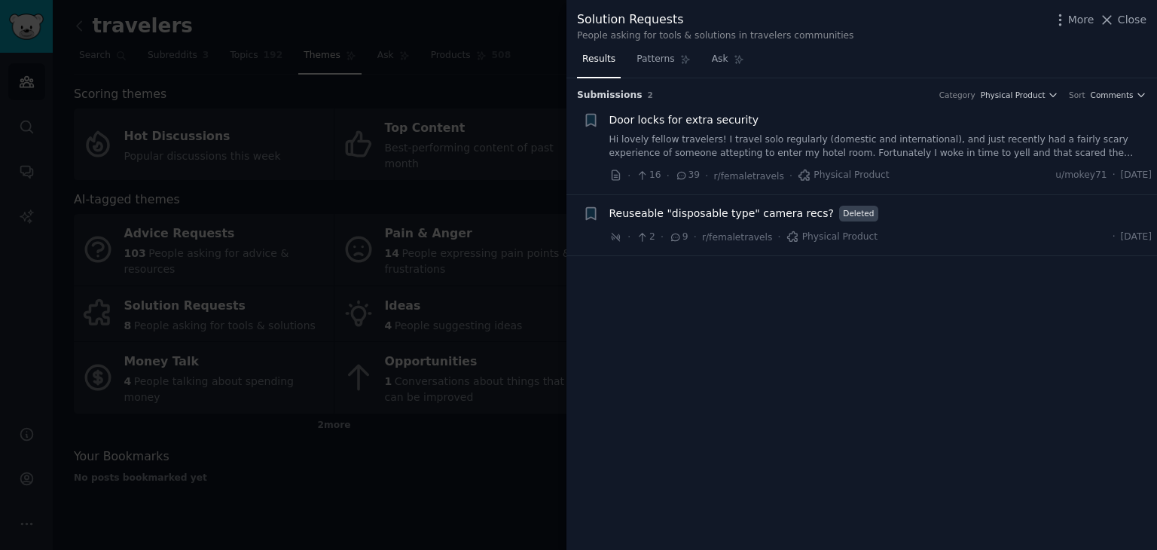
click at [577, 115] on span "Door locks for extra security" at bounding box center [685, 120] width 150 height 16
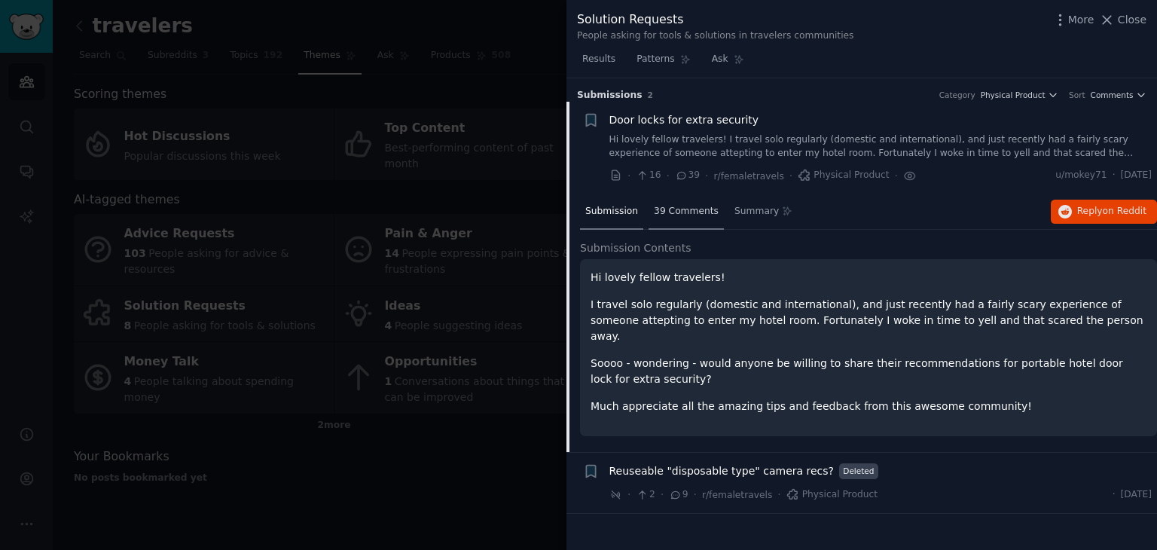
click at [577, 220] on div "39 Comments" at bounding box center [686, 212] width 75 height 36
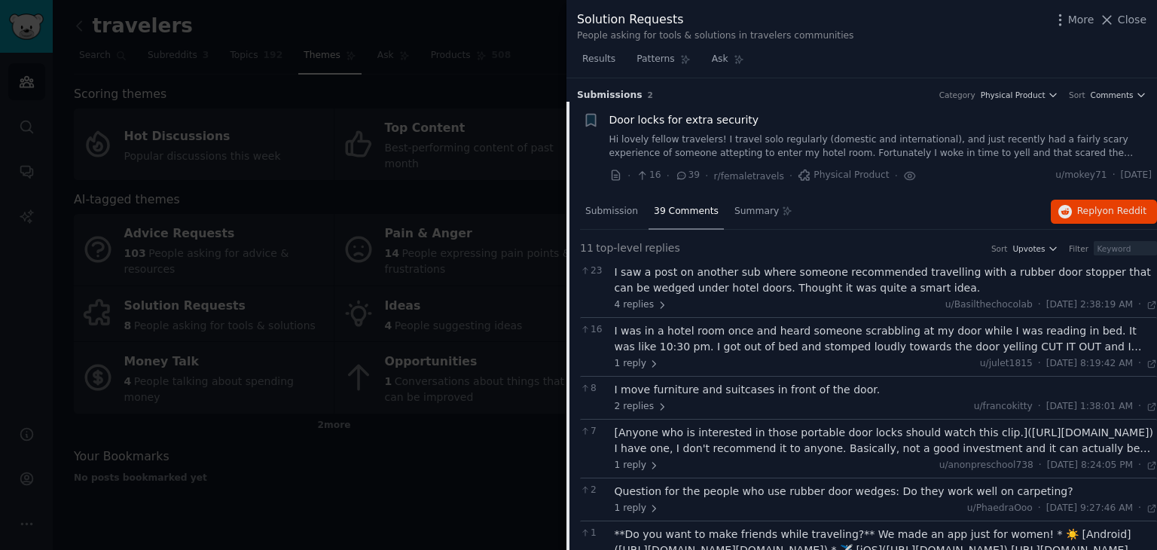
click at [377, 477] on div at bounding box center [578, 275] width 1157 height 550
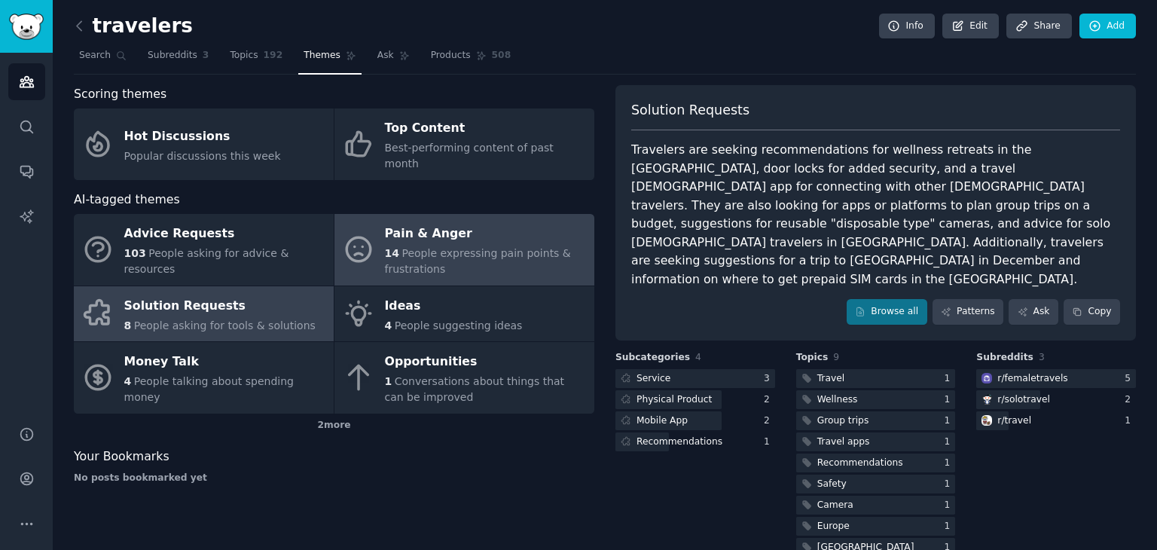
click at [432, 226] on div "Pain & Anger" at bounding box center [486, 234] width 202 height 24
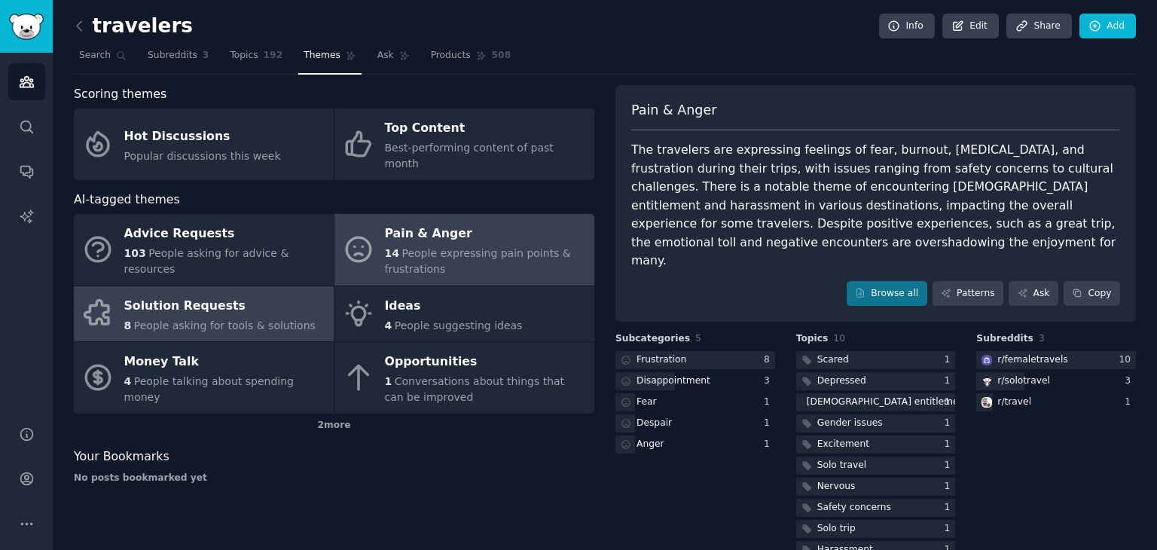
click at [246, 319] on span "People asking for tools & solutions" at bounding box center [225, 325] width 182 height 12
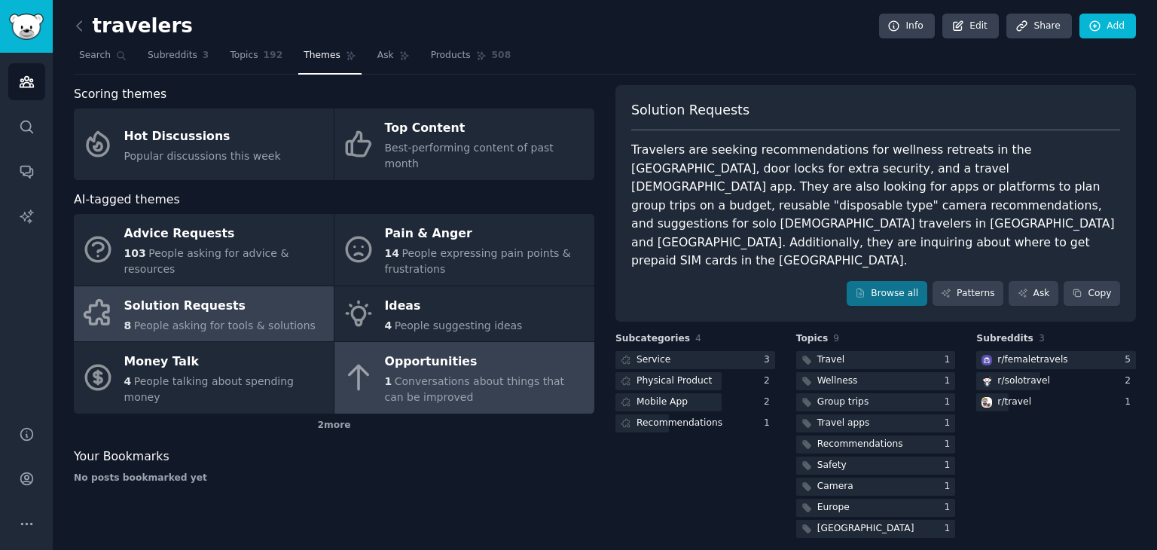
click at [524, 374] on div "1 Conversations about things that can be improved" at bounding box center [486, 390] width 202 height 32
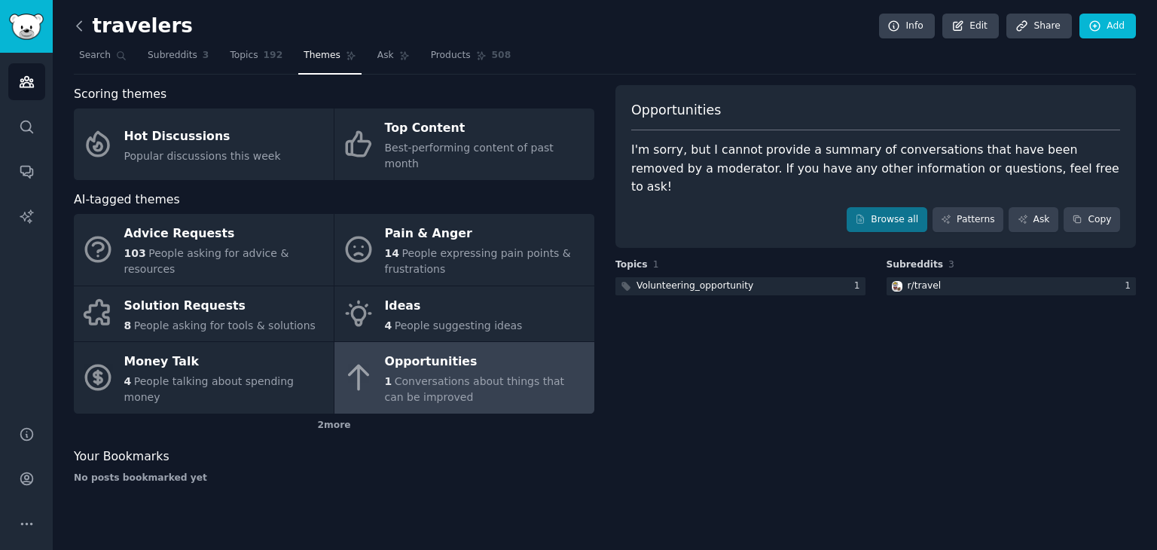
click at [79, 32] on icon at bounding box center [80, 26] width 16 height 16
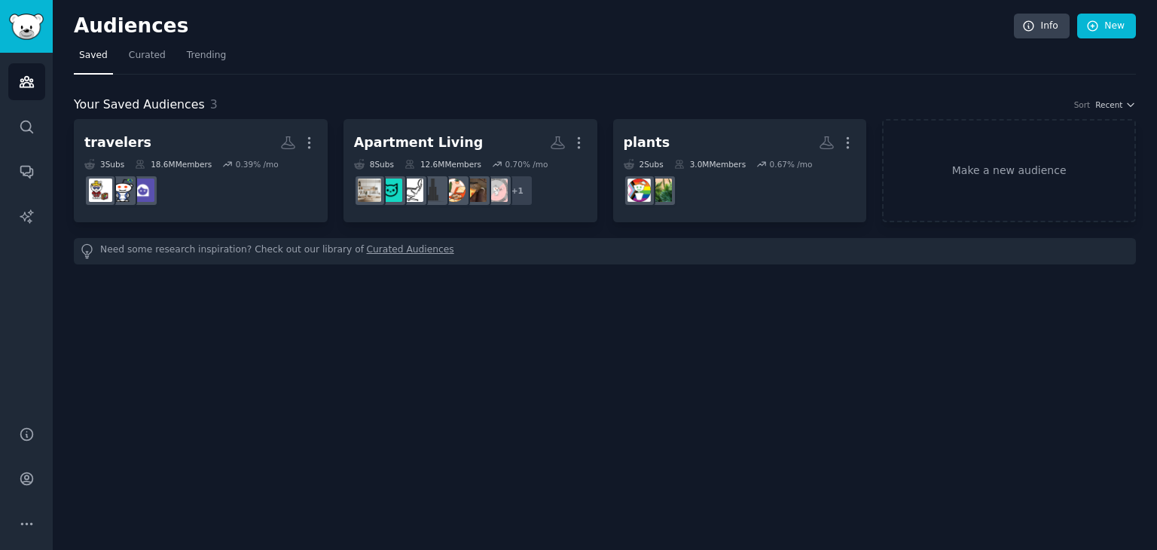
click at [485, 426] on div "Audiences Info New Saved Curated Trending Your Saved Audiences 3 Sort Recent tr…" at bounding box center [605, 275] width 1105 height 550
